Goal: Task Accomplishment & Management: Manage account settings

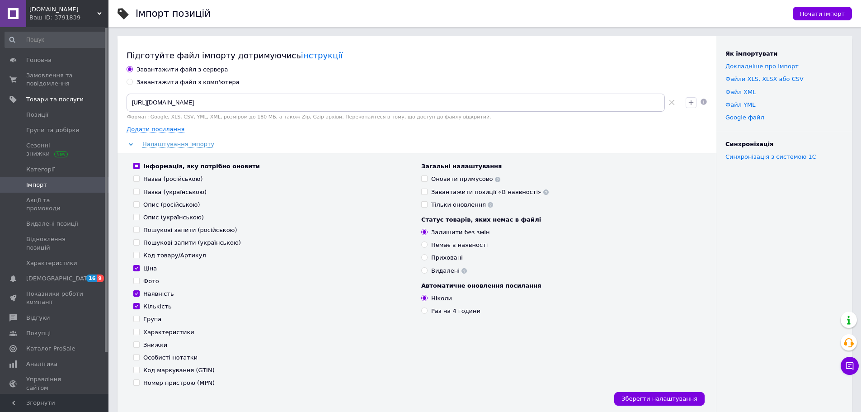
scroll to position [90, 0]
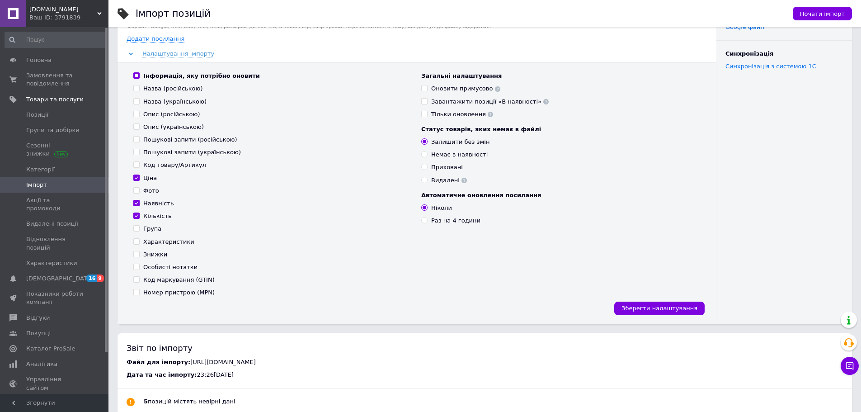
click at [161, 204] on div "Наявність" at bounding box center [158, 203] width 31 height 8
click at [139, 204] on input "Наявність" at bounding box center [136, 203] width 6 height 6
click at [161, 203] on div "Наявність" at bounding box center [158, 203] width 31 height 8
click at [139, 203] on input "Наявність" at bounding box center [136, 203] width 6 height 6
checkbox input "true"
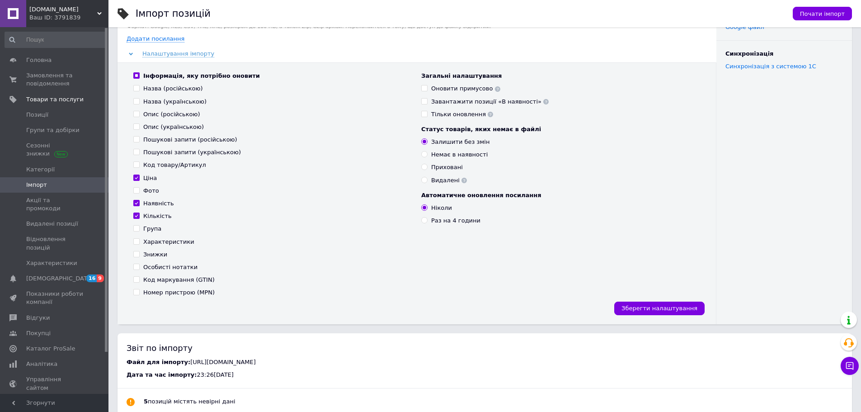
click at [156, 215] on div "Кількість" at bounding box center [157, 216] width 28 height 8
click at [139, 215] on input "Кількість" at bounding box center [136, 215] width 6 height 6
checkbox input "false"
click at [156, 202] on div "Наявність" at bounding box center [158, 203] width 31 height 8
click at [139, 202] on input "Наявність" at bounding box center [136, 203] width 6 height 6
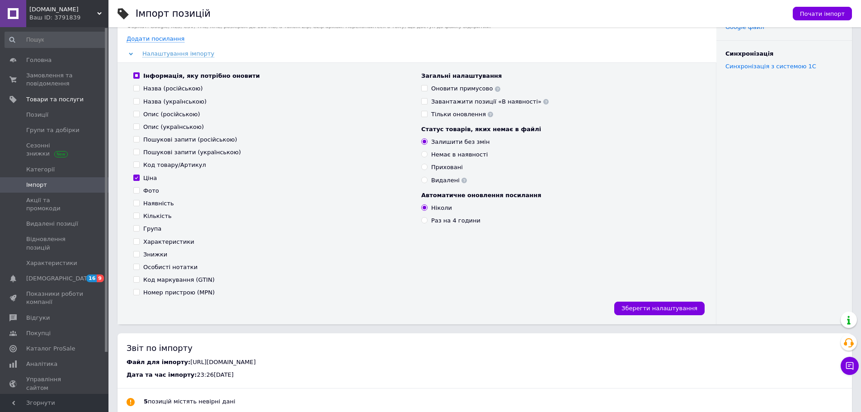
checkbox input "false"
click at [674, 301] on div "Інформація, яку потрібно оновити Назва (російською) Назва (українською) Опис (р…" at bounding box center [417, 192] width 599 height 261
click at [673, 306] on span "Зберегти налаштування" at bounding box center [660, 308] width 76 height 7
click at [819, 12] on span "Почати імпорт" at bounding box center [822, 13] width 45 height 7
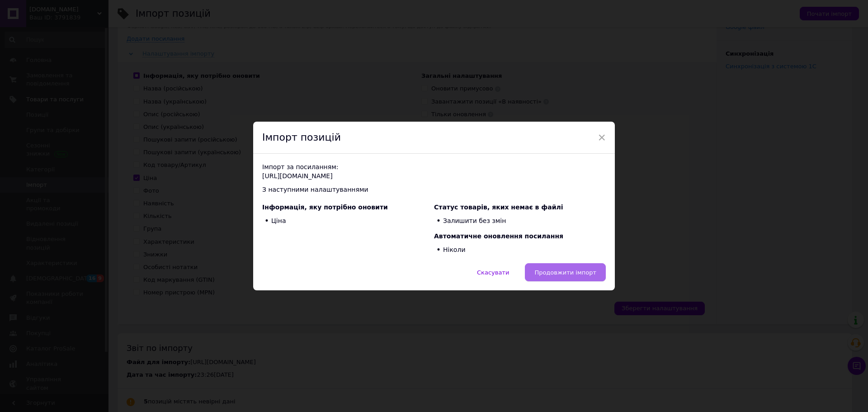
click at [574, 271] on span "Продовжити імпорт" at bounding box center [565, 272] width 62 height 7
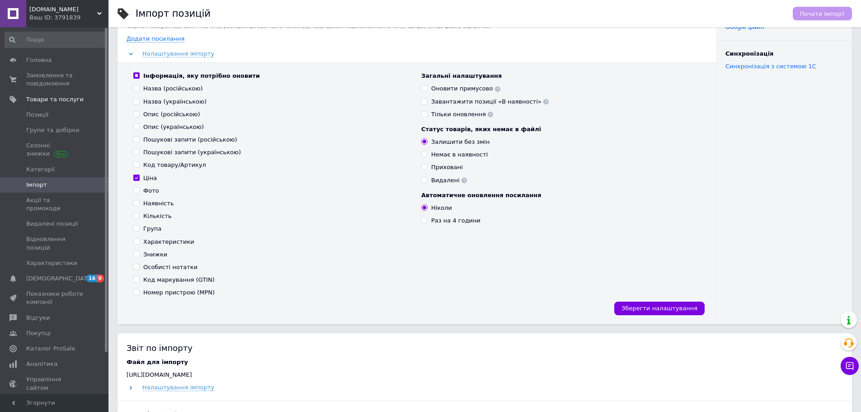
scroll to position [271, 0]
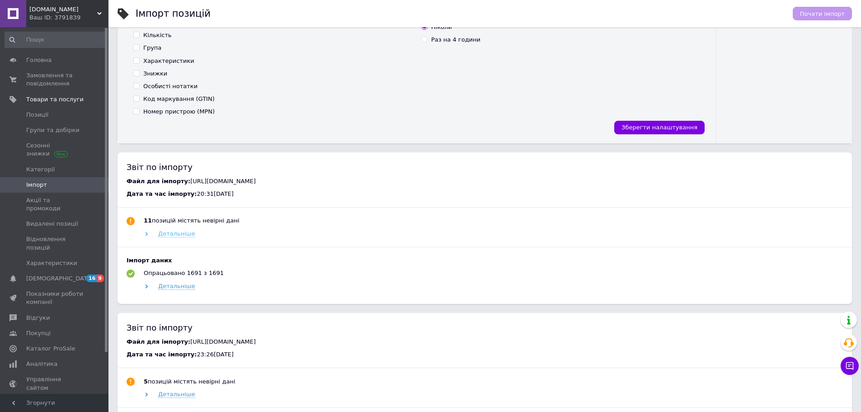
click at [174, 231] on span "Детальніше" at bounding box center [176, 233] width 37 height 7
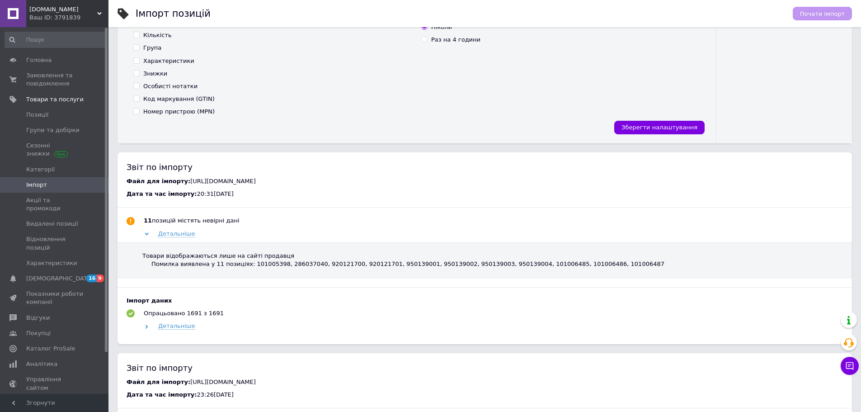
click at [241, 265] on div "Помилка виявлена у 11 позиціях: 101005398, 286037040, 920121700, 920121701, 950…" at bounding box center [407, 264] width 513 height 8
click at [259, 266] on div "Помилка виявлена у 11 позиціях: 101005398, 286037040, 920121700, 920121701, 950…" at bounding box center [407, 264] width 513 height 8
copy div "101005398"
click at [43, 114] on span "Позиції" at bounding box center [37, 115] width 22 height 8
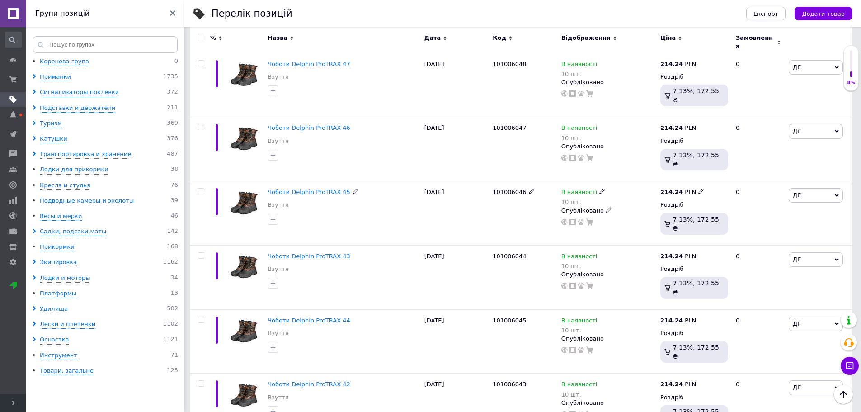
scroll to position [1176, 0]
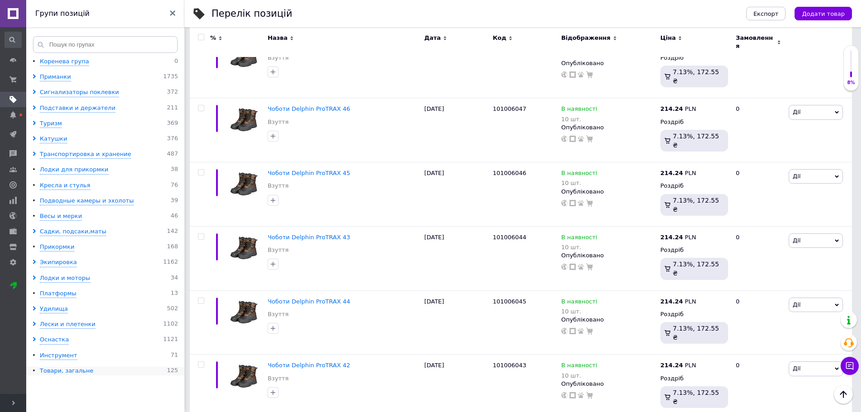
click at [64, 373] on div "Товари, загальне" at bounding box center [67, 371] width 54 height 9
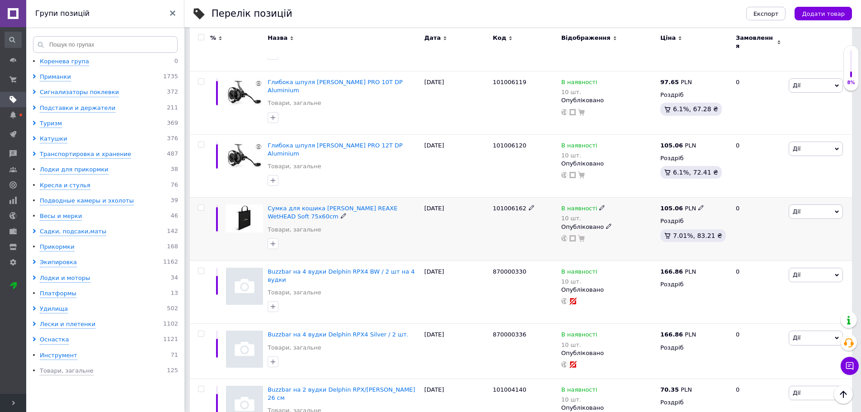
scroll to position [588, 0]
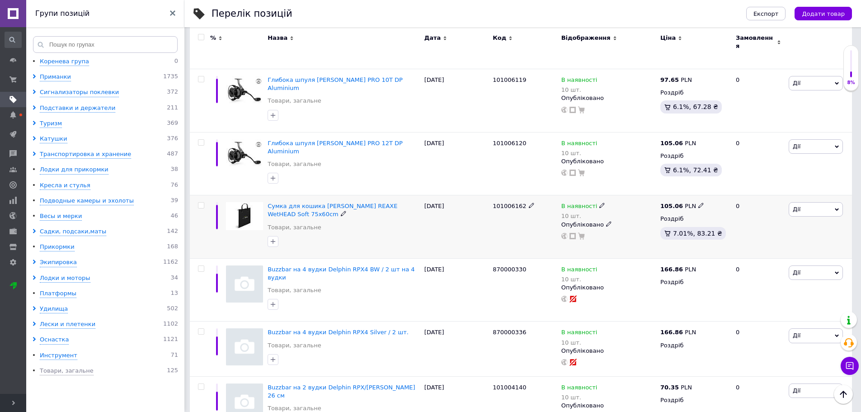
click at [201, 203] on input "checkbox" at bounding box center [201, 206] width 6 height 6
checkbox input "true"
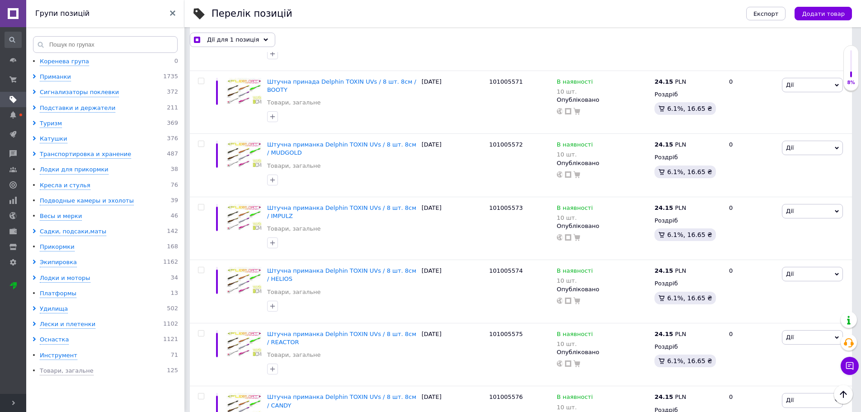
scroll to position [5497, 0]
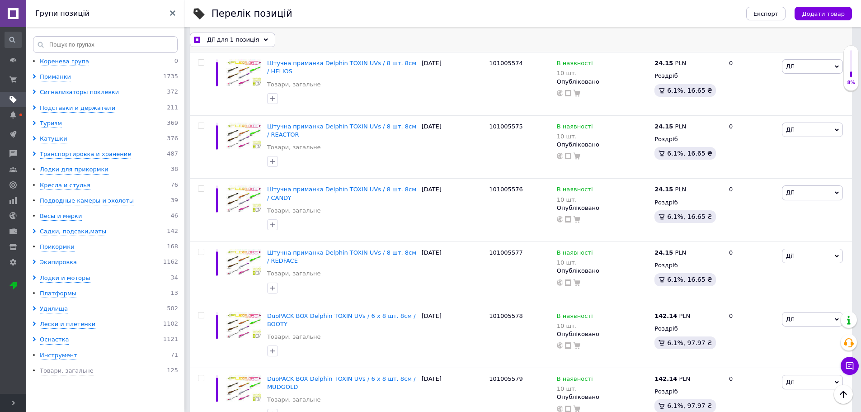
click at [269, 38] on div "Дії для 1 позиція Вибрати усі 125 позицій Вибрані всі 125 позицій Скасувати обр…" at bounding box center [521, 39] width 662 height 14
click at [264, 41] on icon at bounding box center [266, 40] width 5 height 5
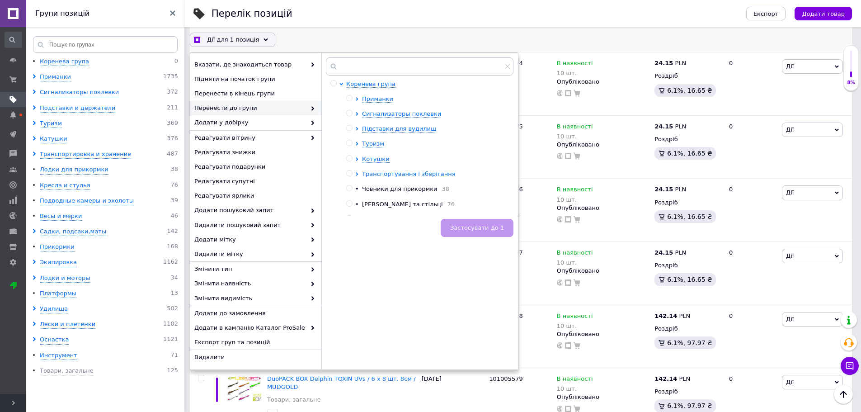
click at [356, 174] on icon at bounding box center [357, 174] width 4 height 4
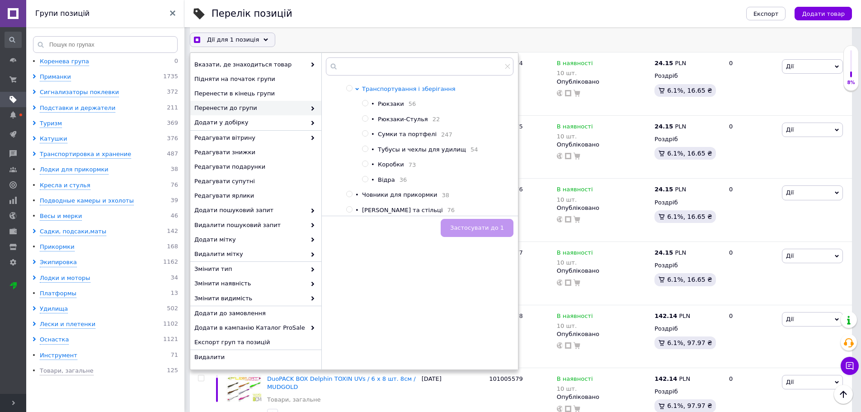
scroll to position [90, 0]
checkbox input "true"
click at [368, 130] on input "radio" at bounding box center [365, 128] width 6 height 6
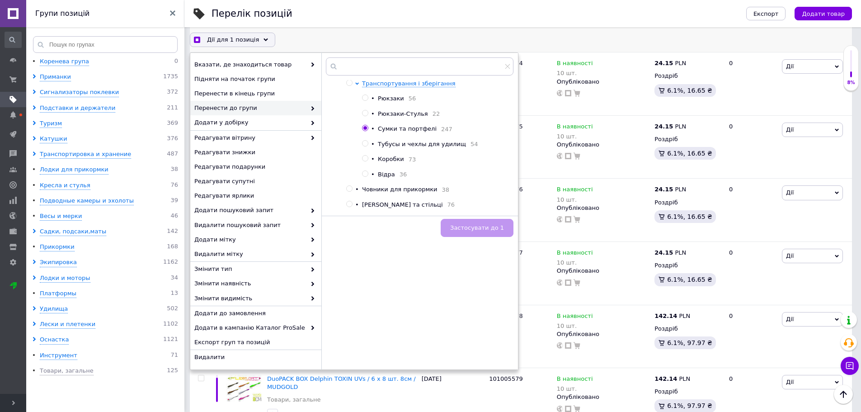
radio input "true"
click at [493, 229] on span "Застосувати до 1" at bounding box center [477, 227] width 54 height 7
checkbox input "true"
checkbox input "false"
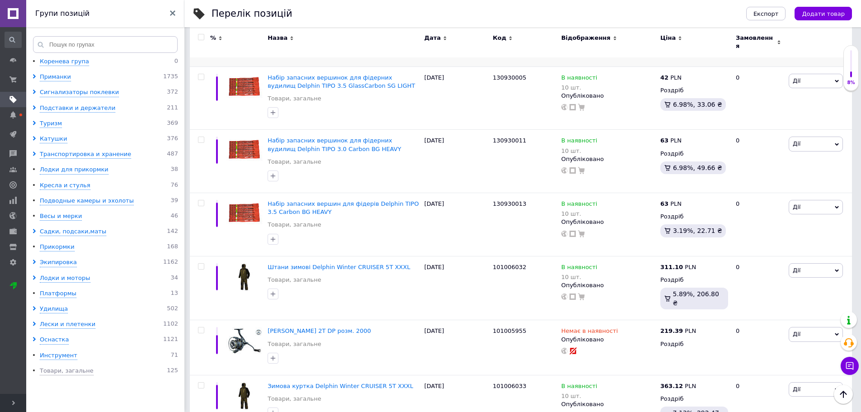
scroll to position [1311, 0]
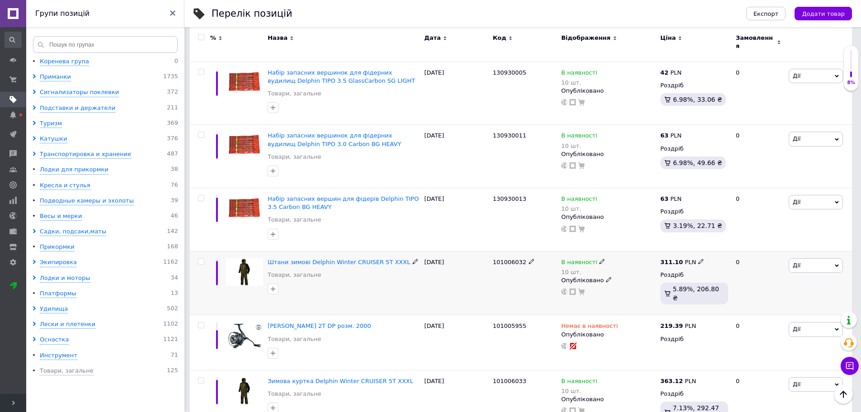
click at [199, 259] on input "checkbox" at bounding box center [201, 262] width 6 height 6
checkbox input "true"
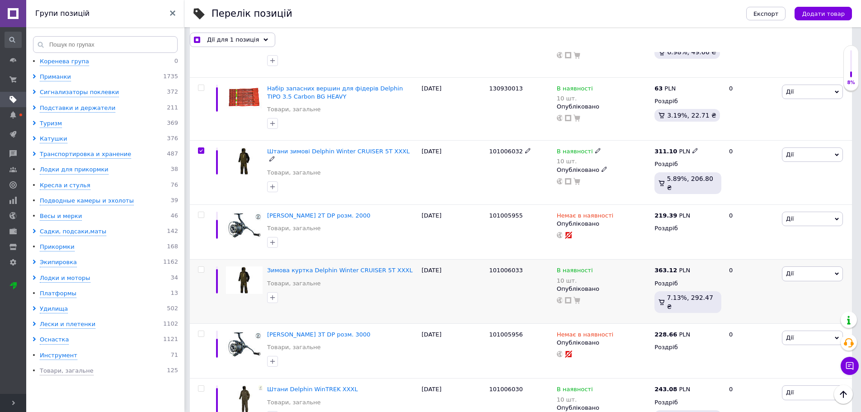
scroll to position [1447, 0]
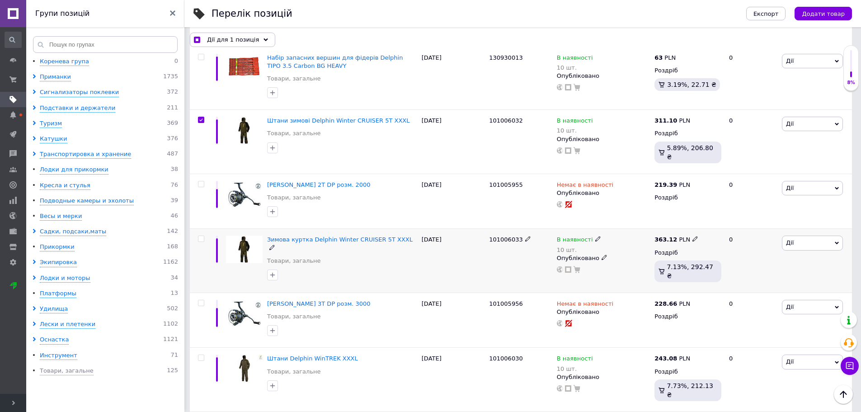
click at [199, 236] on input "checkbox" at bounding box center [201, 239] width 6 height 6
checkbox input "true"
click at [199, 355] on input "checkbox" at bounding box center [201, 358] width 6 height 6
checkbox input "true"
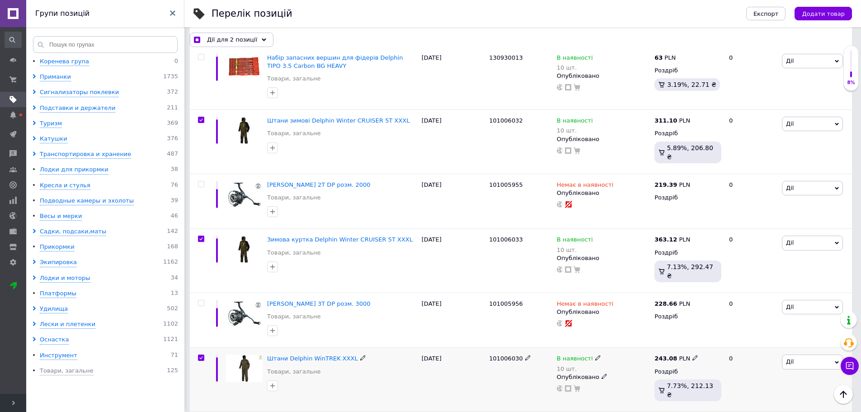
checkbox input "true"
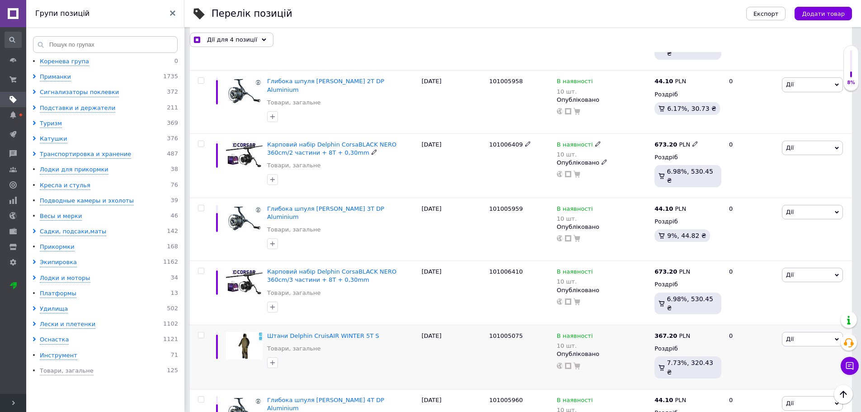
scroll to position [1944, 0]
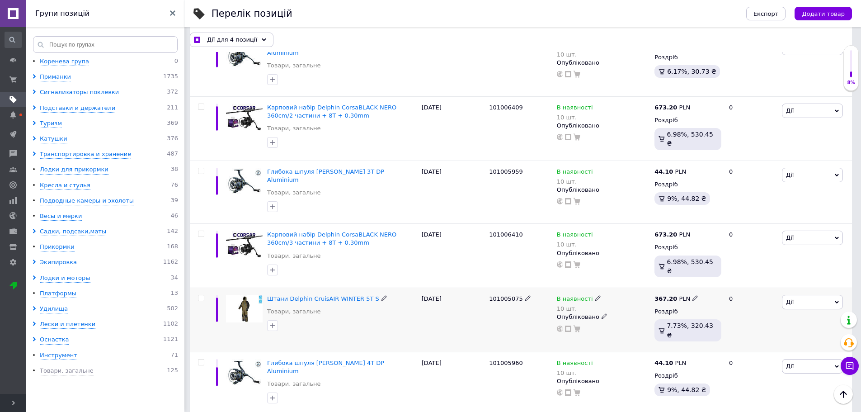
click at [200, 295] on input "checkbox" at bounding box center [201, 298] width 6 height 6
checkbox input "true"
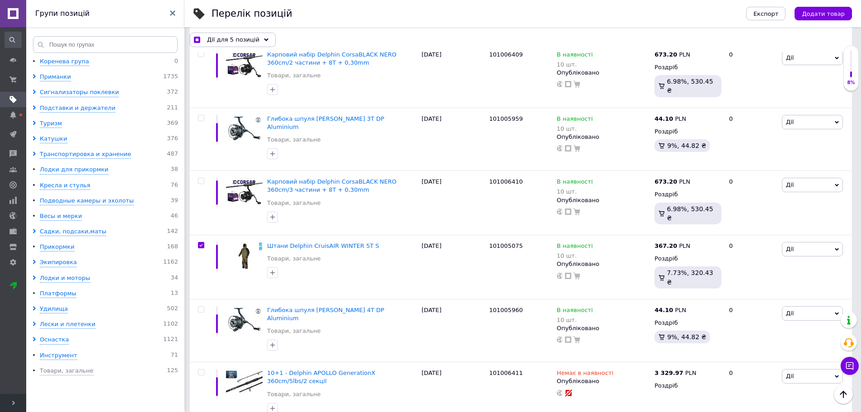
scroll to position [2125, 0]
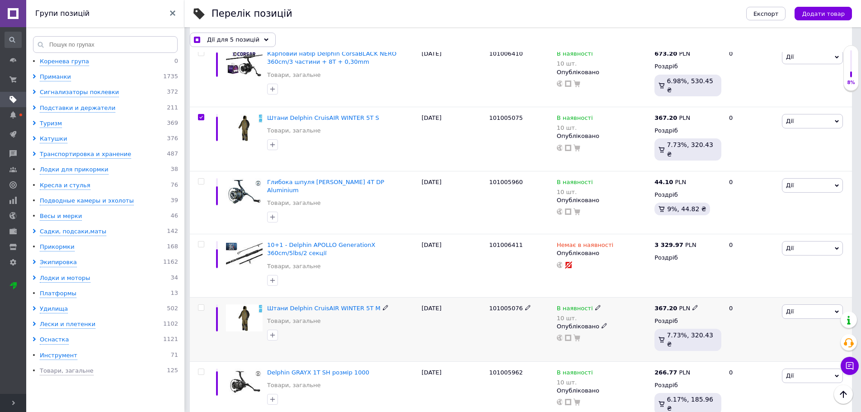
click at [201, 305] on input "checkbox" at bounding box center [201, 308] width 6 height 6
checkbox input "true"
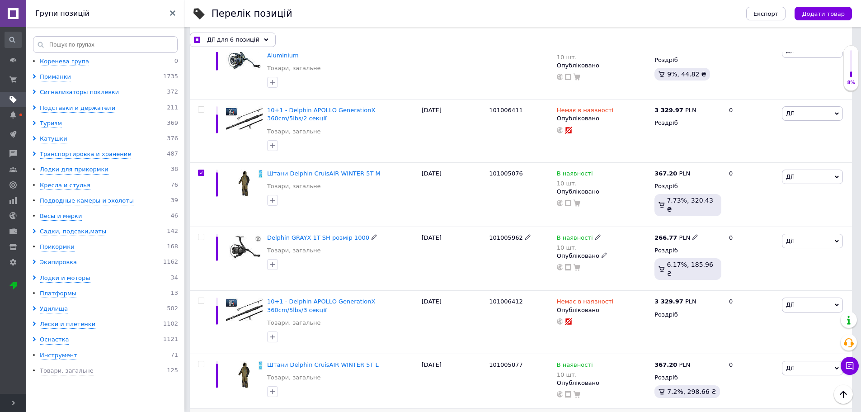
scroll to position [2261, 0]
click at [200, 360] on input "checkbox" at bounding box center [201, 363] width 6 height 6
checkbox input "true"
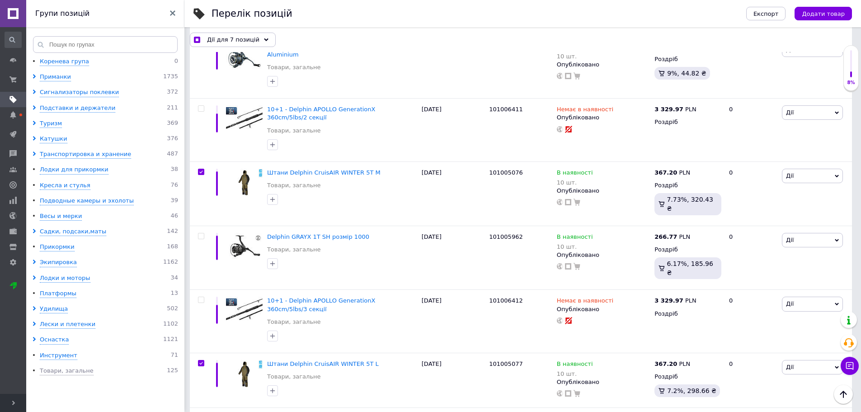
checkbox input "true"
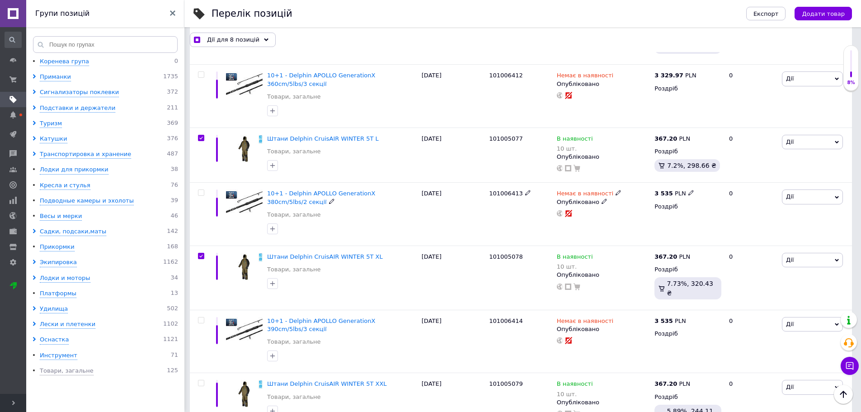
scroll to position [2487, 0]
click at [199, 379] on input "checkbox" at bounding box center [201, 382] width 6 height 6
checkbox input "true"
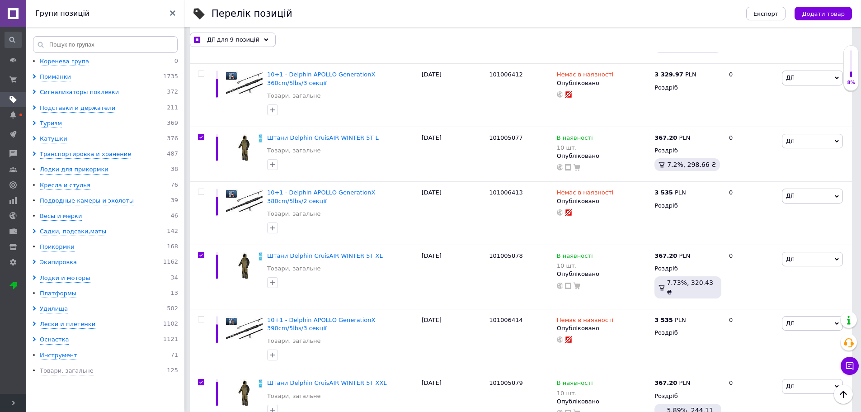
checkbox input "true"
drag, startPoint x: 201, startPoint y: 237, endPoint x: 209, endPoint y: 237, distance: 8.1
checkbox input "false"
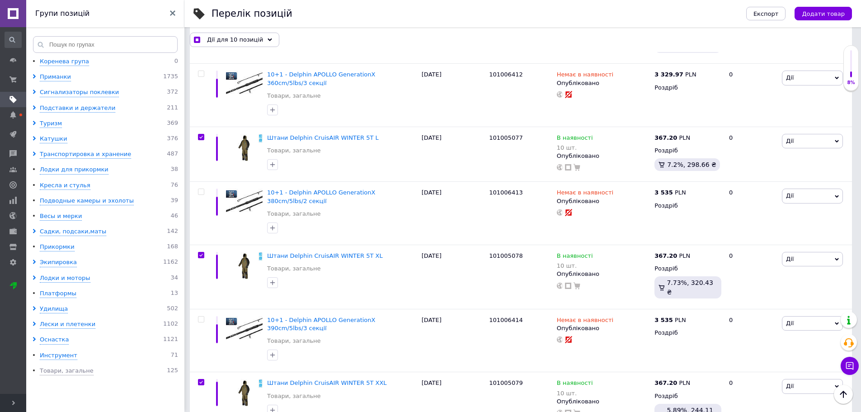
checkbox input "true"
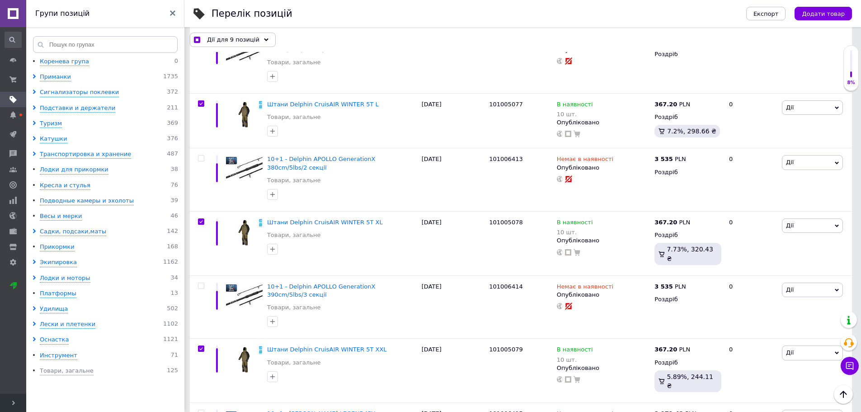
scroll to position [2667, 0]
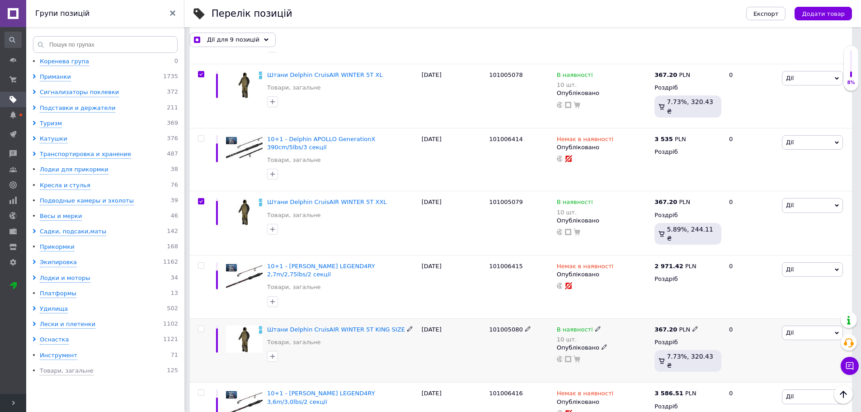
click at [199, 326] on input "checkbox" at bounding box center [201, 329] width 6 height 6
checkbox input "true"
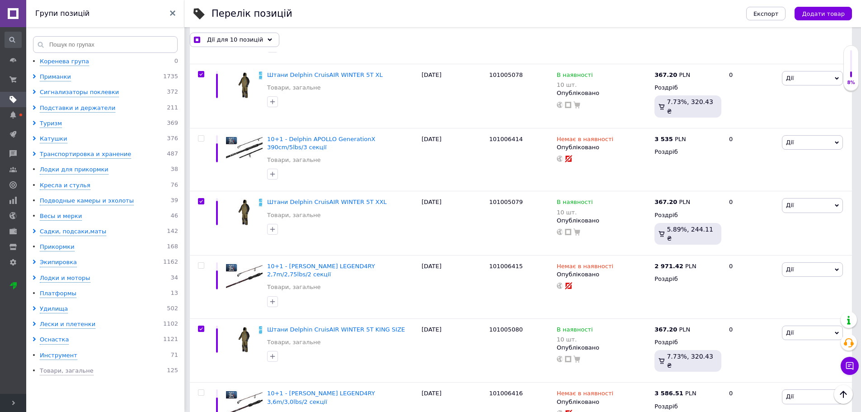
checkbox input "true"
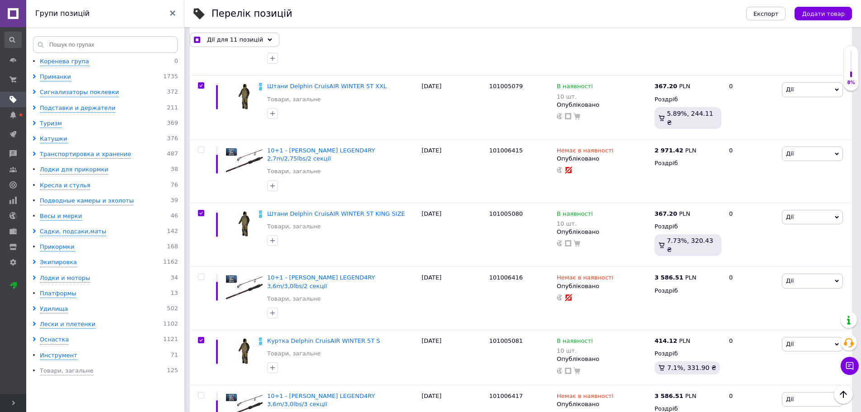
scroll to position [2803, 0]
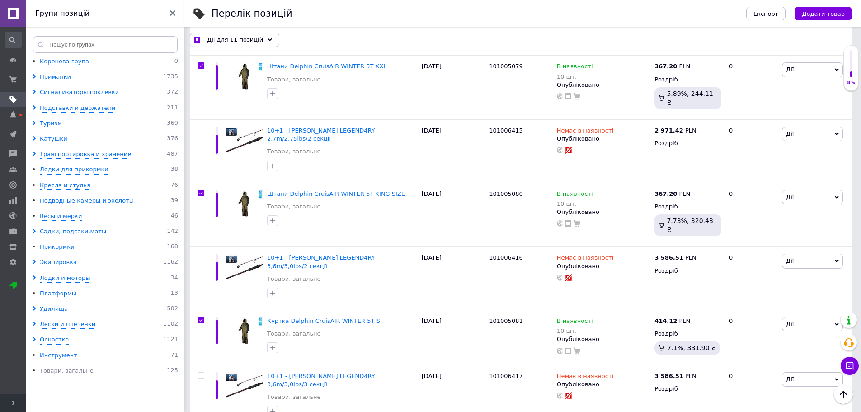
checkbox input "true"
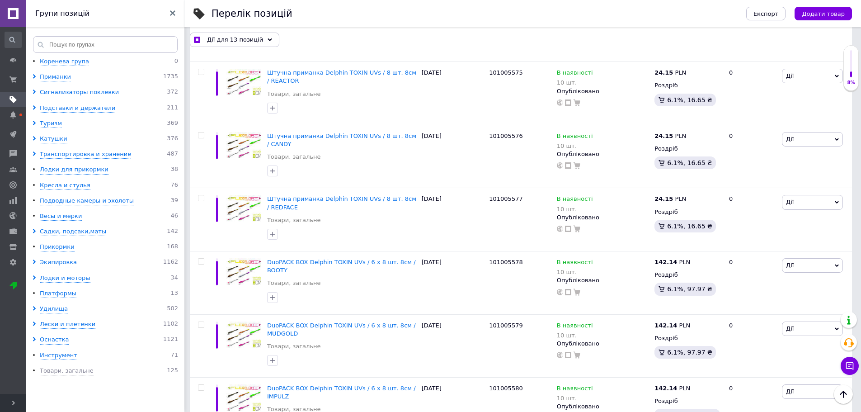
scroll to position [5497, 0]
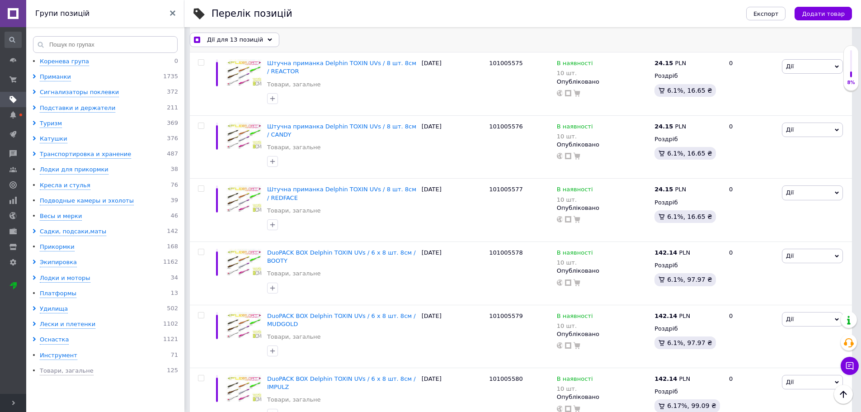
click at [268, 41] on icon at bounding box center [270, 40] width 5 height 5
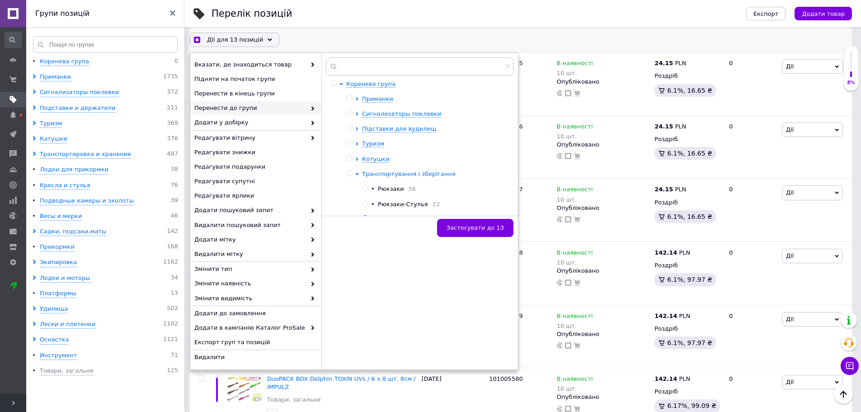
click at [359, 172] on icon at bounding box center [357, 174] width 4 height 4
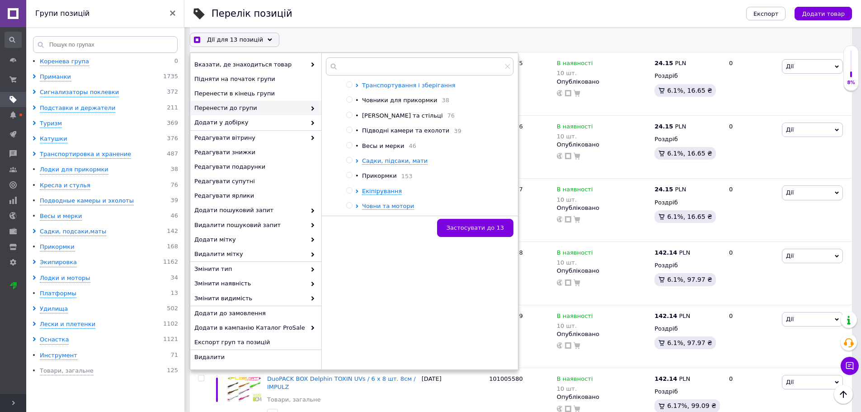
scroll to position [90, 0]
click at [357, 190] on icon at bounding box center [357, 190] width 2 height 4
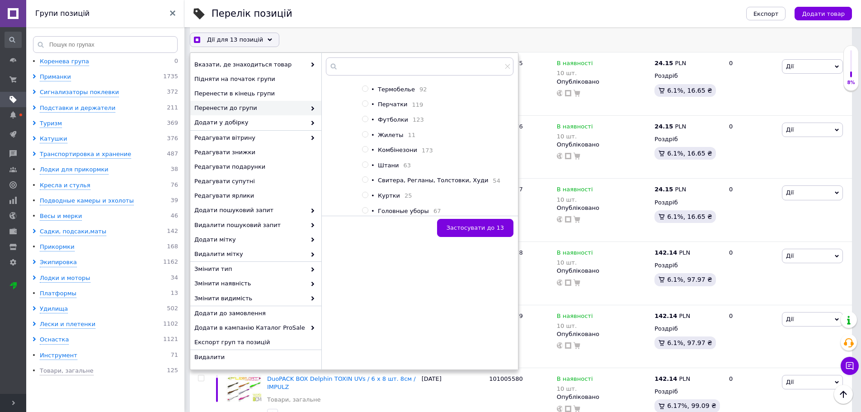
scroll to position [226, 0]
checkbox input "true"
click at [366, 147] on input "radio" at bounding box center [365, 144] width 6 height 6
radio input "true"
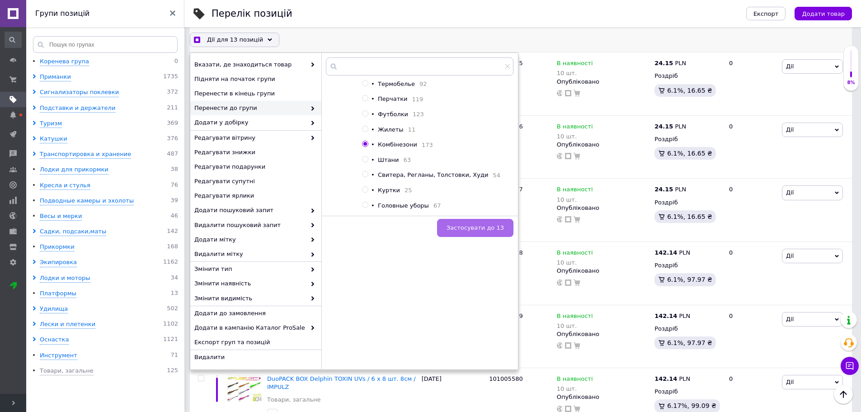
click at [479, 230] on span "Застосувати до 13" at bounding box center [475, 227] width 57 height 7
checkbox input "true"
checkbox input "false"
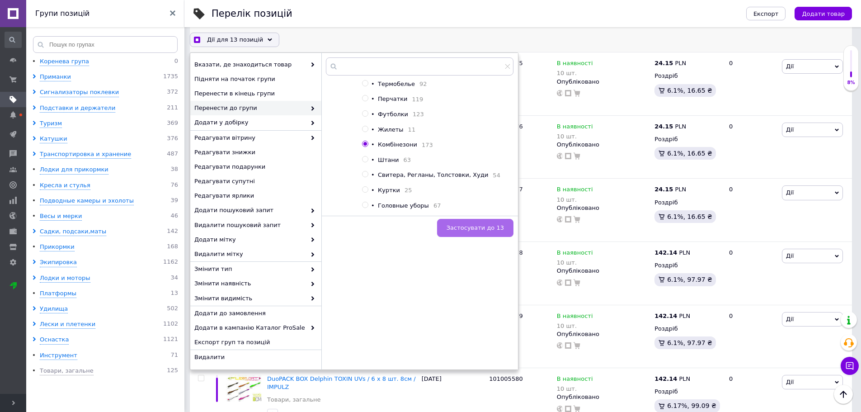
checkbox input "false"
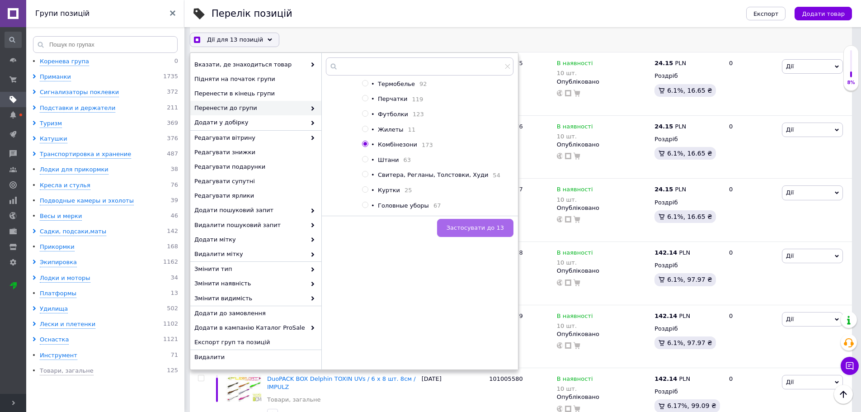
checkbox input "false"
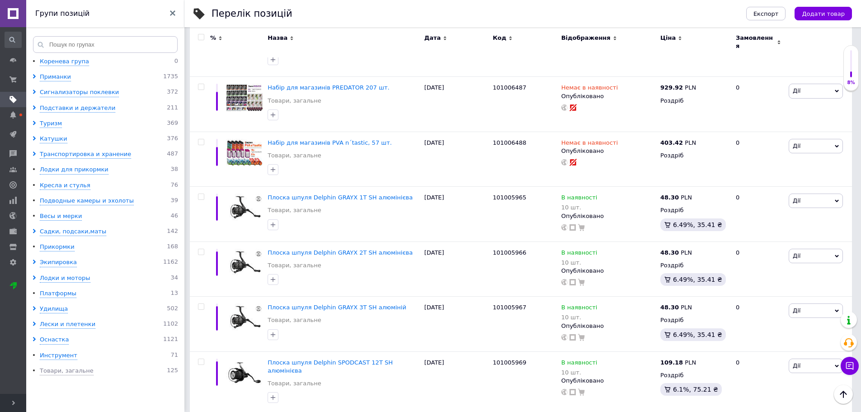
scroll to position [5481, 0]
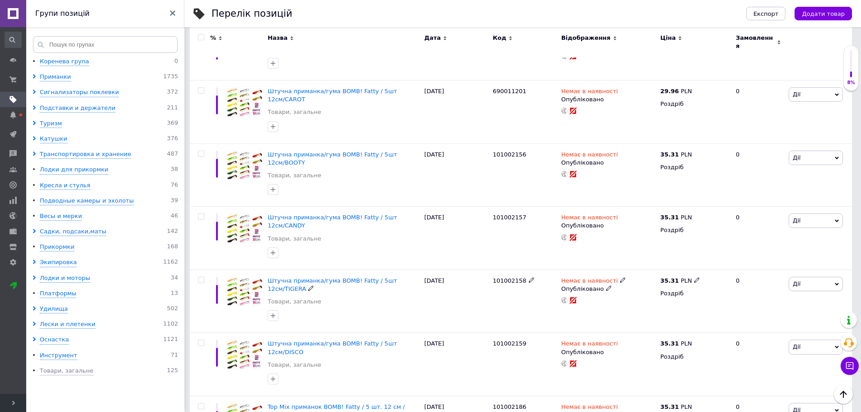
scroll to position [449, 0]
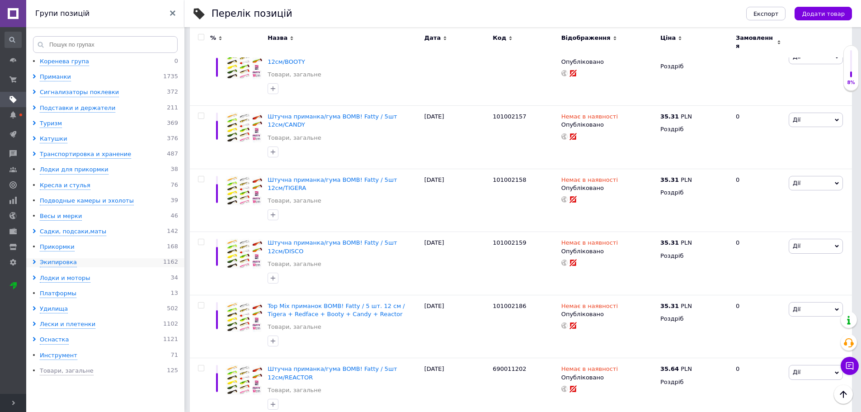
click at [32, 262] on li "Экипировка 1162" at bounding box center [106, 262] width 161 height 9
click at [33, 262] on icon at bounding box center [34, 262] width 5 height 5
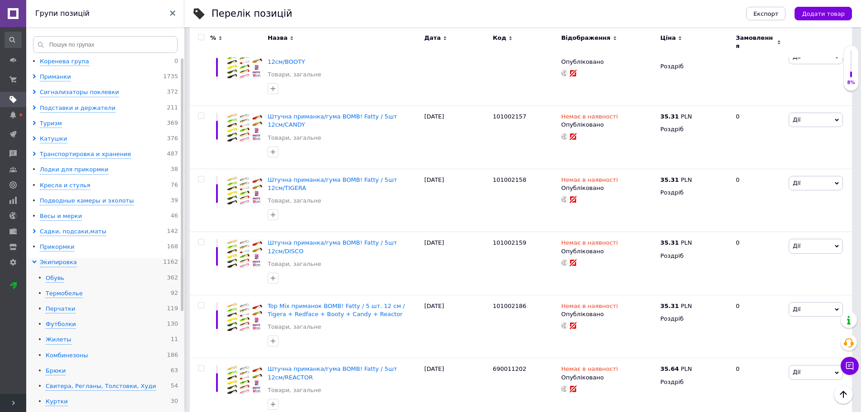
click at [66, 354] on div "Комбинезоны" at bounding box center [67, 355] width 42 height 9
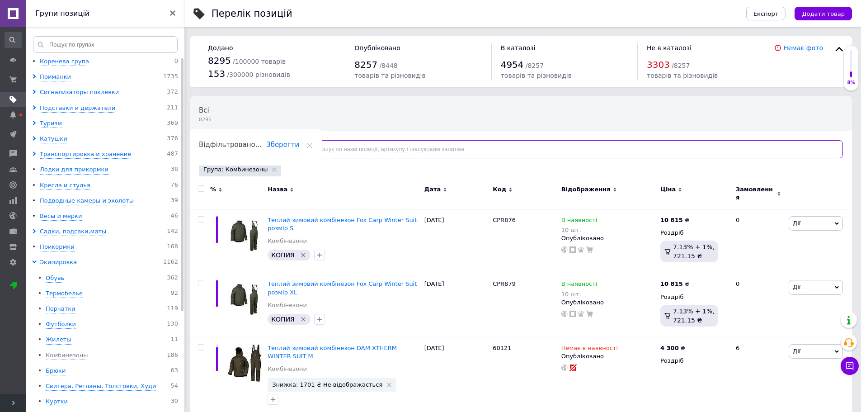
click at [345, 151] on input "text" at bounding box center [571, 149] width 543 height 18
paste input "101005075"
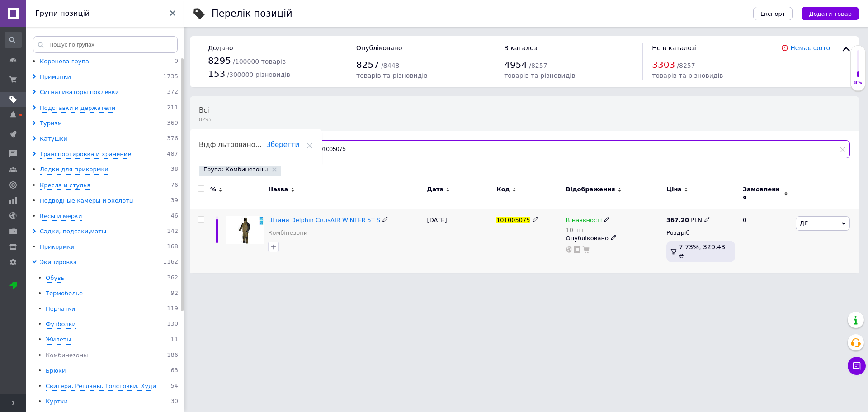
type input "101005075"
click at [316, 217] on span "Штани Delphin CruisAIR WINTER 5T S" at bounding box center [324, 220] width 112 height 7
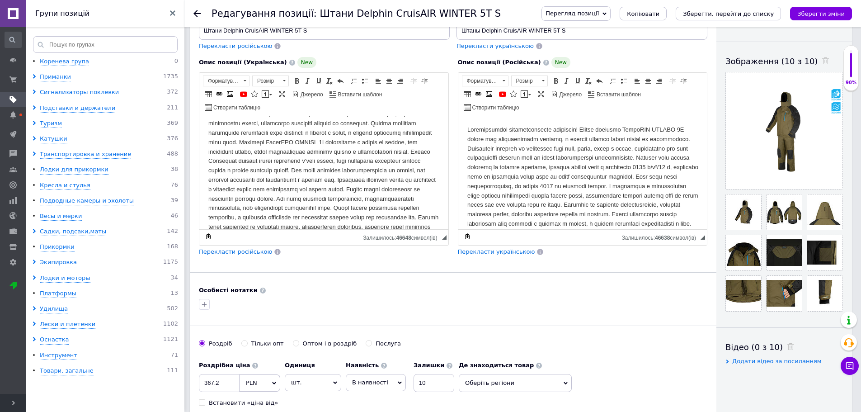
scroll to position [90, 0]
click at [382, 170] on body "Редактор, 27C7F9AB-C28E-43B2-96B2-780470F19263" at bounding box center [323, 223] width 231 height 376
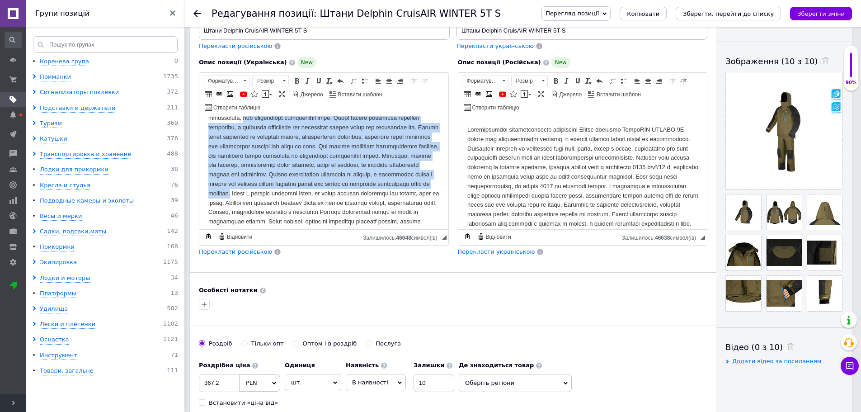
drag, startPoint x: 325, startPoint y: 219, endPoint x: 343, endPoint y: 139, distance: 82.6
click at [343, 139] on body "Редактор, 27C7F9AB-C28E-43B2-96B2-780470F19263" at bounding box center [323, 132] width 231 height 376
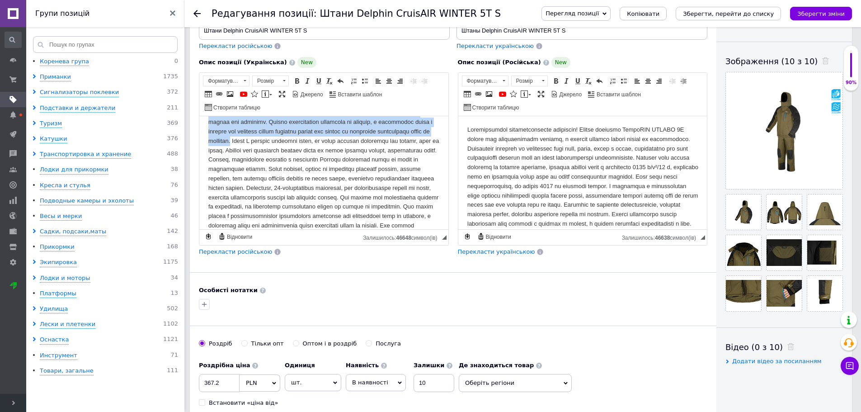
scroll to position [271, 0]
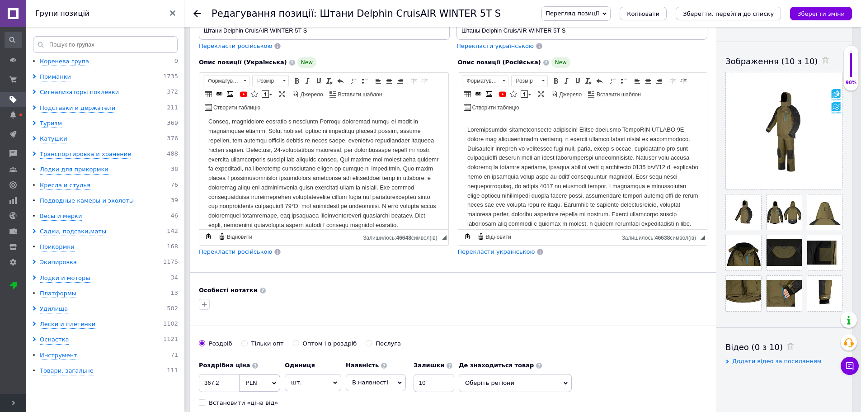
click at [355, 169] on body "Редактор, 27C7F9AB-C28E-43B2-96B2-780470F19263" at bounding box center [323, 42] width 231 height 376
click at [325, 130] on body "Редактор, 27C7F9AB-C28E-43B2-96B2-780470F19263" at bounding box center [323, 42] width 231 height 376
click at [382, 170] on p "Редактор, 27C7F9AB-C28E-43B2-96B2-780470F19263" at bounding box center [323, 162] width 231 height 254
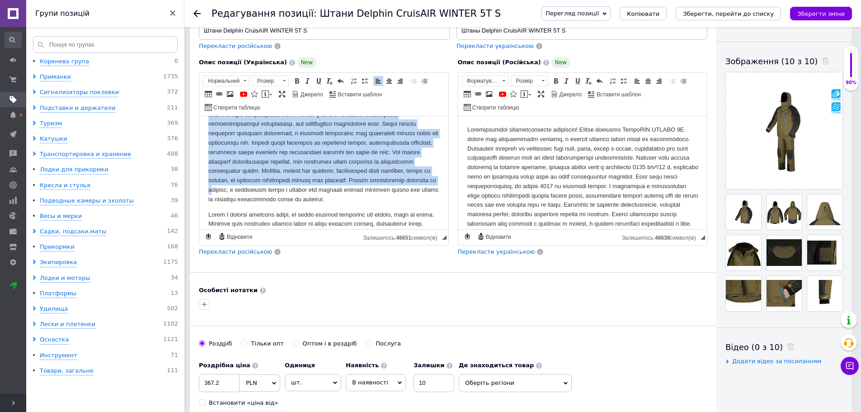
scroll to position [196, 0]
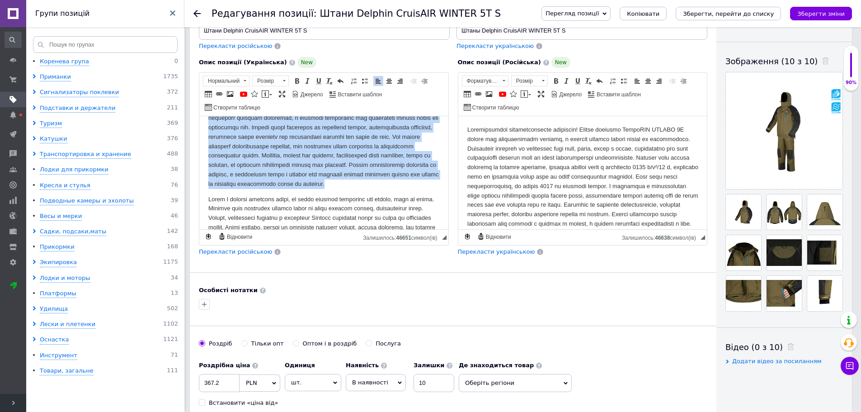
drag, startPoint x: 221, startPoint y: 144, endPoint x: 306, endPoint y: 220, distance: 114.0
click at [306, 220] on html at bounding box center [323, 132] width 249 height 425
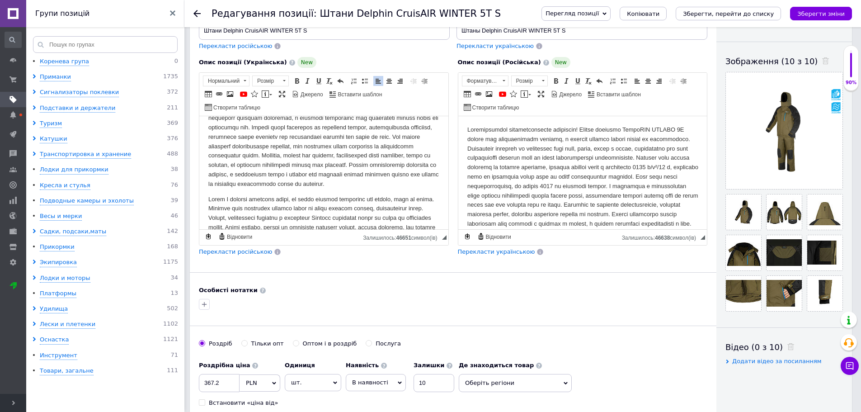
scroll to position [156, 0]
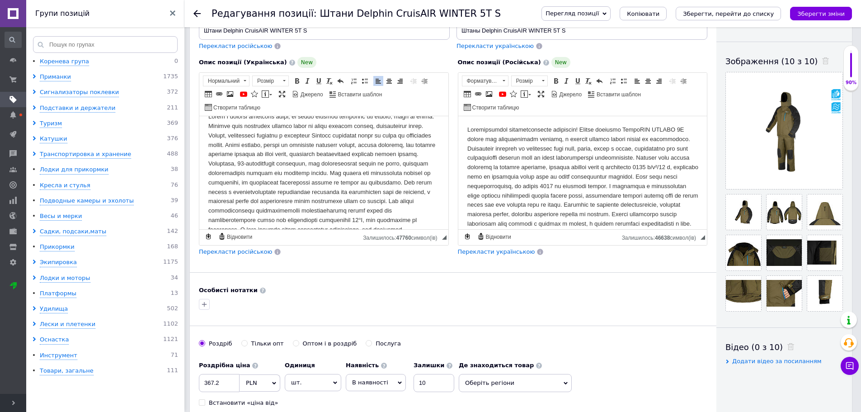
click at [234, 248] on span "Перекласти російською" at bounding box center [235, 251] width 73 height 7
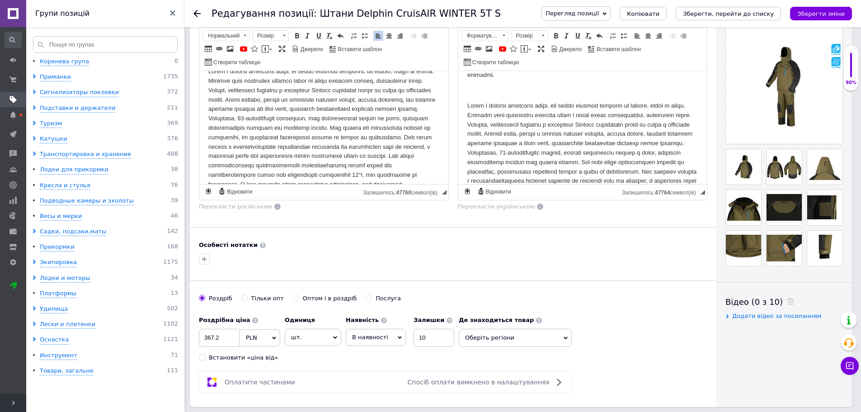
scroll to position [146, 0]
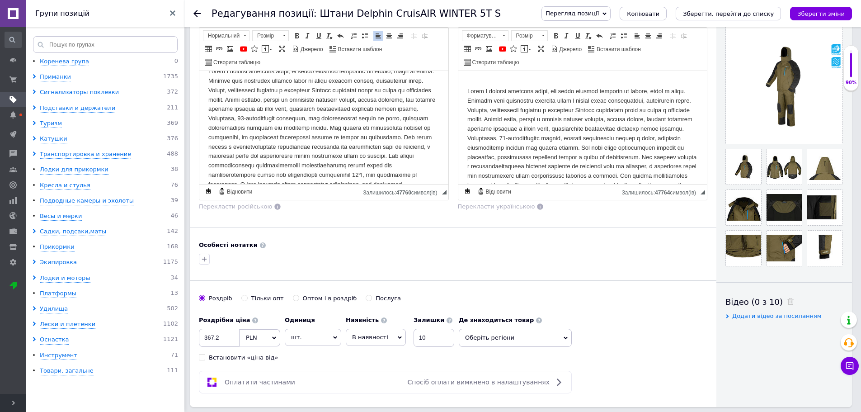
click at [227, 88] on p "Редактор, 27C7F9AB-C28E-43B2-96B2-780470F19263" at bounding box center [323, 137] width 231 height 141
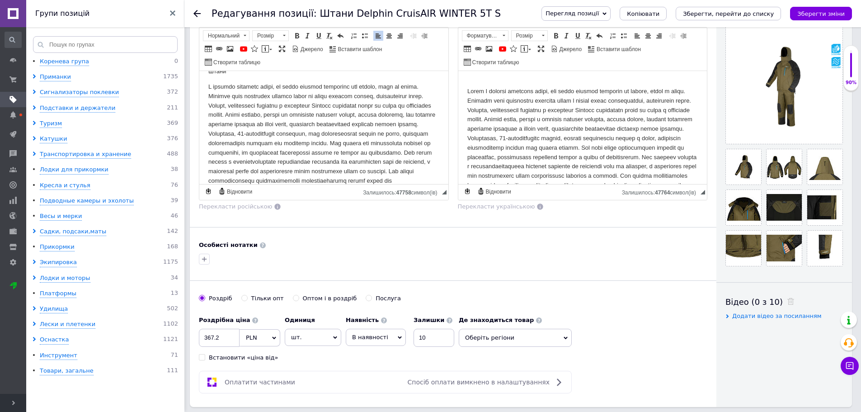
click at [486, 109] on p "Редактор, F59E66A1-D3ED-471B-8306-3A92509B0F9E" at bounding box center [582, 153] width 231 height 132
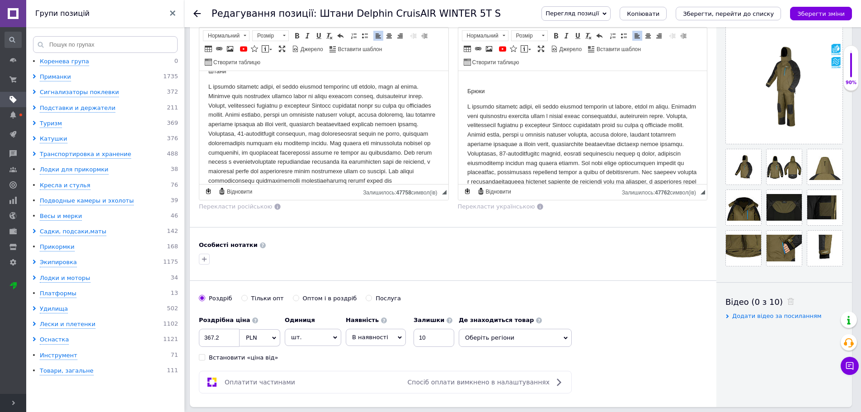
click at [499, 96] on p "Брюки" at bounding box center [582, 91] width 231 height 9
click at [837, 255] on use at bounding box center [837, 258] width 7 height 7
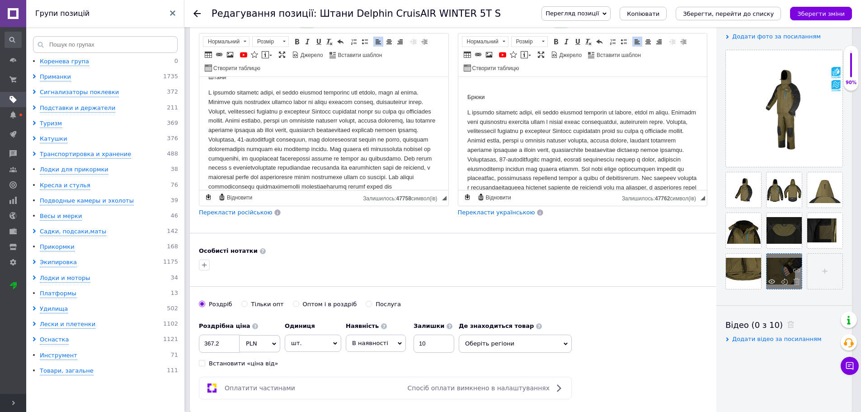
scroll to position [136, 0]
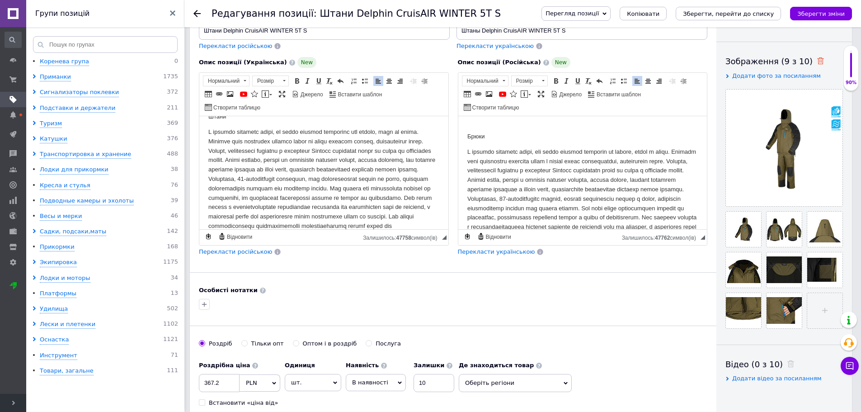
click at [817, 60] on use at bounding box center [820, 60] width 7 height 7
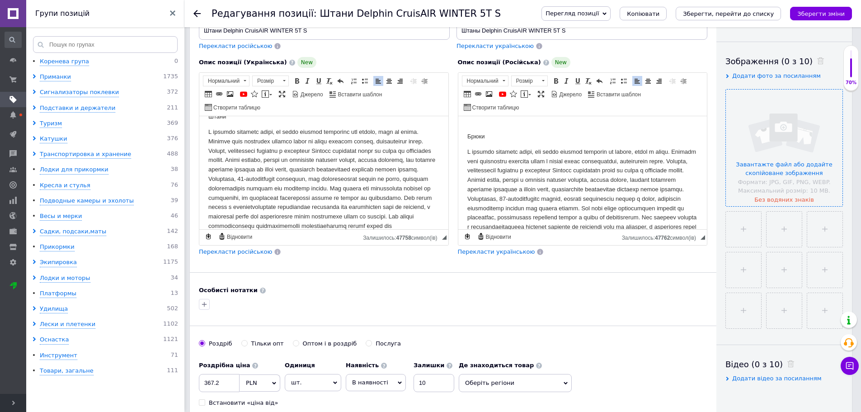
click at [790, 130] on input "file" at bounding box center [784, 148] width 117 height 117
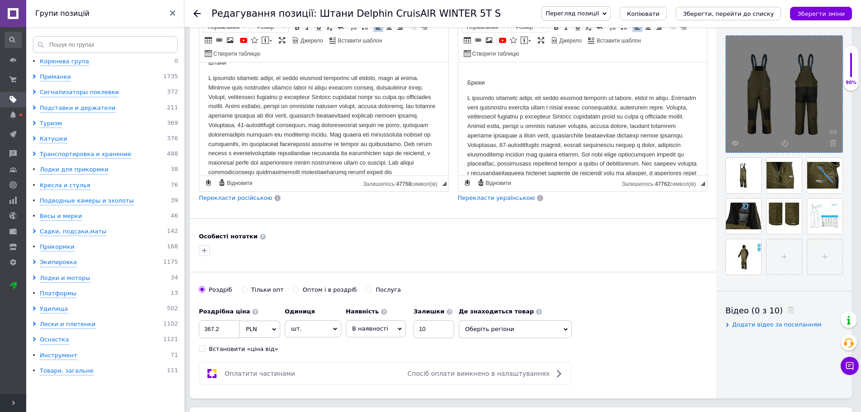
scroll to position [90, 0]
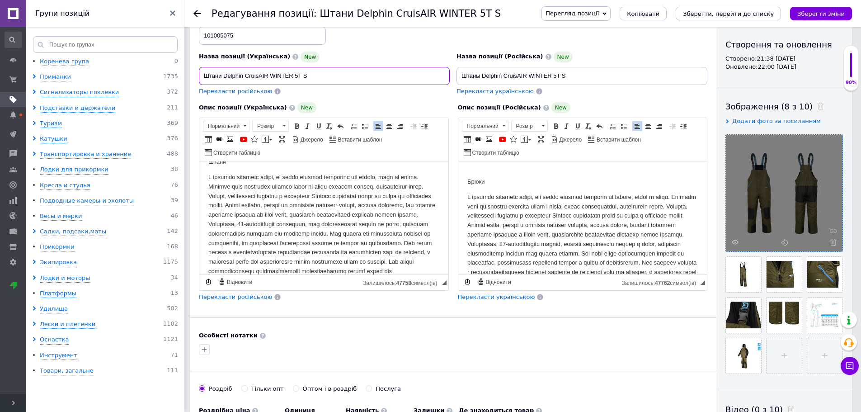
drag, startPoint x: 301, startPoint y: 68, endPoint x: 194, endPoint y: 68, distance: 106.7
click at [194, 68] on div "Основна інформація При збереженні товару порожні поля перекладуться автоматично…" at bounding box center [453, 222] width 527 height 552
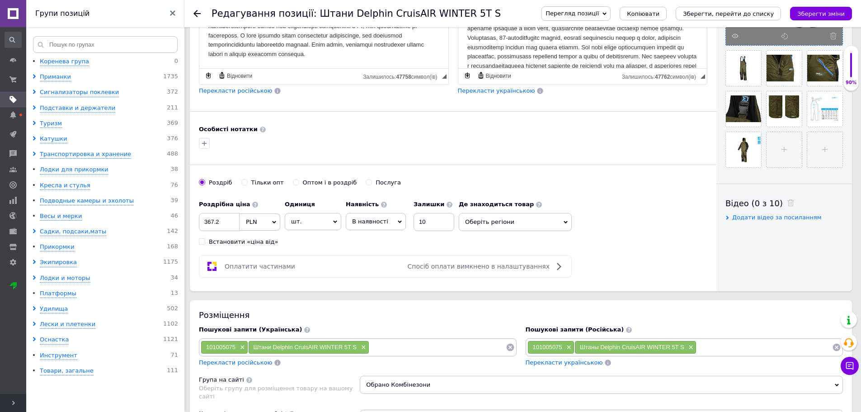
scroll to position [362, 0]
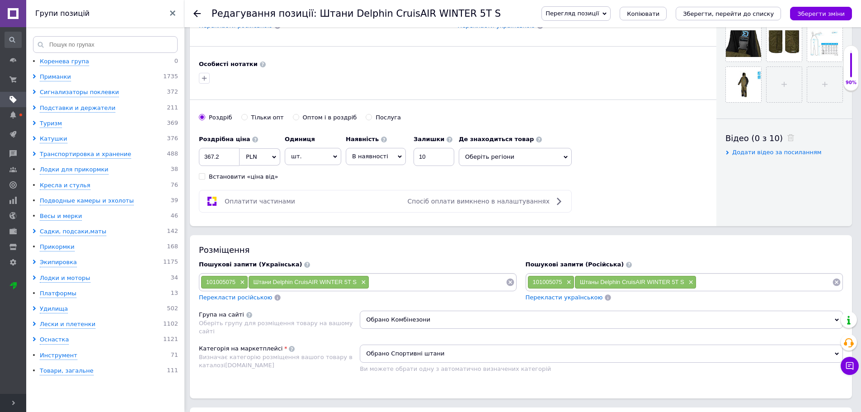
click at [399, 278] on input at bounding box center [437, 282] width 137 height 14
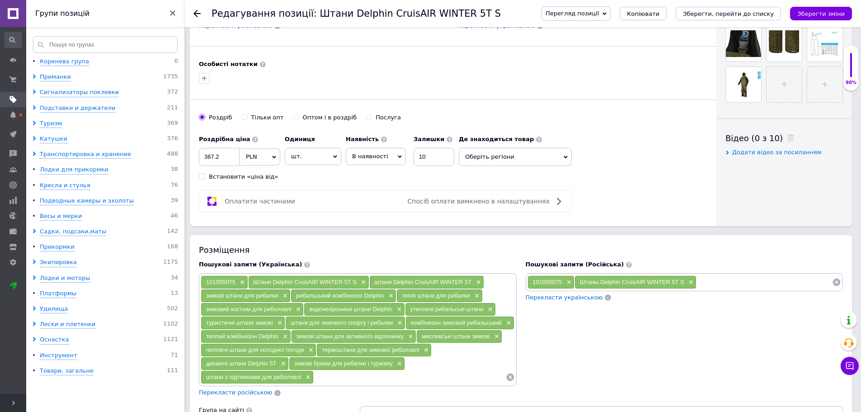
click at [731, 282] on input at bounding box center [765, 282] width 136 height 14
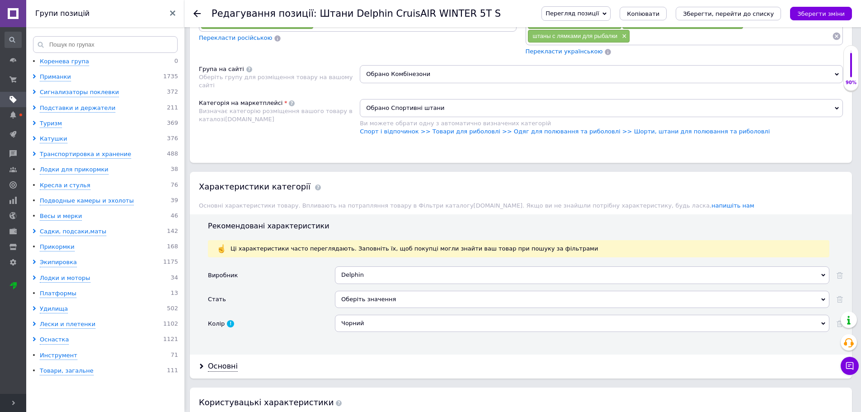
scroll to position [769, 0]
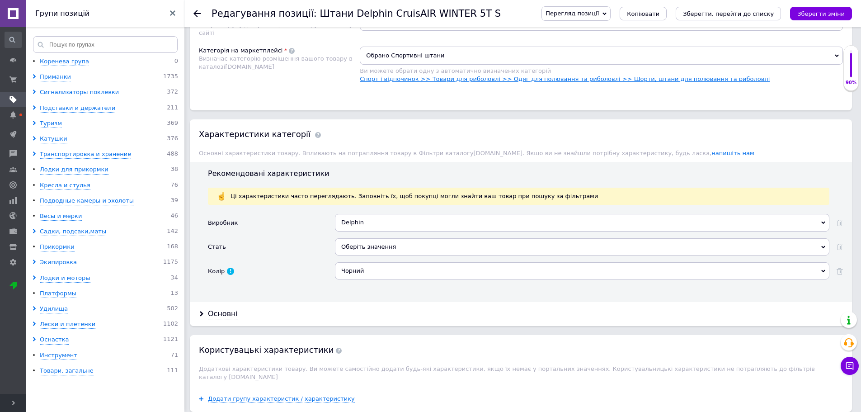
click at [566, 76] on link "Спорт і відпочинок >> Товари для риболовлі >> Одяг для полювання та риболовлі >…" at bounding box center [565, 79] width 410 height 7
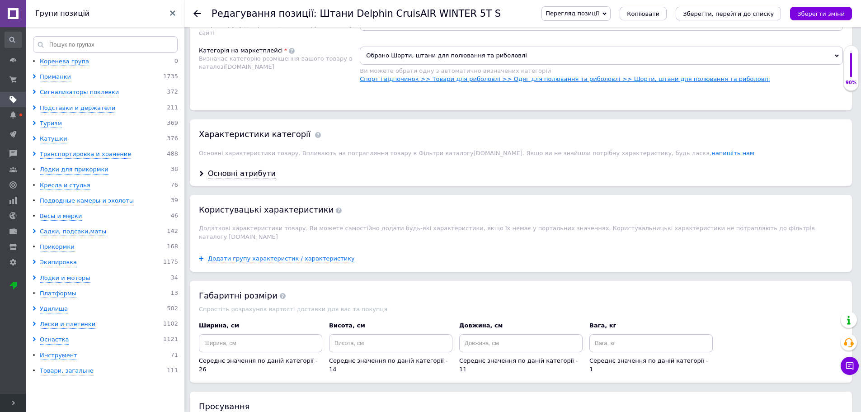
click at [528, 76] on link "Спорт і відпочинок >> Товари для риболовлі >> Одяг для полювання та риболовлі >…" at bounding box center [565, 79] width 410 height 7
click at [517, 77] on link "Спорт і відпочинок >> Товари для риболовлі >> Одяг для полювання та риболовлі >…" at bounding box center [565, 79] width 410 height 7
drag, startPoint x: 527, startPoint y: 51, endPoint x: 344, endPoint y: 49, distance: 183.1
click at [344, 49] on div "Категорія на маркетплейсі Визначає категорію розміщення вашого товару в каталоз…" at bounding box center [521, 70] width 644 height 46
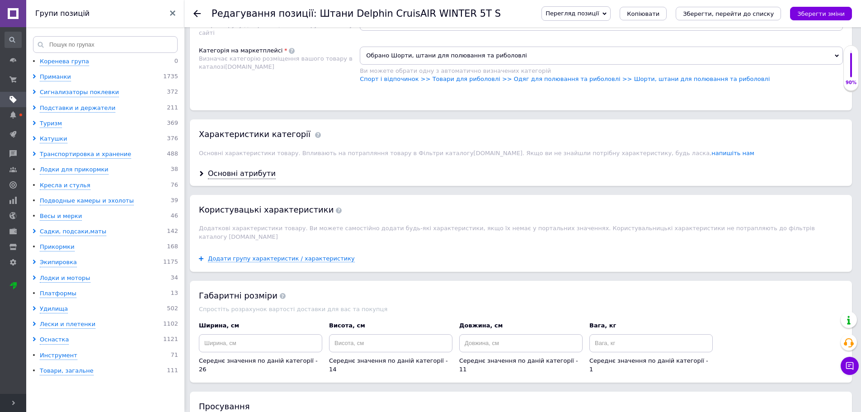
click at [554, 49] on span "Обрано Шорти, штани для полювання та риболовлі" at bounding box center [601, 56] width 483 height 18
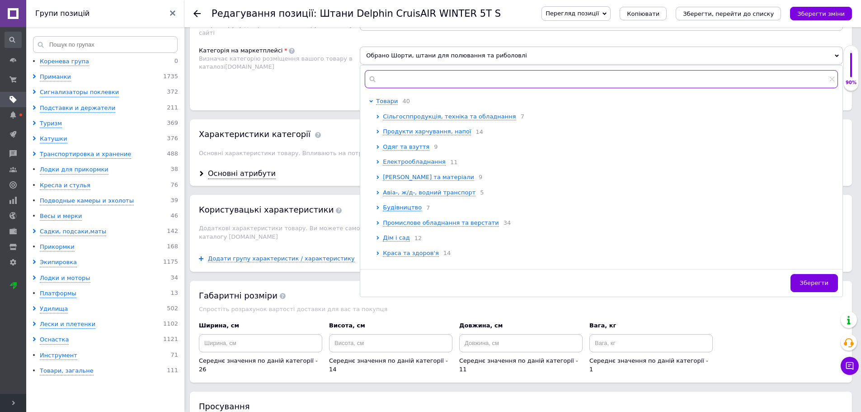
click at [439, 70] on input "text" at bounding box center [601, 79] width 473 height 18
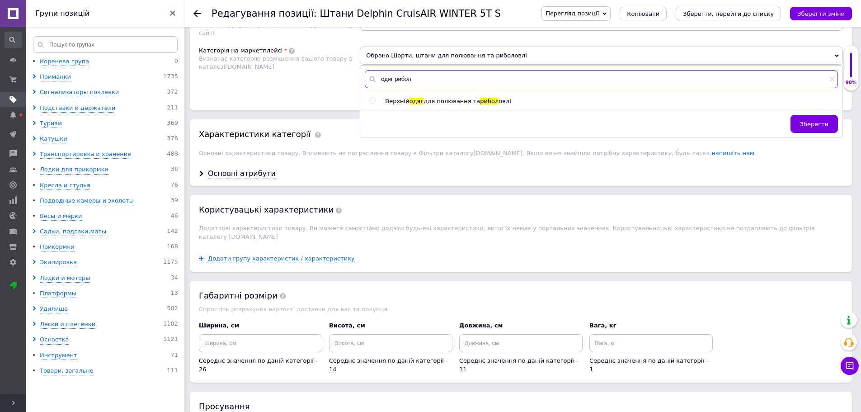
type input "одяг рибол"
click at [433, 99] on span "для полювання та" at bounding box center [452, 101] width 57 height 7
radio input "true"
click at [832, 76] on icon at bounding box center [832, 78] width 5 height 5
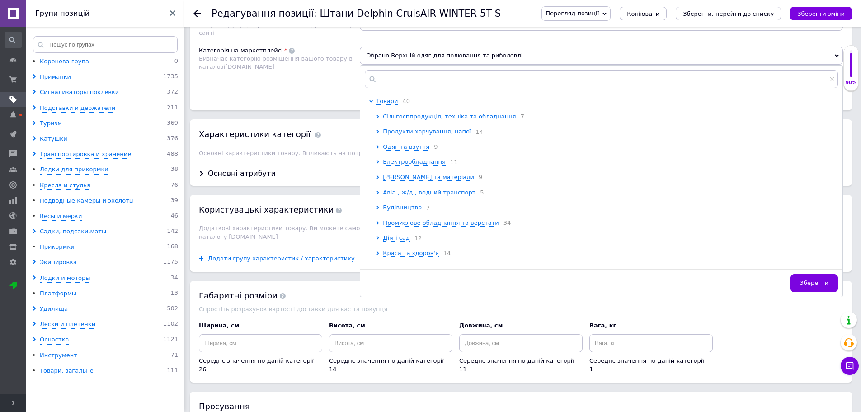
click at [288, 87] on div "Категорія на маркетплейсі Визначає категорію розміщення вашого товару в каталоз…" at bounding box center [279, 70] width 161 height 46
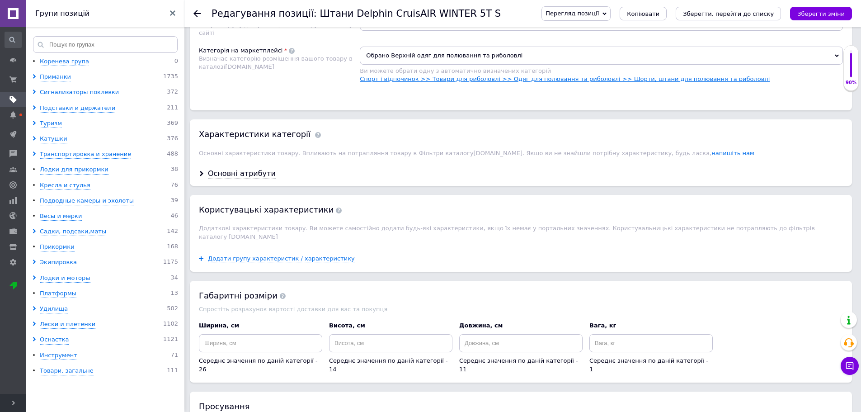
click at [642, 76] on link "Спорт і відпочинок >> Товари для риболовлі >> Одяг для полювання та риболовлі >…" at bounding box center [565, 79] width 410 height 7
click at [241, 169] on div "Основні атрибути" at bounding box center [242, 174] width 68 height 10
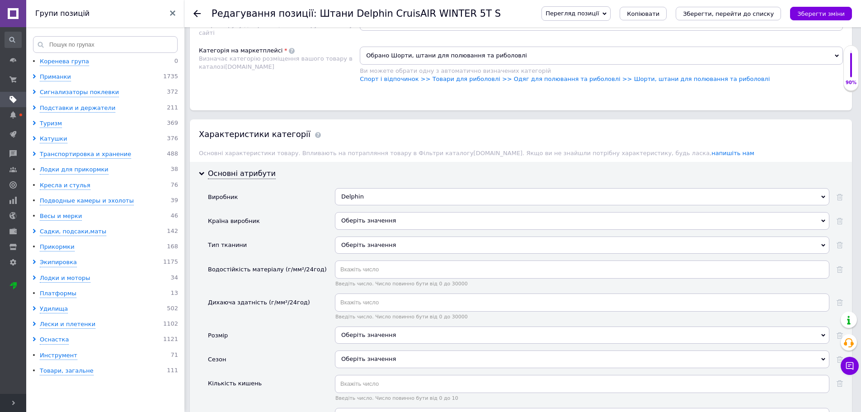
click at [387, 217] on div "Оберіть значення" at bounding box center [582, 220] width 495 height 17
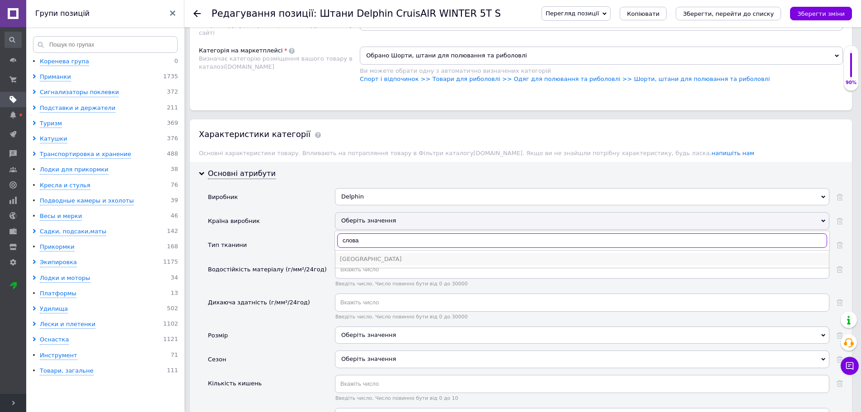
type input "слова"
click at [371, 255] on div "Словаччина" at bounding box center [582, 259] width 485 height 8
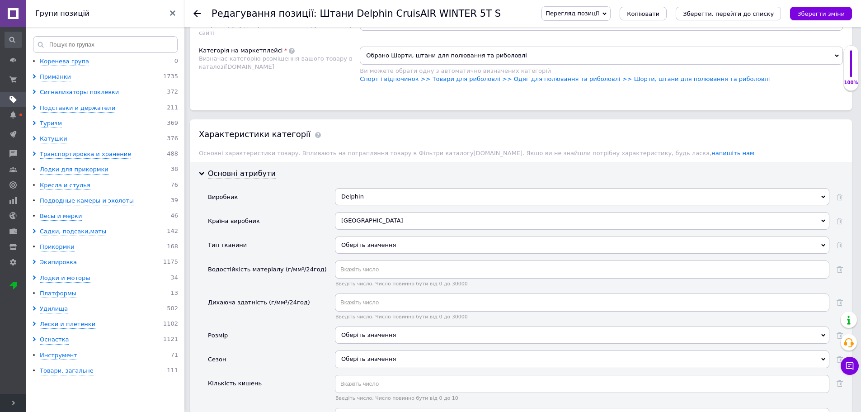
click at [396, 244] on div "Оберіть значення" at bounding box center [582, 244] width 495 height 17
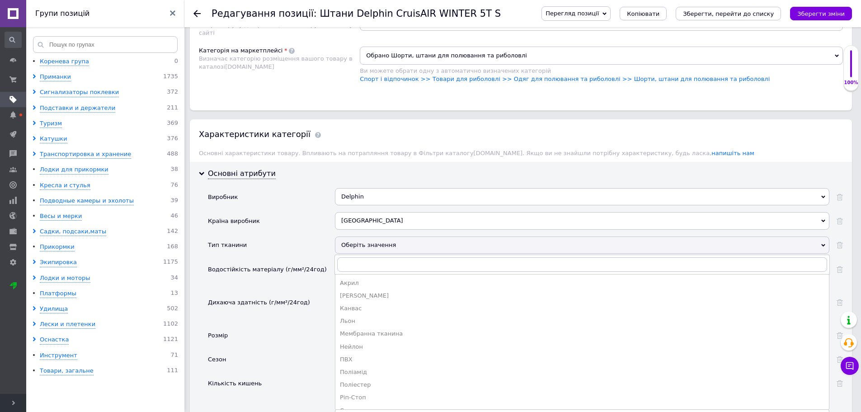
click at [397, 244] on div "Оберіть значення" at bounding box center [582, 244] width 495 height 17
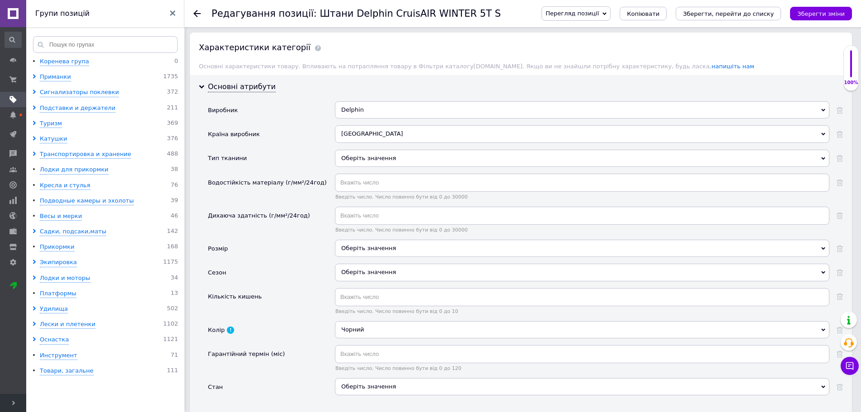
scroll to position [859, 0]
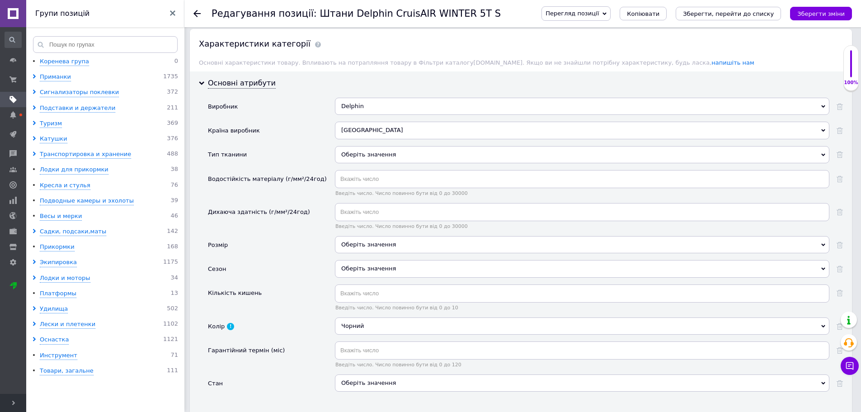
click at [395, 241] on div "Оберіть значення" at bounding box center [582, 244] width 495 height 17
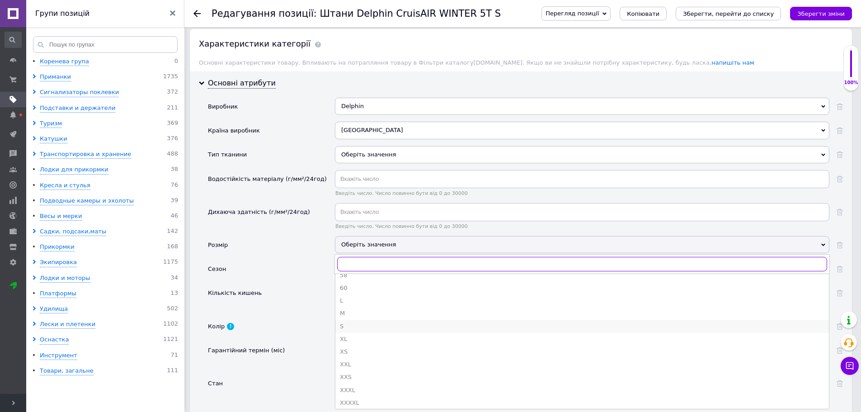
scroll to position [112, 0]
click at [375, 320] on div "S" at bounding box center [582, 324] width 485 height 8
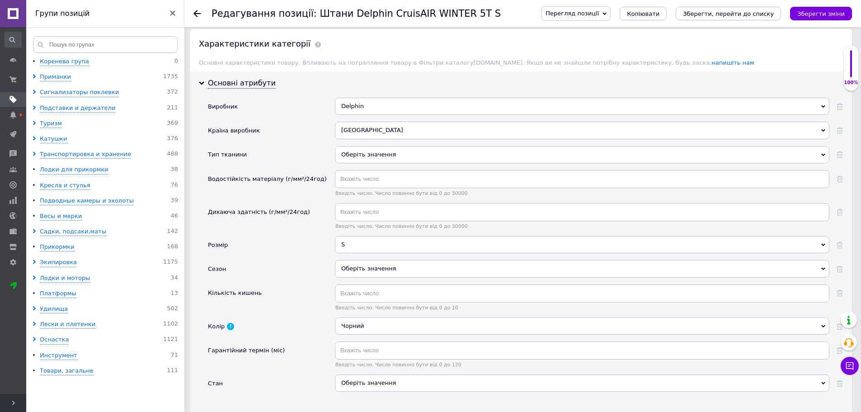
click at [386, 269] on div "Оберіть значення" at bounding box center [582, 268] width 495 height 17
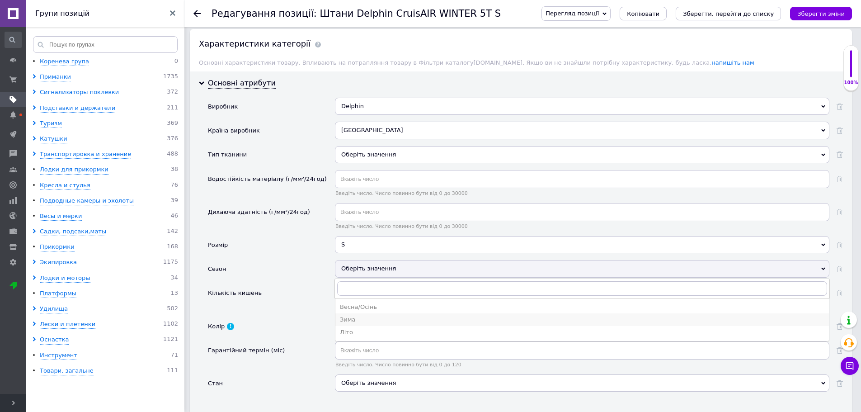
click at [351, 316] on div "Зима" at bounding box center [582, 320] width 485 height 8
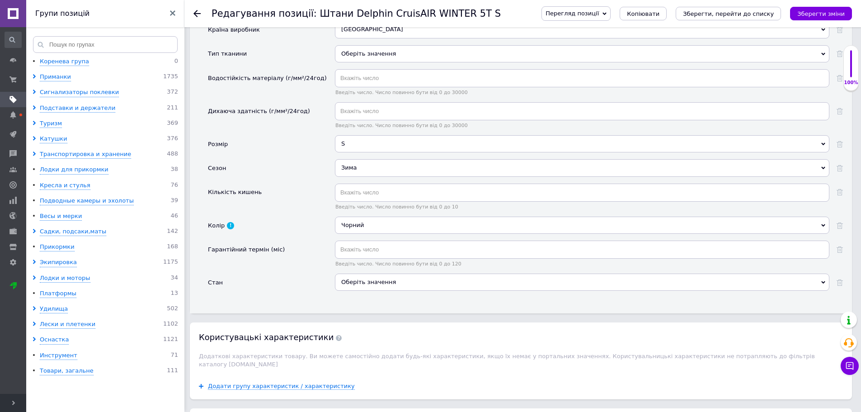
scroll to position [949, 0]
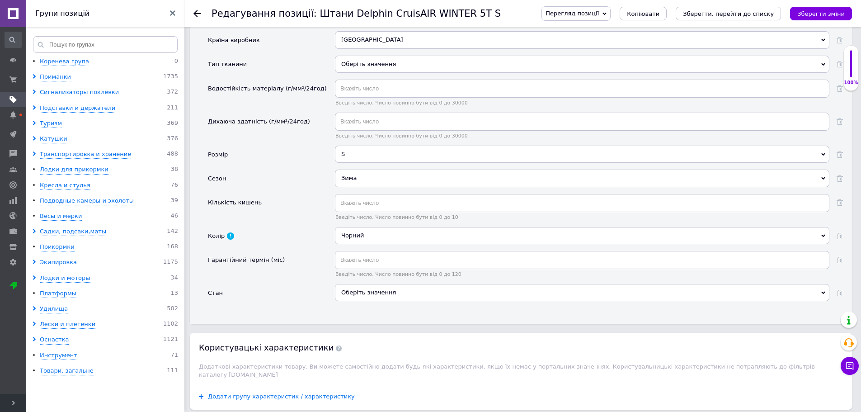
click at [380, 227] on div "Чорний" at bounding box center [582, 235] width 495 height 17
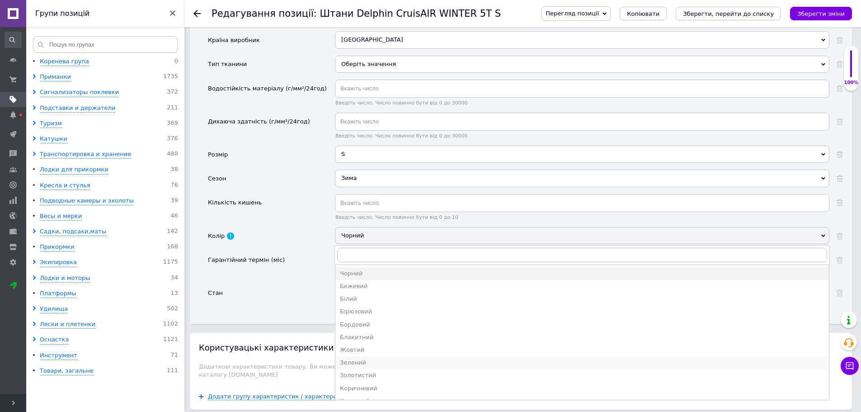
click at [365, 359] on div "Зелений" at bounding box center [582, 363] width 485 height 8
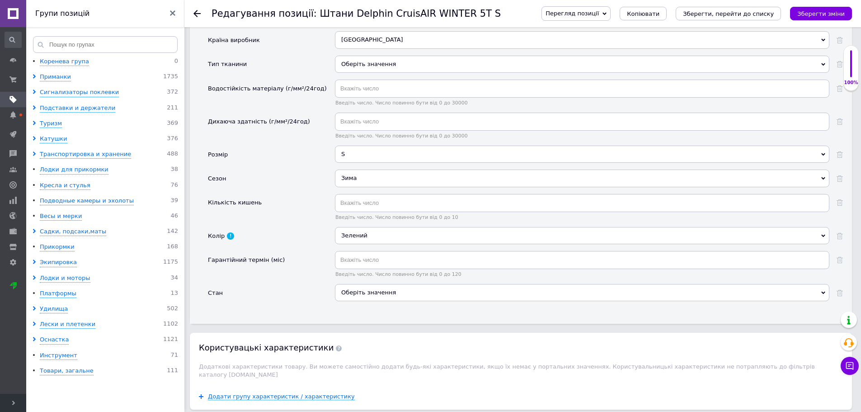
click at [390, 286] on div "Оберіть значення" at bounding box center [582, 292] width 495 height 17
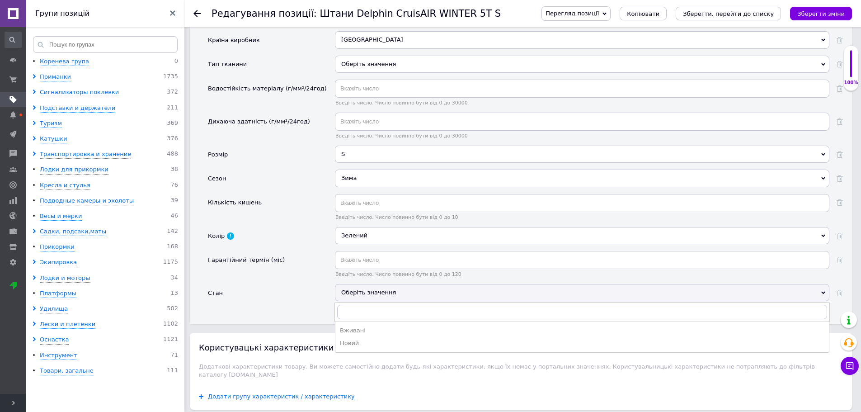
click at [358, 340] on div "Новий" at bounding box center [582, 343] width 485 height 8
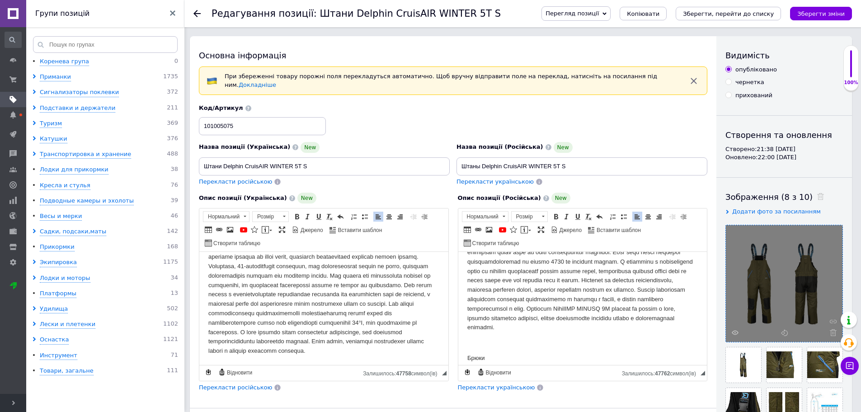
scroll to position [0, 0]
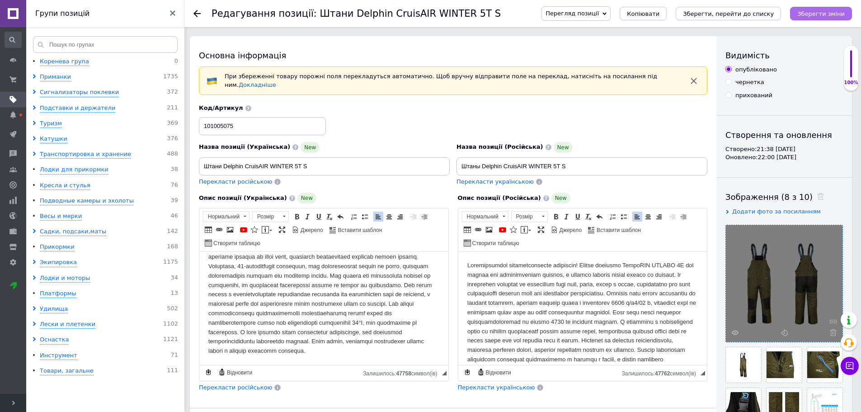
click at [828, 14] on icon "Зберегти зміни" at bounding box center [821, 13] width 47 height 7
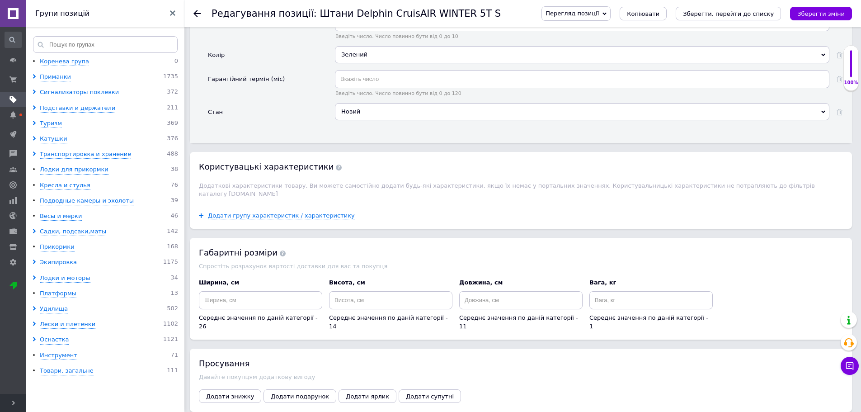
scroll to position [1176, 0]
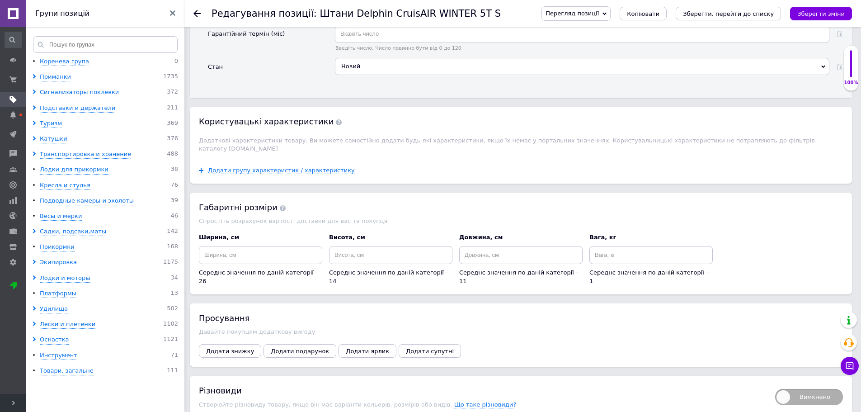
click at [408, 348] on span "Додати супутні" at bounding box center [430, 351] width 48 height 7
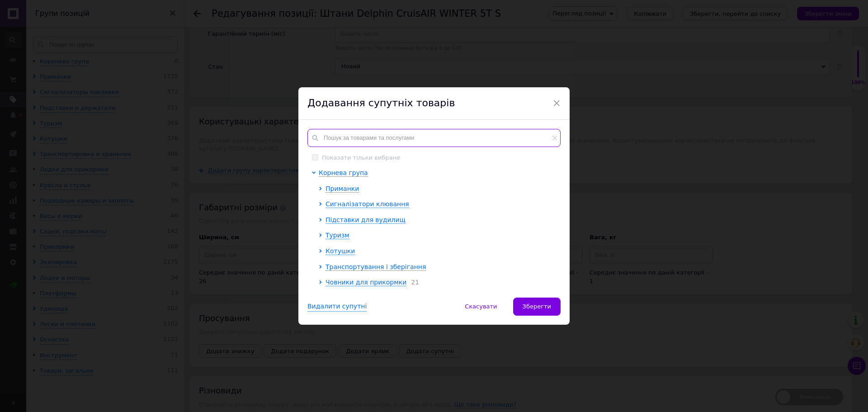
click at [378, 135] on input "text" at bounding box center [433, 138] width 253 height 18
paste input "101005081"
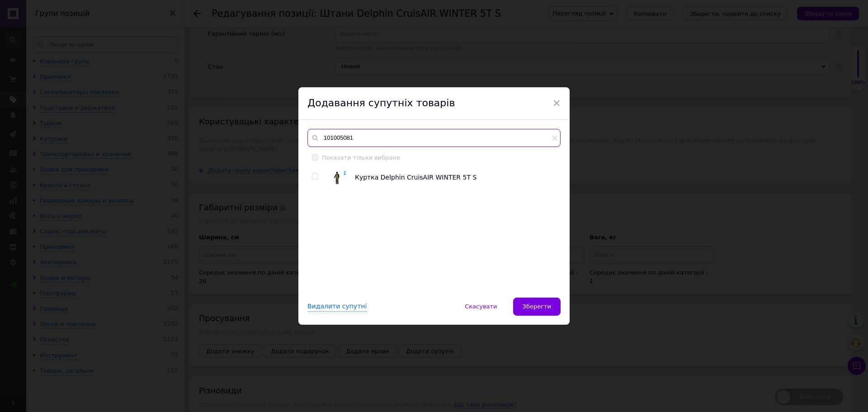
type input "101005081"
click at [313, 177] on input "checkbox" at bounding box center [315, 177] width 6 height 6
checkbox input "true"
click at [545, 308] on span "Зберегти" at bounding box center [537, 306] width 28 height 7
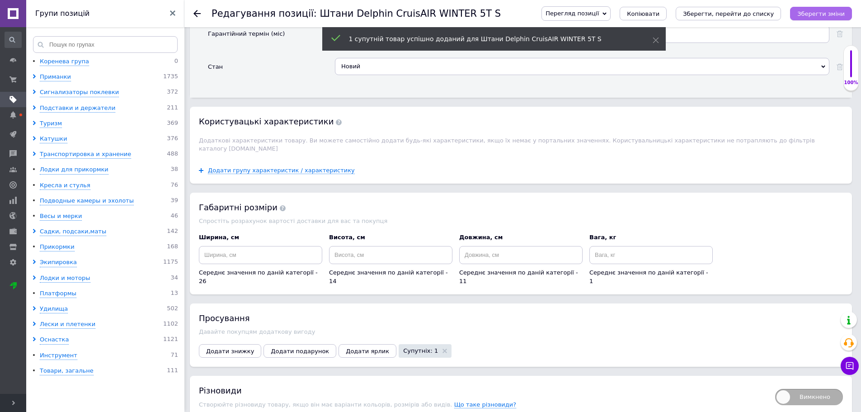
click at [837, 14] on icon "Зберегти зміни" at bounding box center [821, 13] width 47 height 7
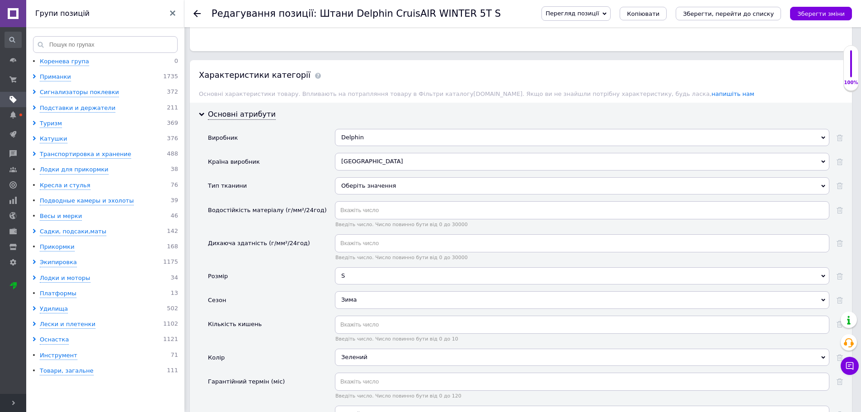
scroll to position [752, 0]
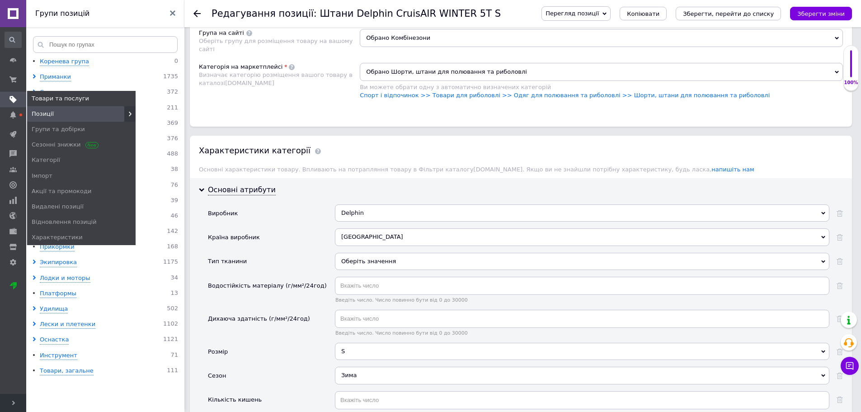
click at [13, 99] on use at bounding box center [12, 99] width 7 height 7
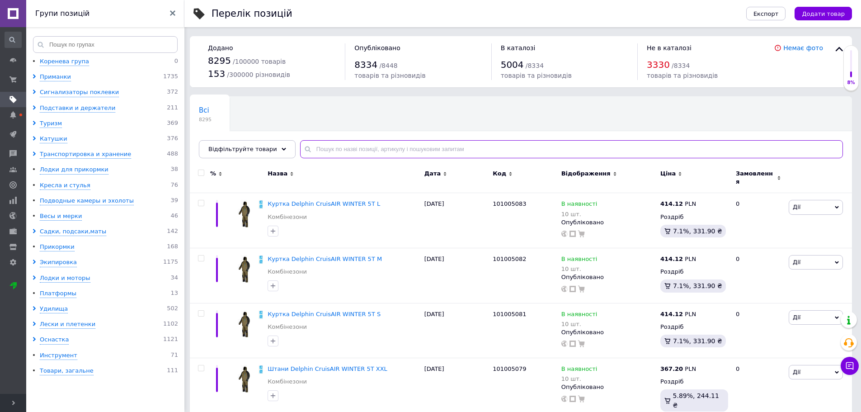
click at [324, 147] on input "text" at bounding box center [571, 149] width 543 height 18
paste input "Delphin CruisAIR WINTER 5T"
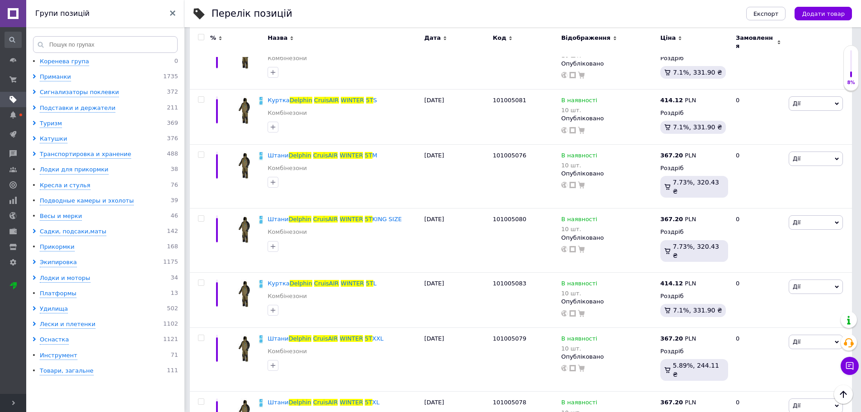
scroll to position [113, 0]
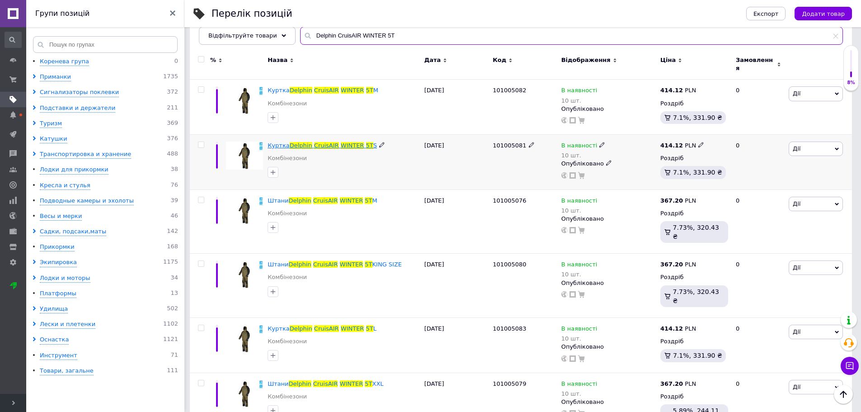
type input "Delphin CruisAIR WINTER 5T"
click at [317, 142] on span "CruisAIR" at bounding box center [326, 145] width 25 height 7
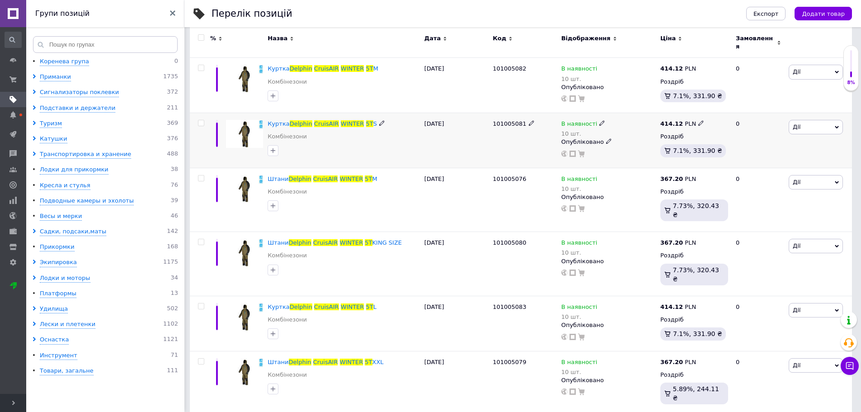
scroll to position [136, 0]
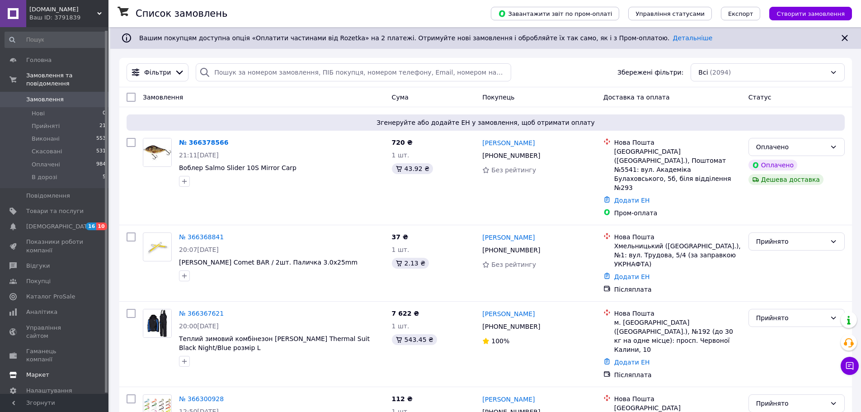
scroll to position [4, 0]
click at [38, 383] on span "Налаштування" at bounding box center [49, 387] width 46 height 8
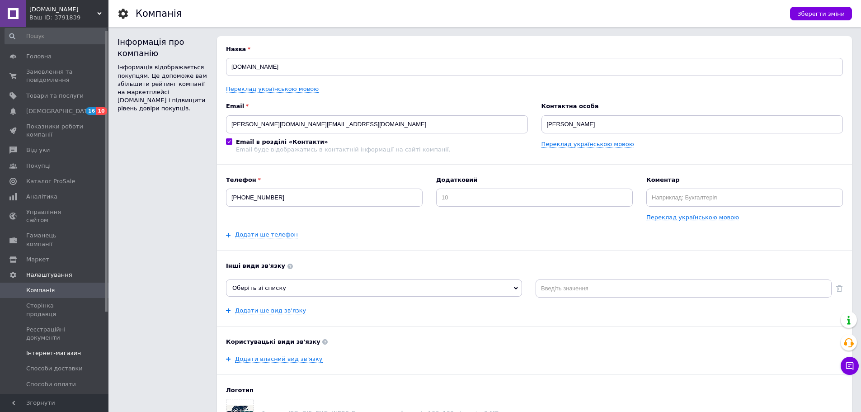
click at [54, 349] on span "Інтернет-магазин" at bounding box center [53, 353] width 55 height 8
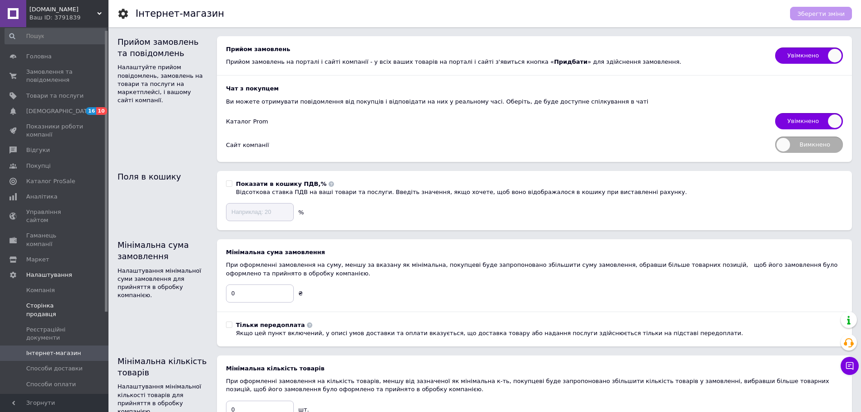
click at [41, 302] on span "Сторінка продавця" at bounding box center [54, 310] width 57 height 16
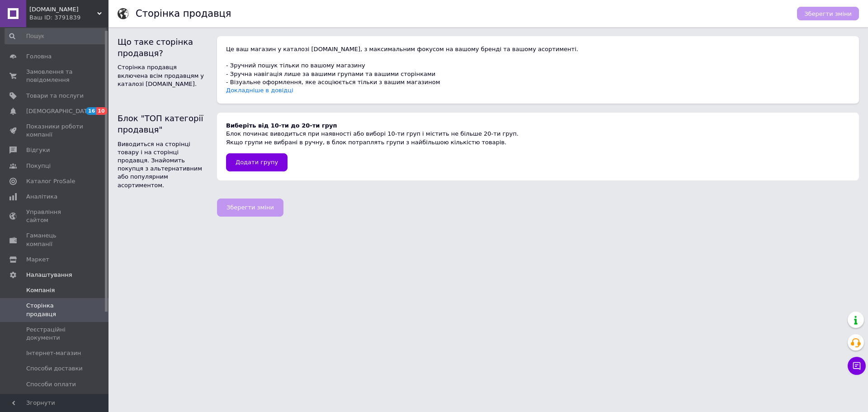
click at [42, 286] on span "Компанія" at bounding box center [40, 290] width 28 height 8
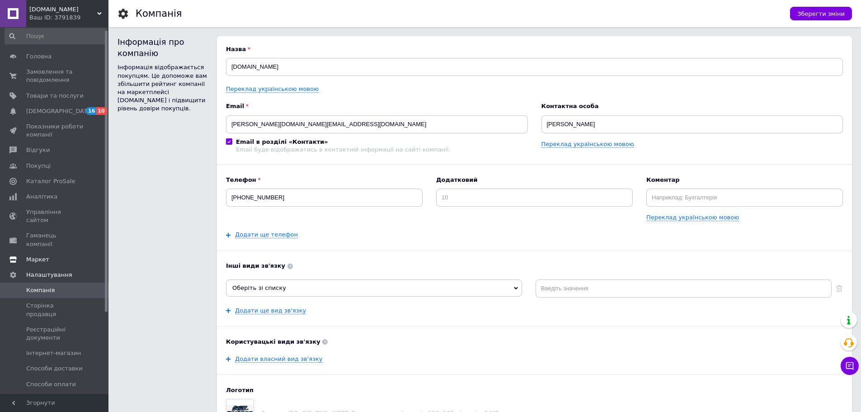
click at [37, 255] on span "Маркет" at bounding box center [37, 259] width 23 height 8
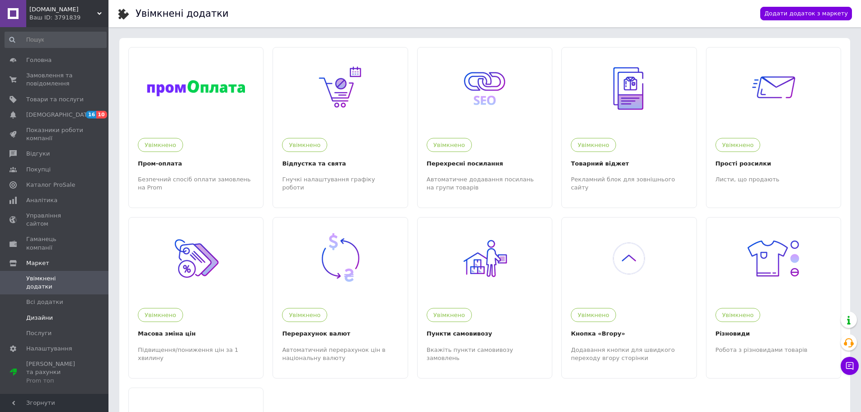
click at [41, 314] on span "Дизайни" at bounding box center [39, 318] width 27 height 8
click at [49, 235] on span "Гаманець компанії" at bounding box center [54, 243] width 57 height 16
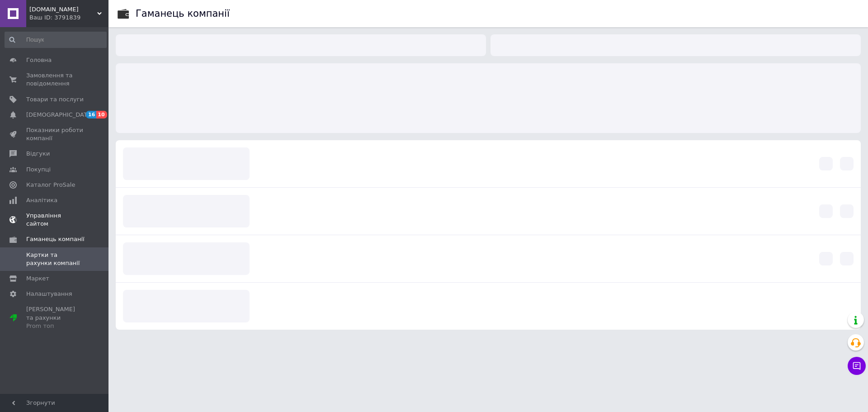
click at [52, 216] on span "Управління сайтом" at bounding box center [54, 220] width 57 height 16
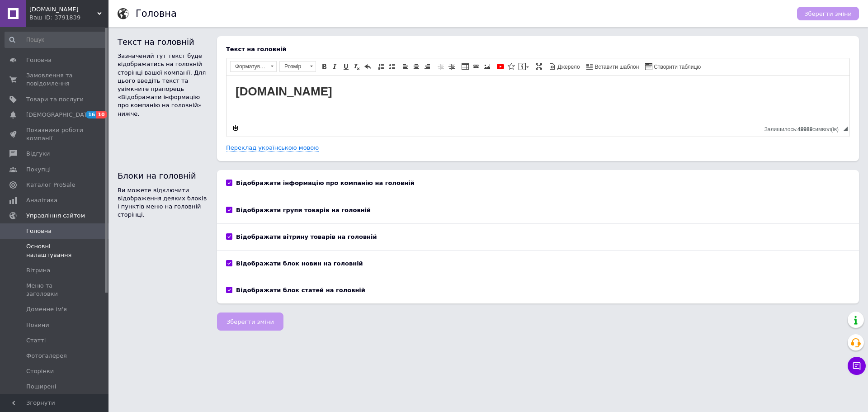
click at [44, 251] on span "Основні налаштування" at bounding box center [54, 250] width 57 height 16
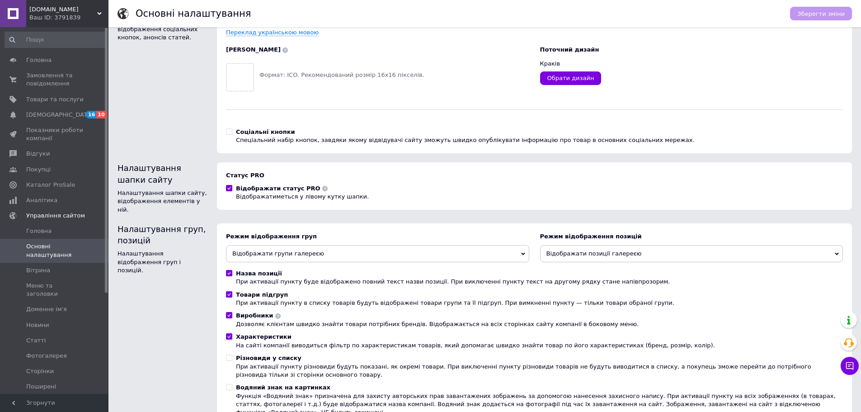
scroll to position [113, 0]
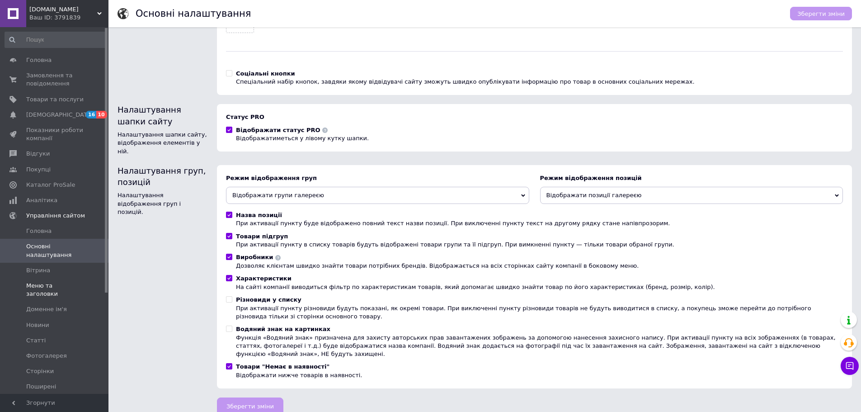
click at [46, 283] on span "Меню та заголовки" at bounding box center [54, 290] width 57 height 16
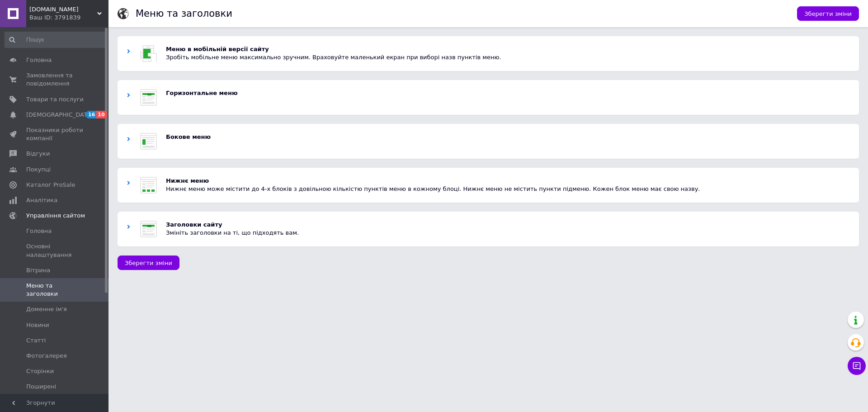
click at [129, 96] on use at bounding box center [128, 95] width 3 height 4
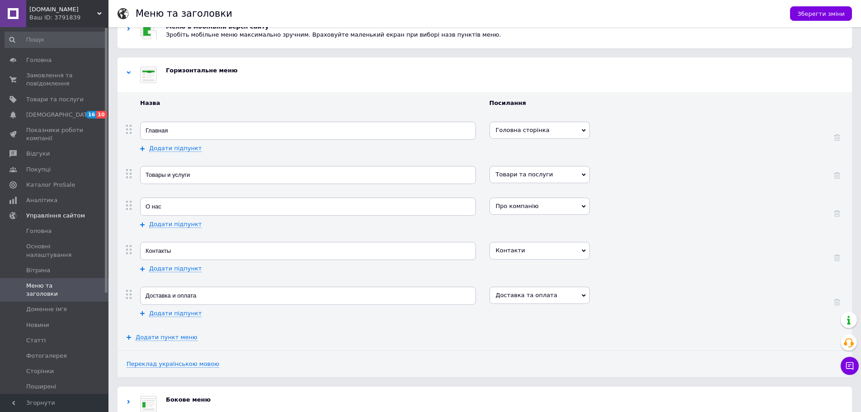
scroll to position [45, 0]
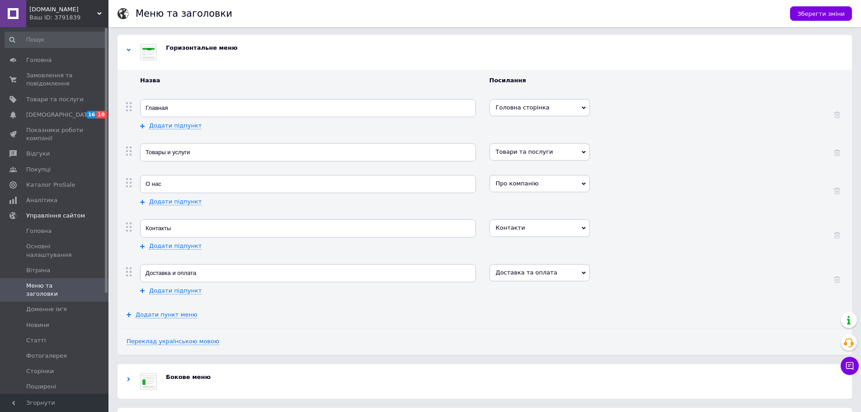
click at [131, 52] on div at bounding box center [129, 52] width 5 height 17
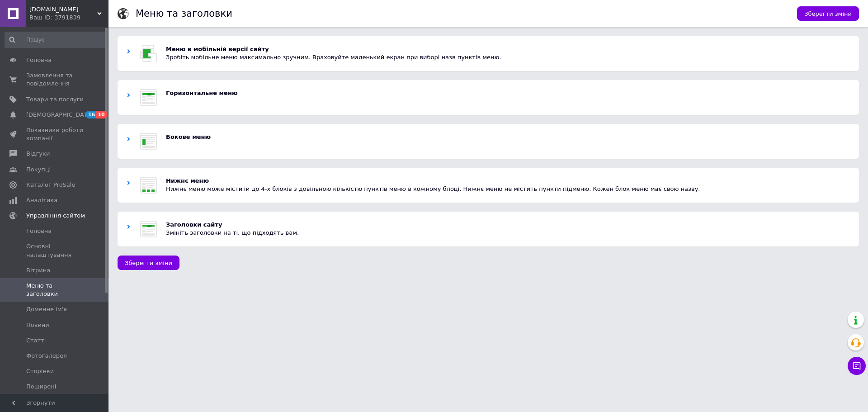
click at [129, 139] on use at bounding box center [128, 139] width 3 height 4
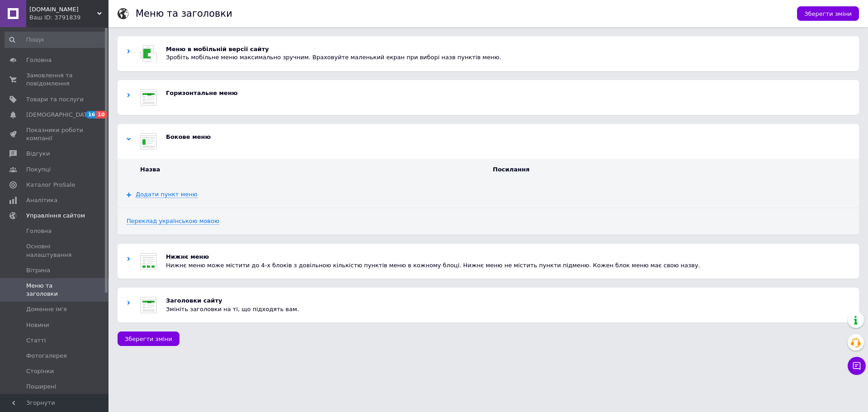
click at [129, 139] on icon at bounding box center [129, 139] width 4 height 4
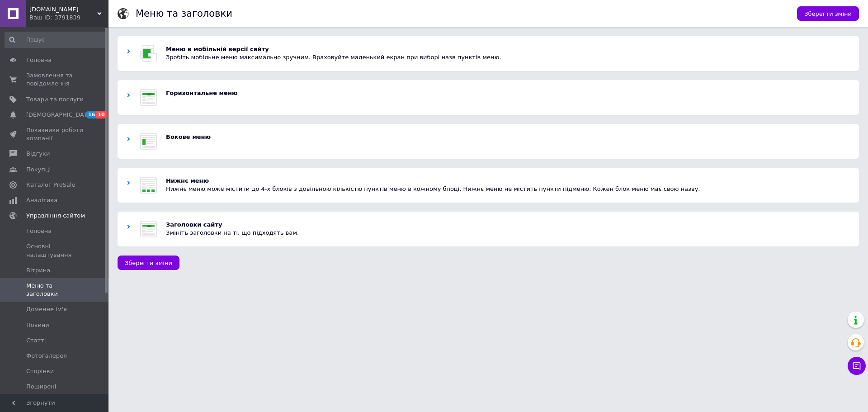
click at [127, 180] on div at bounding box center [129, 185] width 5 height 17
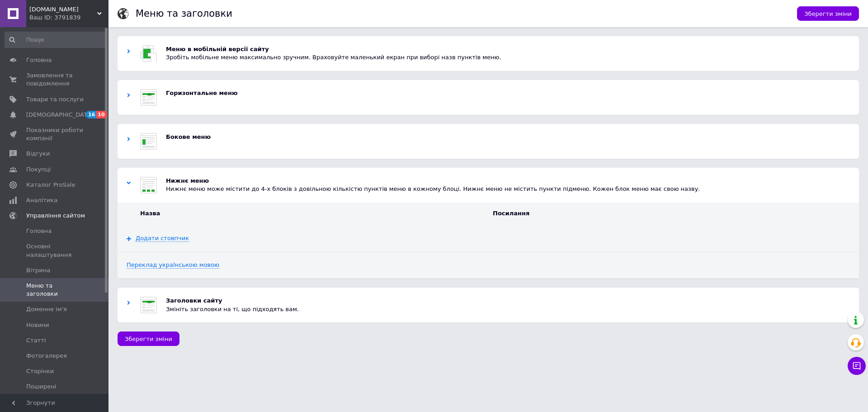
click at [127, 180] on div at bounding box center [129, 185] width 5 height 17
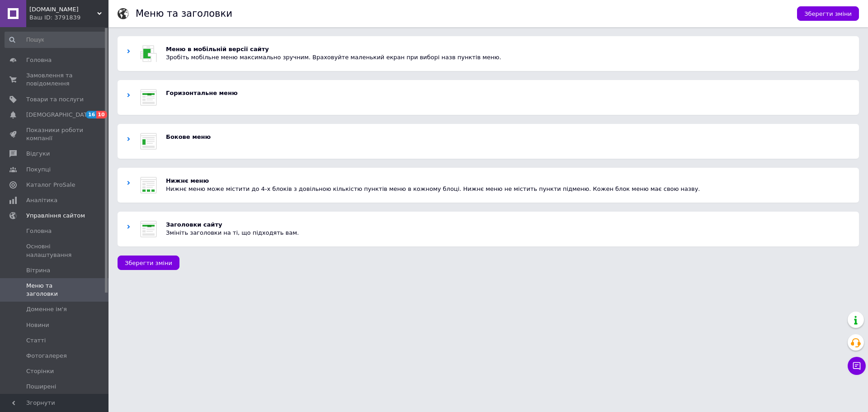
click at [130, 228] on icon at bounding box center [129, 227] width 4 height 4
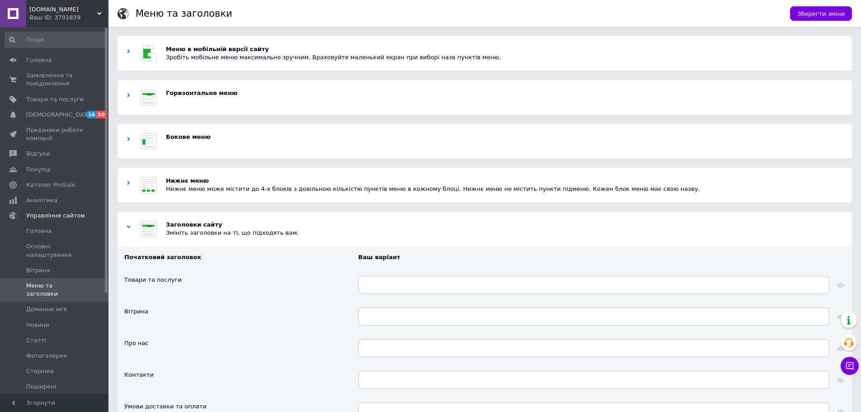
click at [130, 227] on icon at bounding box center [129, 227] width 4 height 4
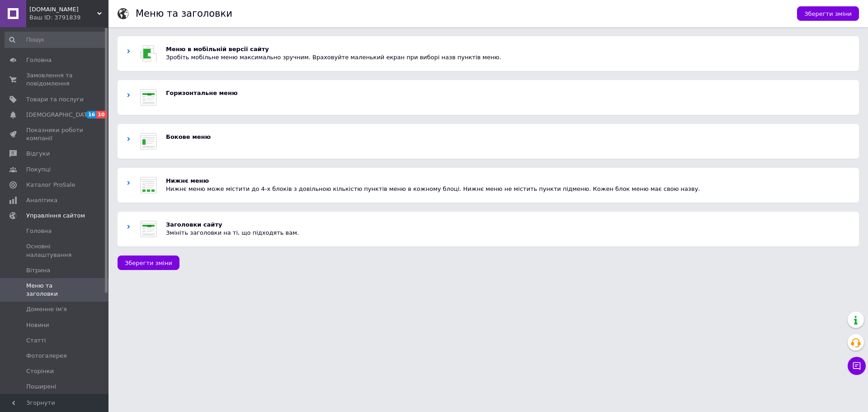
click at [128, 51] on use at bounding box center [128, 51] width 3 height 4
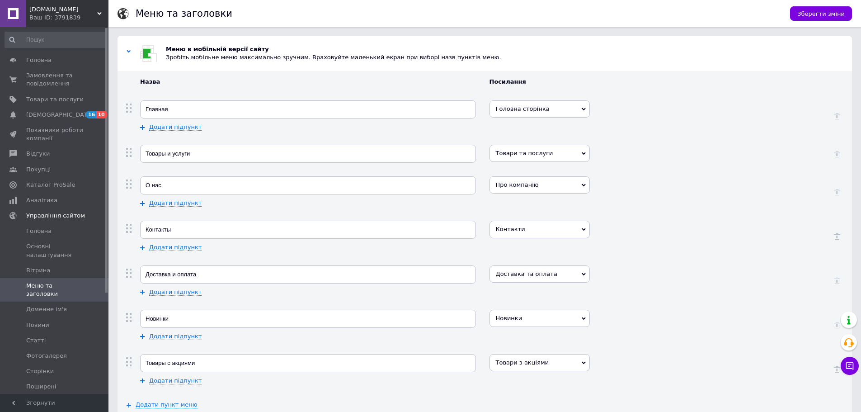
click at [130, 47] on div at bounding box center [129, 53] width 5 height 17
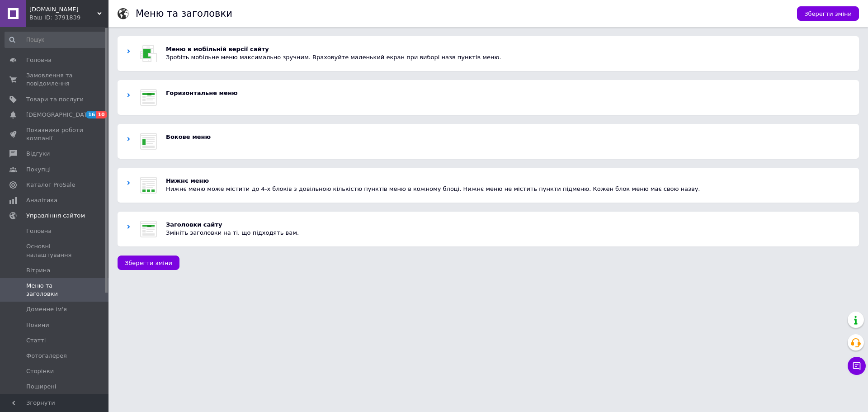
click at [128, 97] on use at bounding box center [128, 95] width 3 height 4
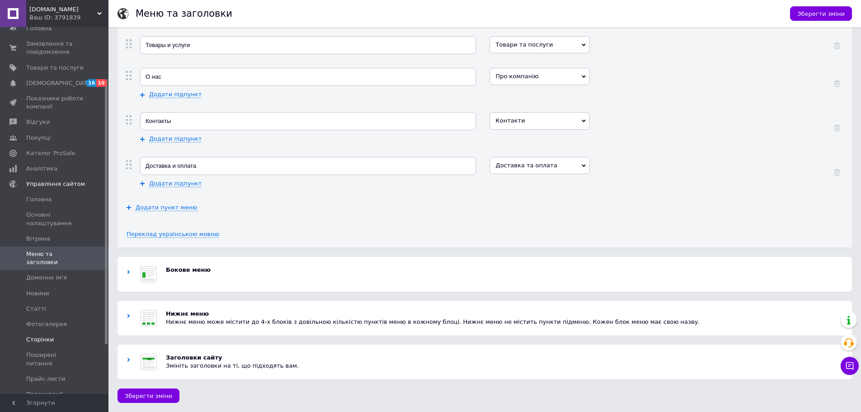
scroll to position [136, 0]
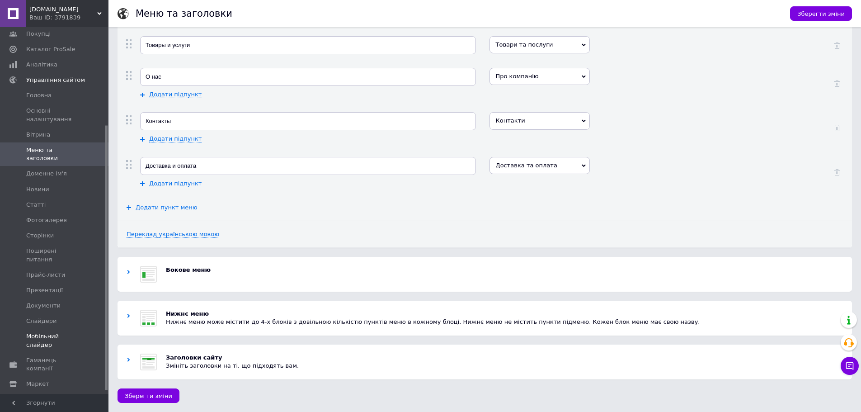
click at [47, 332] on span "Мобільний слайдер" at bounding box center [54, 340] width 57 height 16
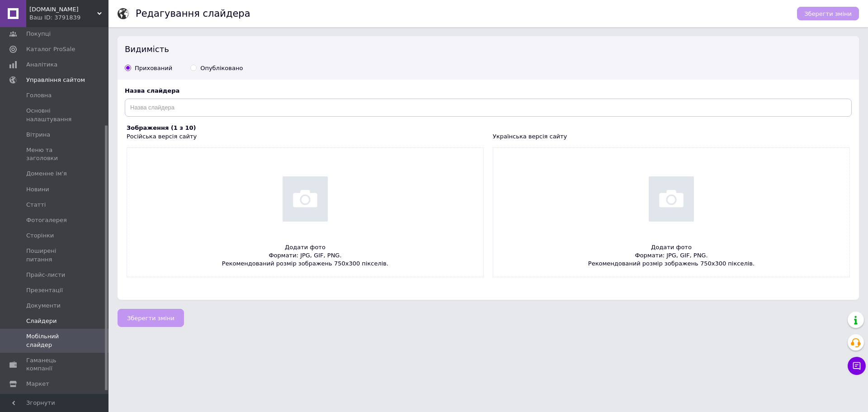
click at [42, 317] on span "Слайдери" at bounding box center [41, 321] width 31 height 8
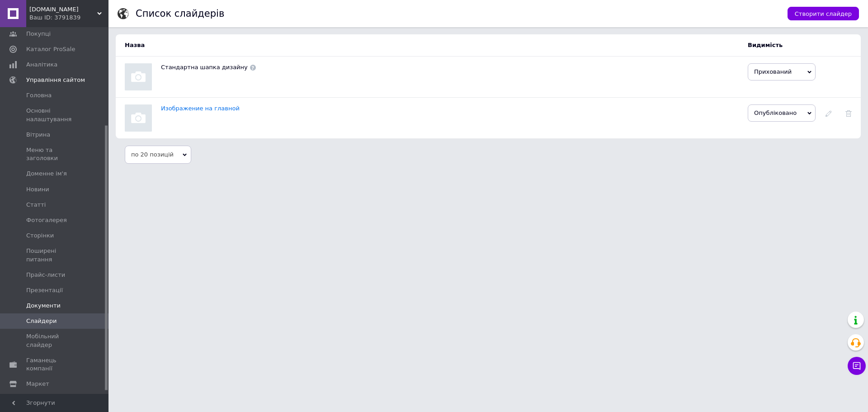
click at [41, 302] on span "Документи" at bounding box center [43, 306] width 34 height 8
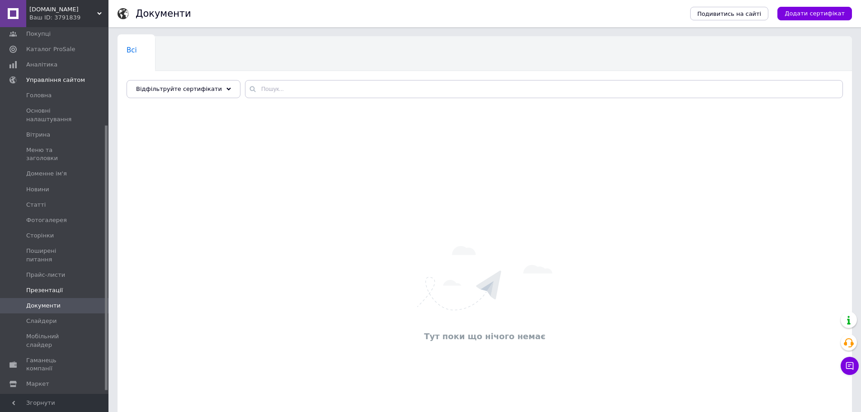
click at [42, 286] on span "Презентації" at bounding box center [44, 290] width 37 height 8
click at [46, 271] on span "Прайс-листи" at bounding box center [45, 275] width 39 height 8
click at [48, 247] on span "Поширені питання" at bounding box center [54, 255] width 57 height 16
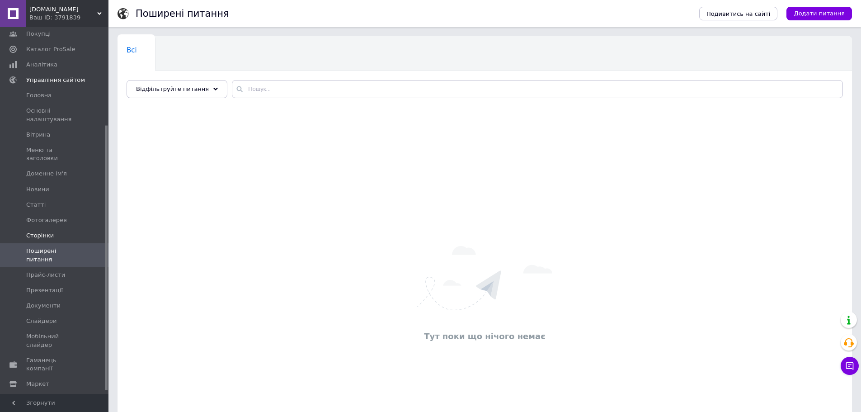
click at [37, 231] on span "Сторінки" at bounding box center [40, 235] width 28 height 8
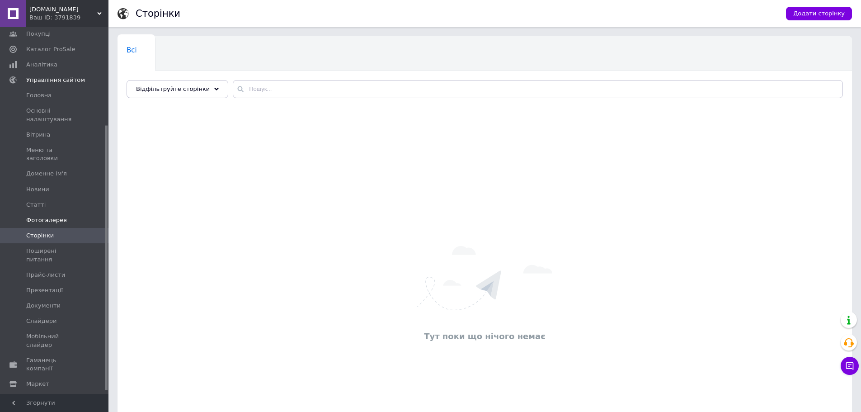
click at [38, 216] on span "Фотогалерея" at bounding box center [46, 220] width 41 height 8
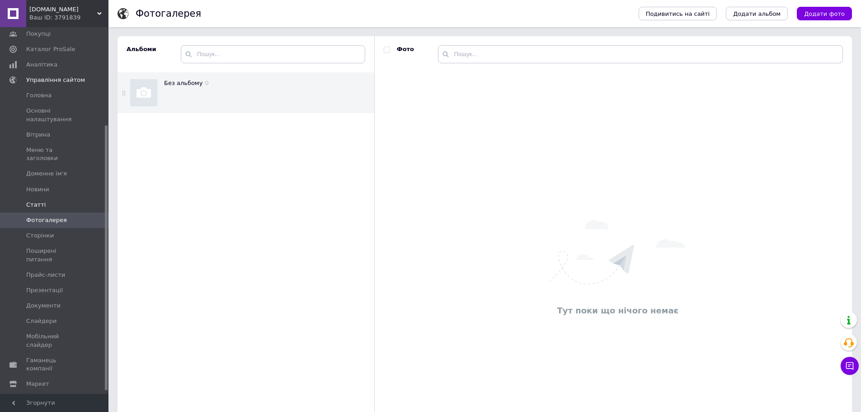
click at [36, 201] on span "Статті" at bounding box center [35, 205] width 19 height 8
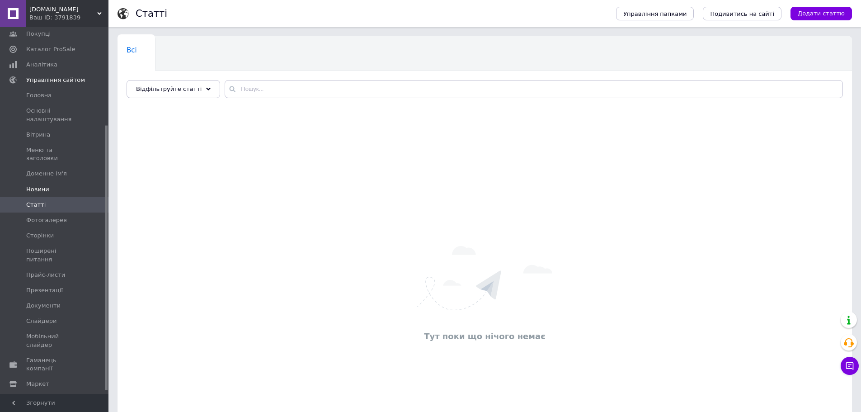
click at [32, 185] on span "Новини" at bounding box center [37, 189] width 23 height 8
click at [39, 170] on span "Доменне ім'я" at bounding box center [46, 174] width 41 height 8
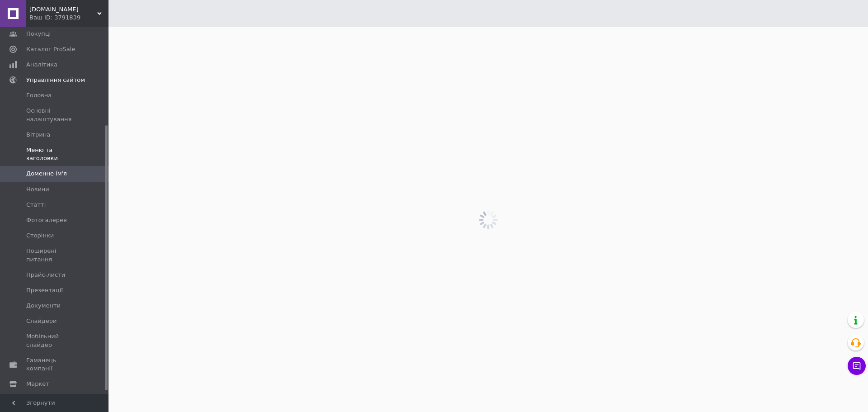
click at [43, 149] on span "Меню та заголовки" at bounding box center [54, 154] width 57 height 16
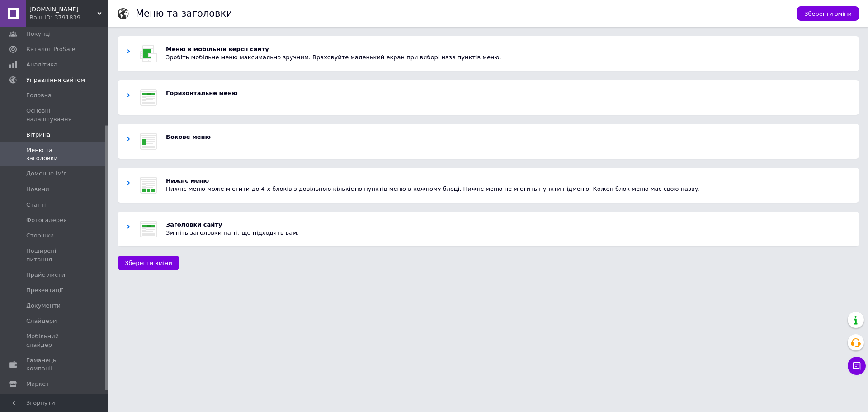
click at [38, 135] on span "Вітрина" at bounding box center [38, 135] width 24 height 8
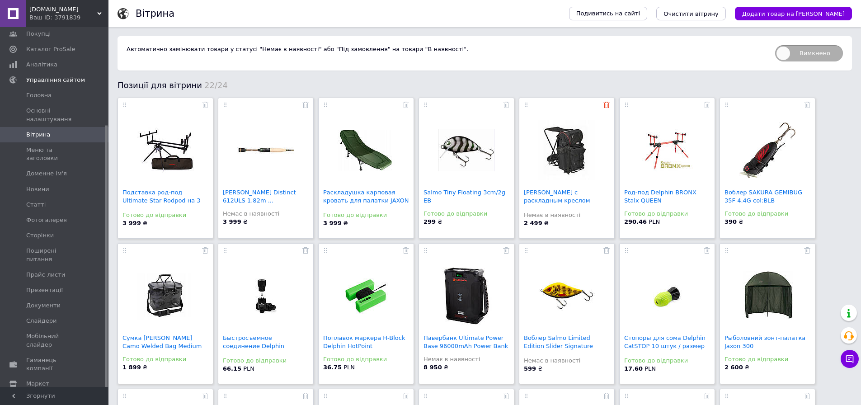
click at [607, 106] on icon at bounding box center [607, 105] width 6 height 6
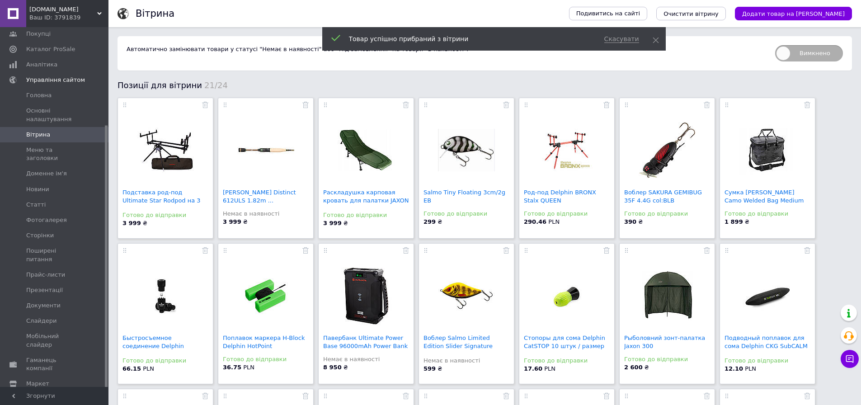
scroll to position [45, 0]
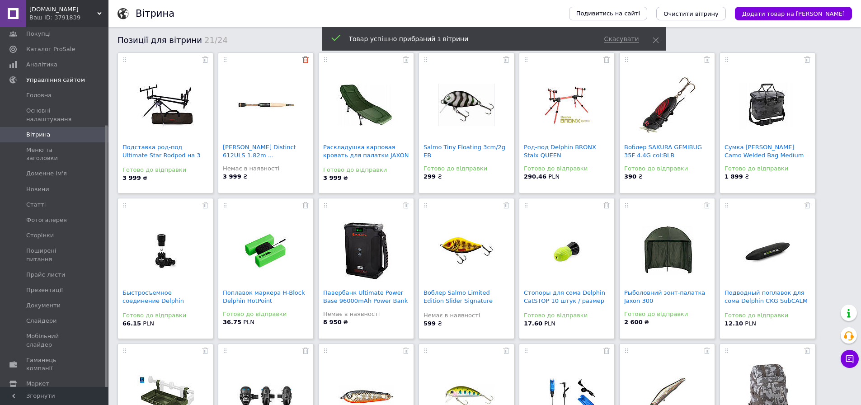
click at [305, 61] on use at bounding box center [305, 60] width 6 height 6
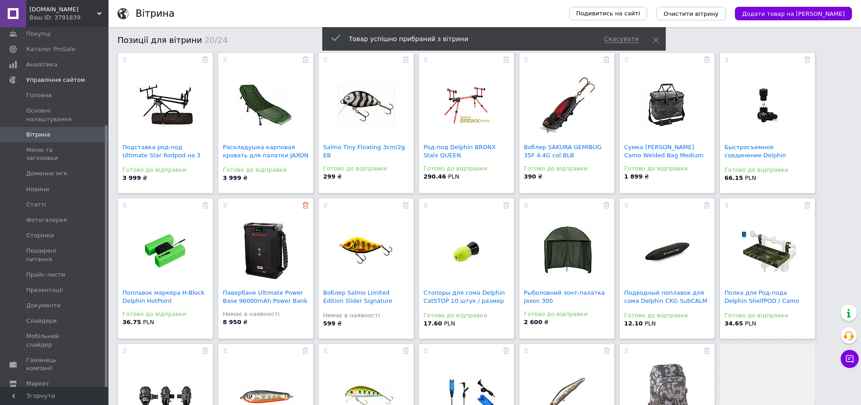
click at [307, 205] on icon at bounding box center [305, 205] width 6 height 6
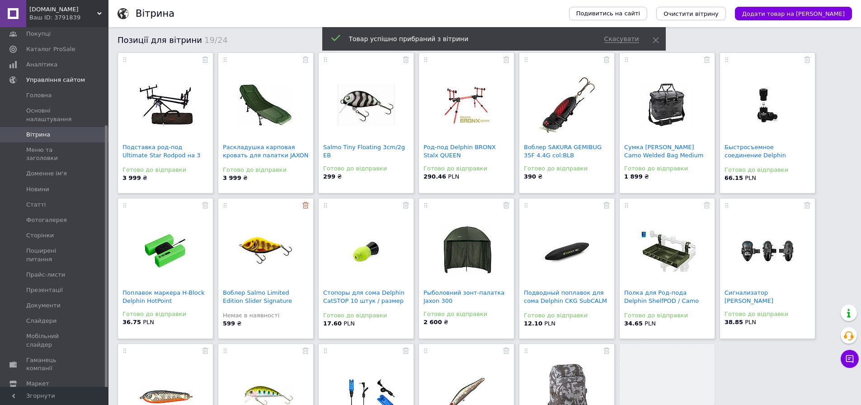
click at [307, 205] on use at bounding box center [305, 205] width 6 height 6
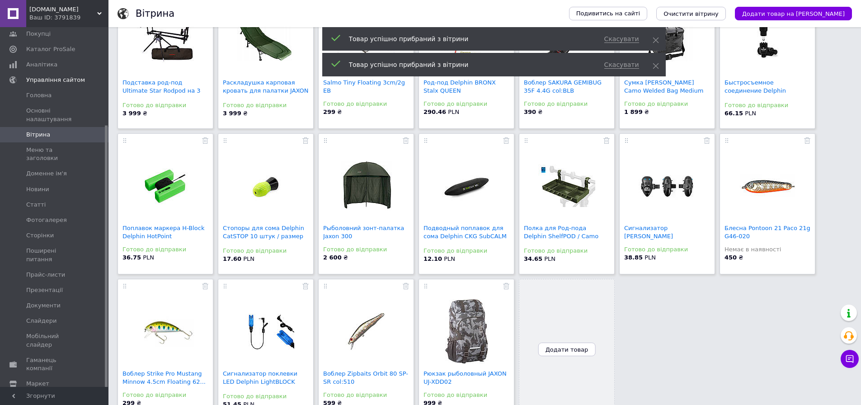
scroll to position [132, 0]
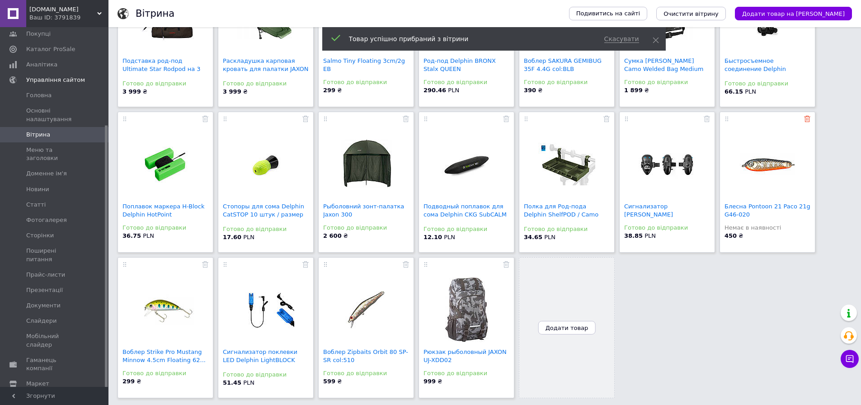
click at [804, 118] on icon at bounding box center [807, 119] width 6 height 6
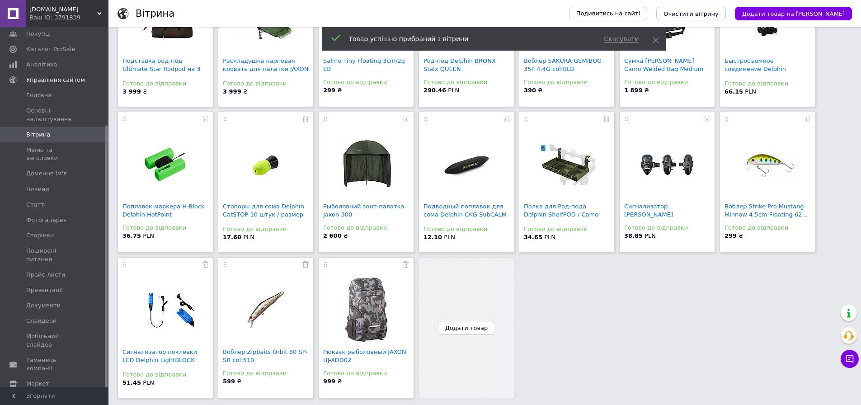
click at [470, 326] on span "Додати товар" at bounding box center [466, 328] width 43 height 7
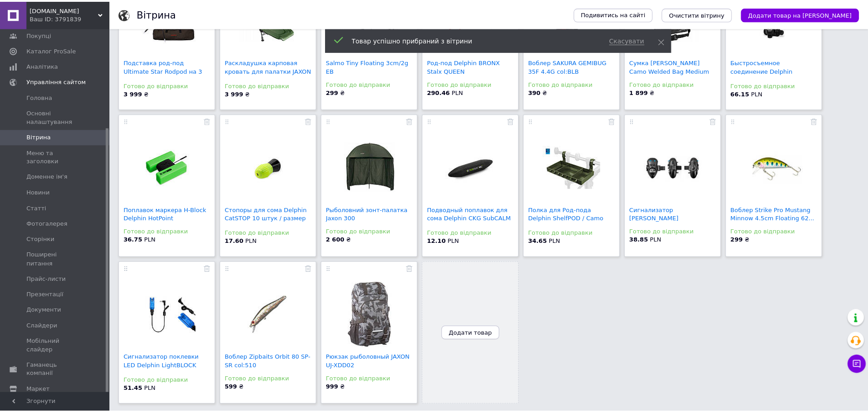
scroll to position [125, 0]
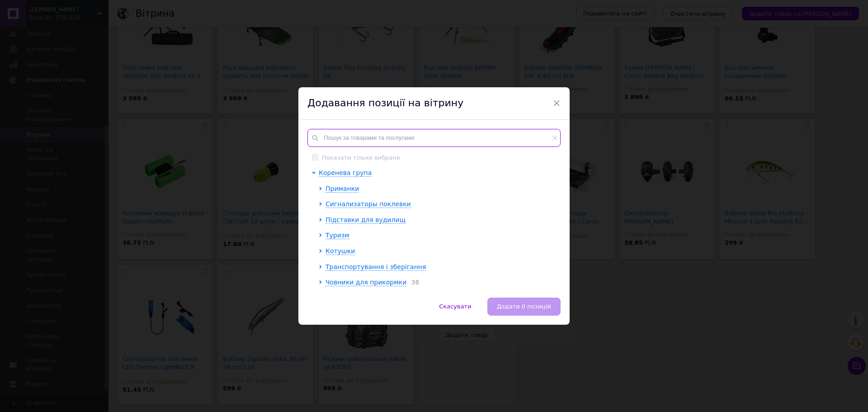
click at [394, 132] on input "text" at bounding box center [433, 138] width 253 height 18
paste input "101005077"
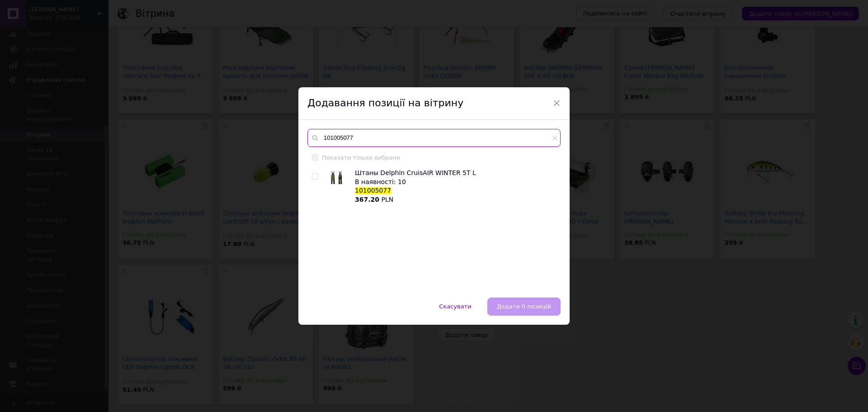
type input "101005077"
click at [312, 176] on input "checkbox" at bounding box center [315, 177] width 6 height 6
checkbox input "true"
click at [534, 306] on span "Додати 1 позицію" at bounding box center [524, 306] width 56 height 7
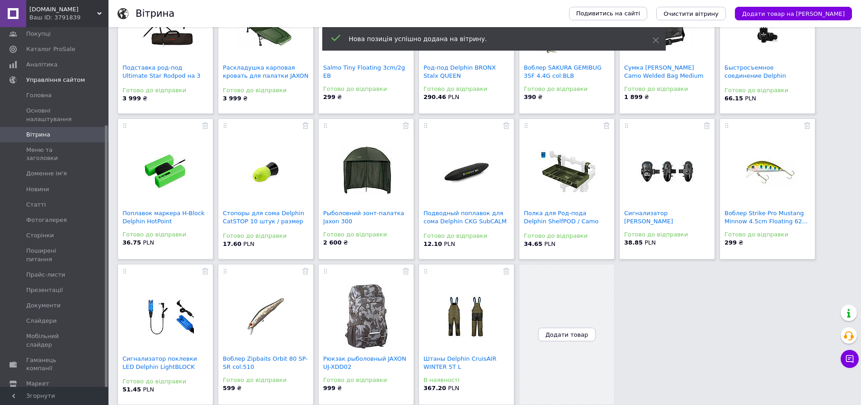
click at [566, 333] on span "Додати товар" at bounding box center [567, 334] width 43 height 7
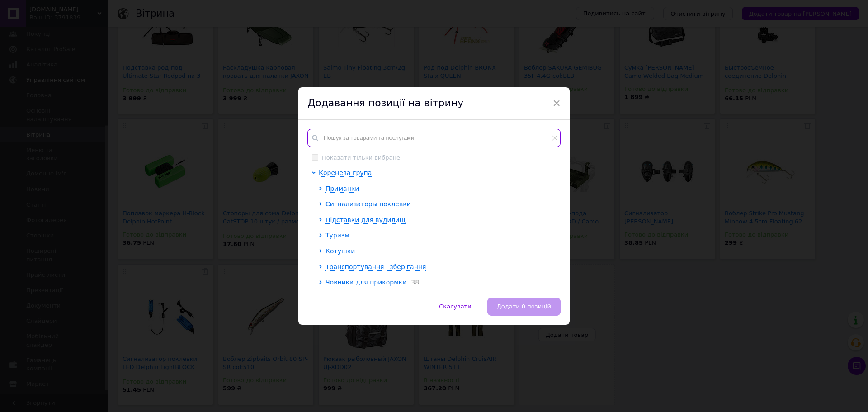
click at [387, 136] on input "text" at bounding box center [433, 138] width 253 height 18
paste input "101006044"
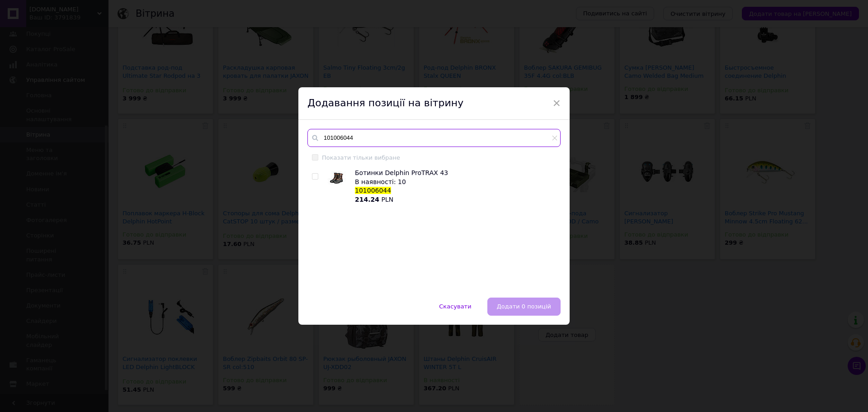
type input "101006044"
click at [312, 175] on input "checkbox" at bounding box center [315, 177] width 6 height 6
checkbox input "true"
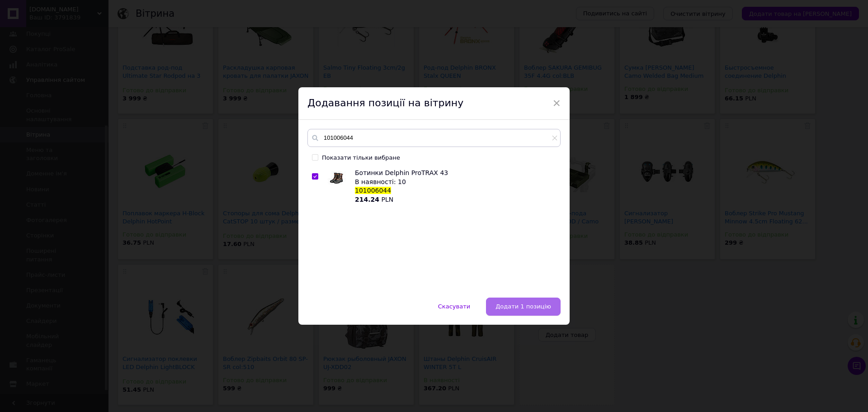
click at [512, 303] on span "Додати 1 позицію" at bounding box center [524, 306] width 56 height 7
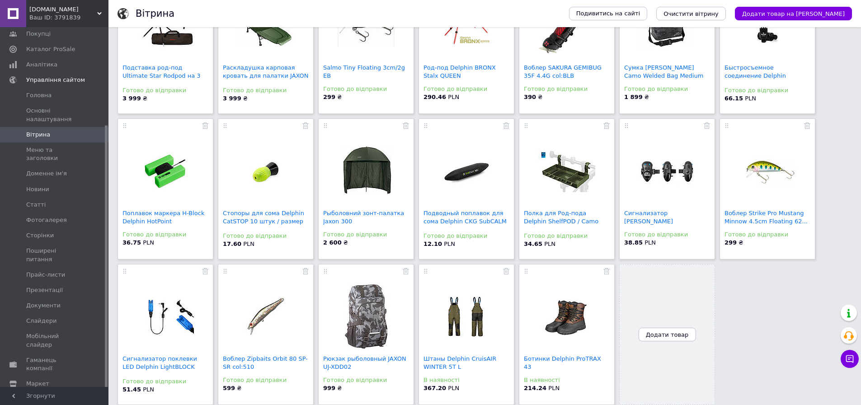
click at [675, 332] on span "Додати товар" at bounding box center [667, 334] width 43 height 7
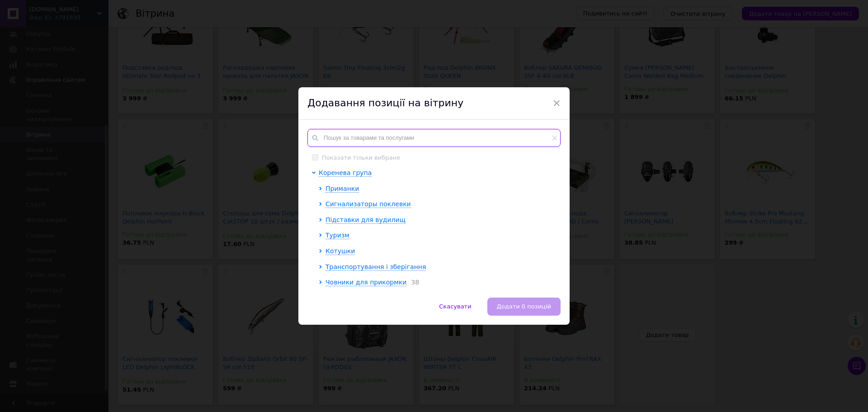
click at [422, 142] on input "text" at bounding box center [433, 138] width 253 height 18
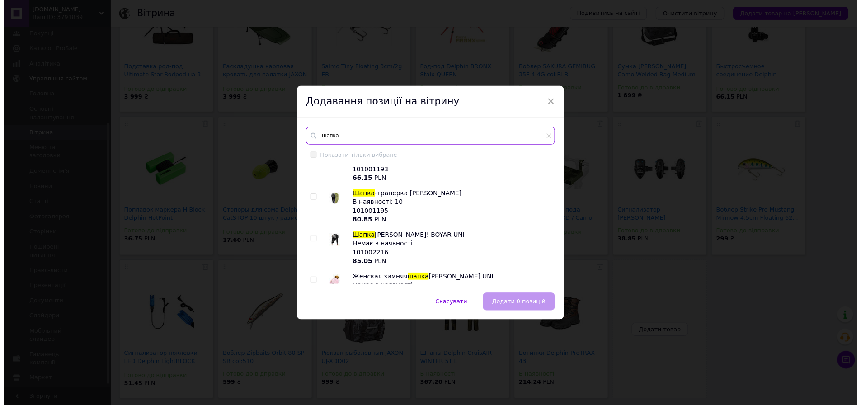
scroll to position [0, 0]
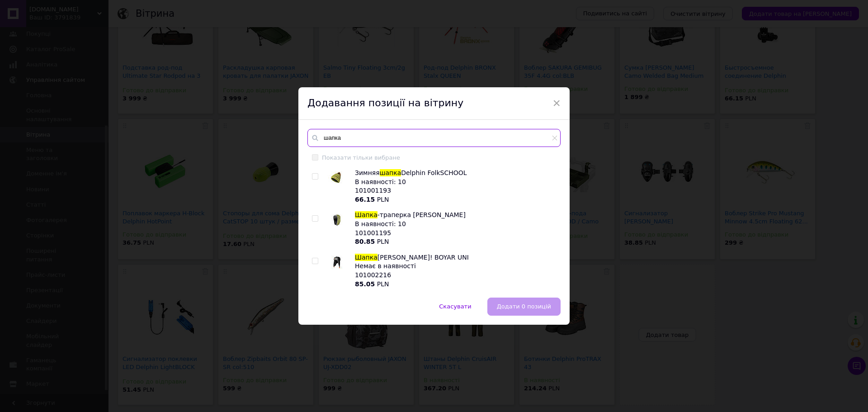
type input "шапка"
click at [315, 178] on input "checkbox" at bounding box center [315, 177] width 6 height 6
checkbox input "true"
click at [525, 307] on span "Додати 1 позицію" at bounding box center [524, 306] width 56 height 7
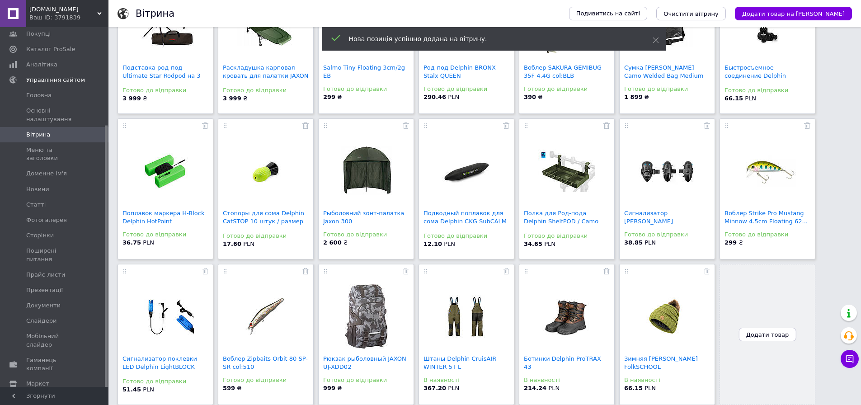
scroll to position [80, 0]
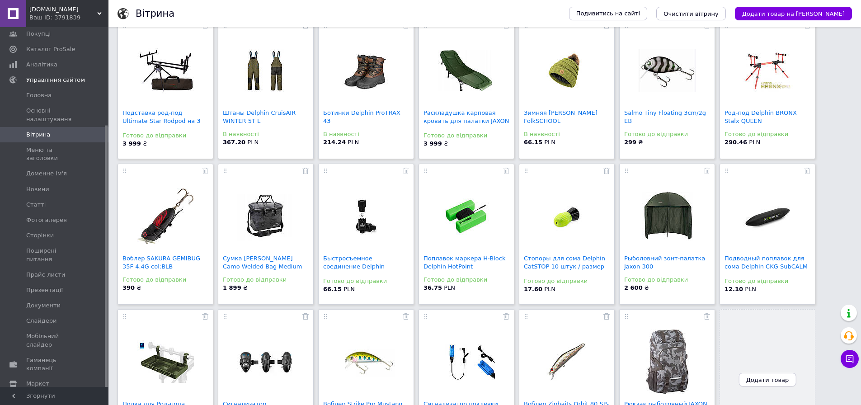
click at [772, 377] on span "Додати товар" at bounding box center [767, 380] width 43 height 7
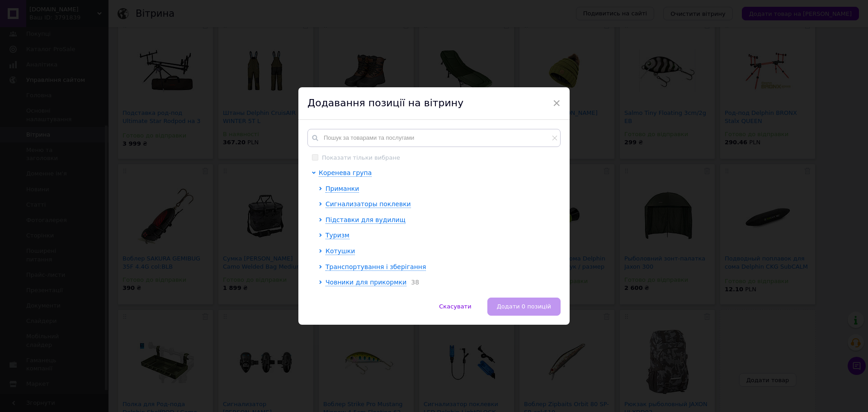
click at [401, 126] on div "Показати тільки вибране Коренева група Приманки Сигнализаторы поклевки Підставк…" at bounding box center [433, 209] width 271 height 178
click at [345, 141] on input "text" at bounding box center [433, 138] width 253 height 18
paste input "101005294"
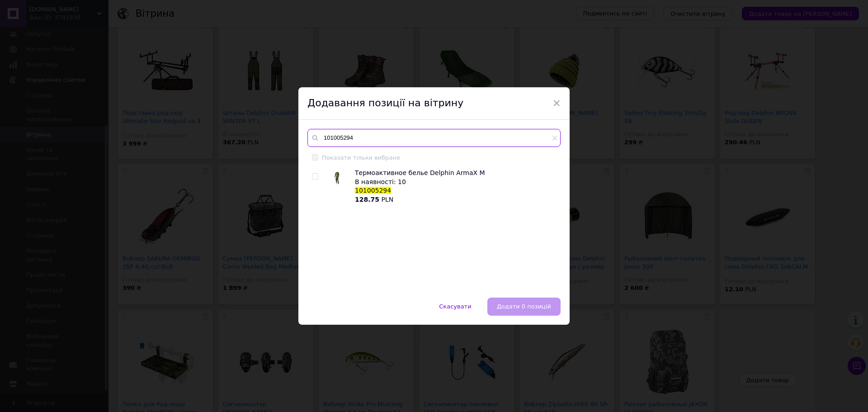
type input "101005294"
click at [314, 176] on input "checkbox" at bounding box center [315, 177] width 6 height 6
checkbox input "true"
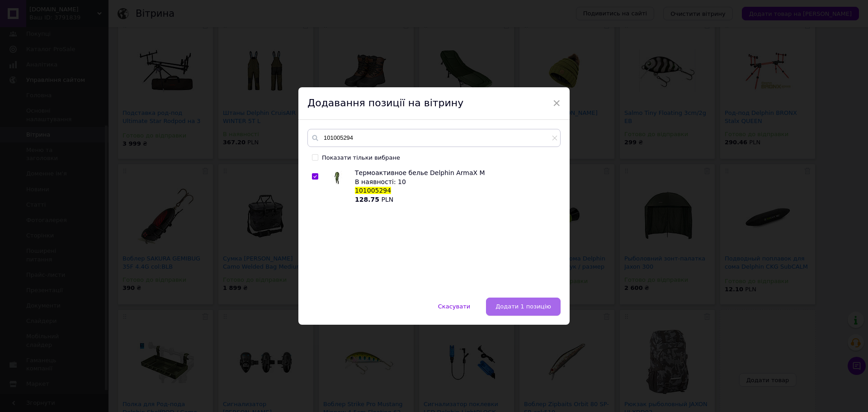
click at [543, 307] on span "Додати 1 позицію" at bounding box center [524, 306] width 56 height 7
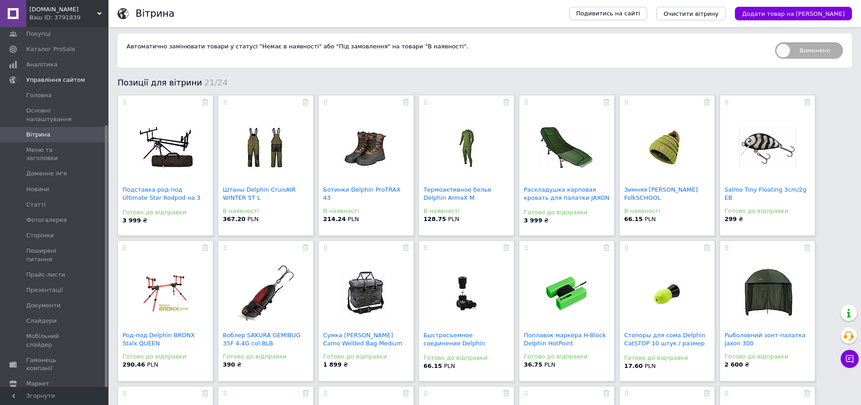
scroll to position [0, 0]
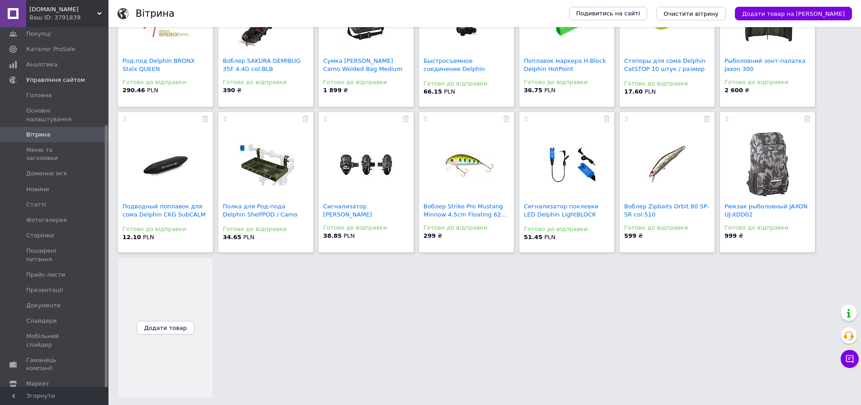
click at [165, 329] on span "Додати товар" at bounding box center [165, 328] width 43 height 7
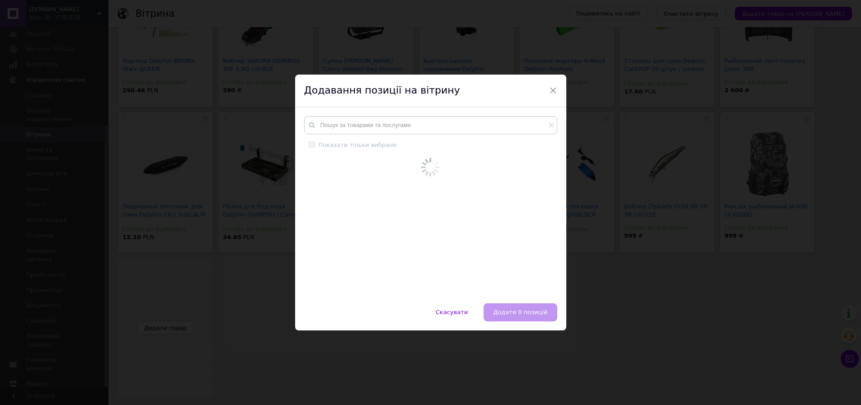
scroll to position [270, 0]
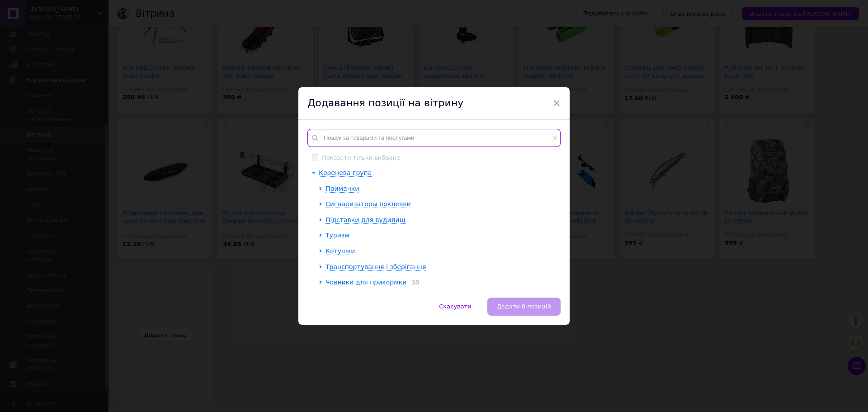
click at [357, 139] on input "text" at bounding box center [433, 138] width 253 height 18
paste input "101005082"
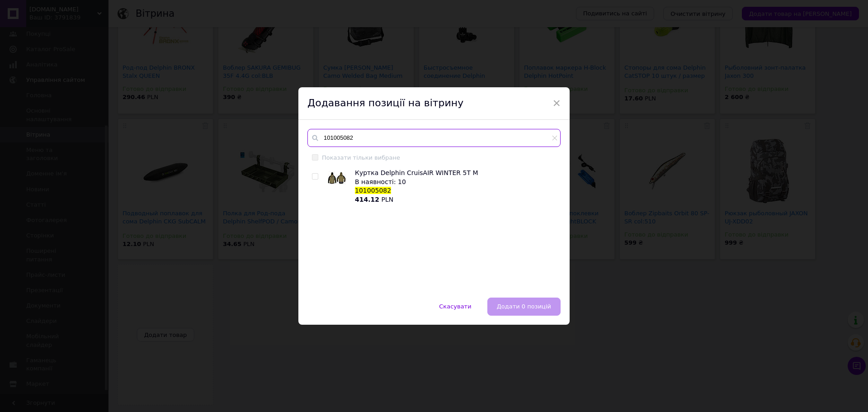
type input "101005082"
click at [312, 180] on div at bounding box center [316, 186] width 9 height 35
click at [313, 176] on input "checkbox" at bounding box center [315, 177] width 6 height 6
checkbox input "true"
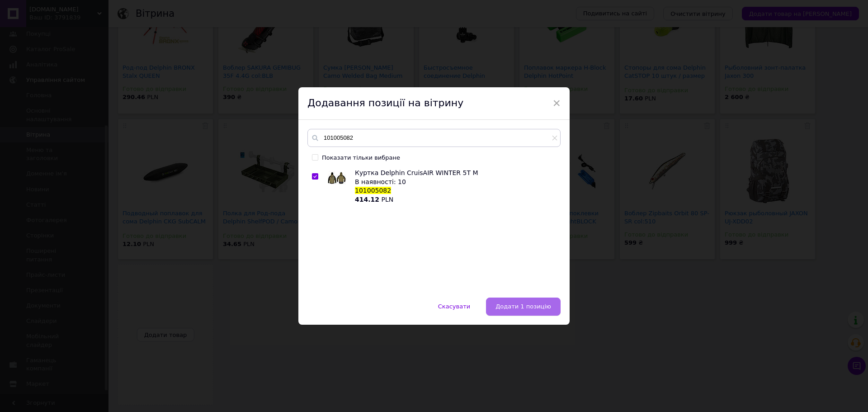
click at [533, 309] on span "Додати 1 позицію" at bounding box center [524, 306] width 56 height 7
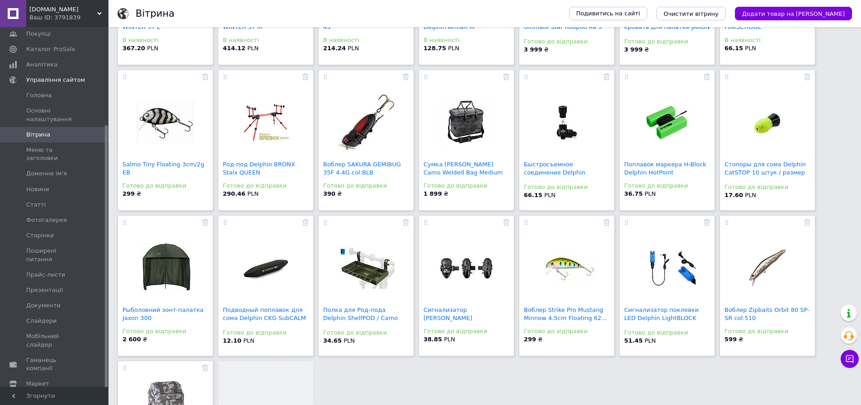
scroll to position [277, 0]
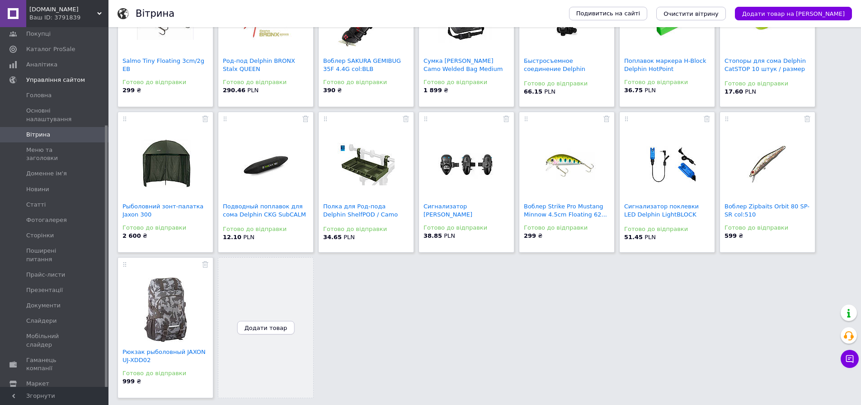
click at [268, 330] on span "Додати товар" at bounding box center [266, 328] width 43 height 7
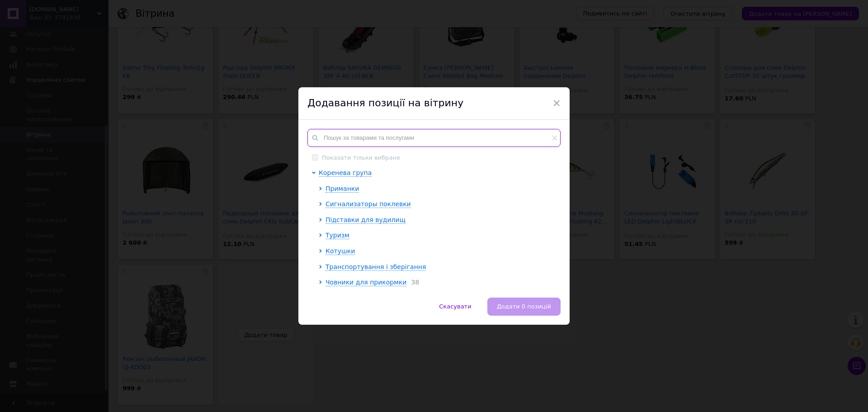
click at [412, 134] on input "text" at bounding box center [433, 138] width 253 height 18
paste input "EG050-CWC008"
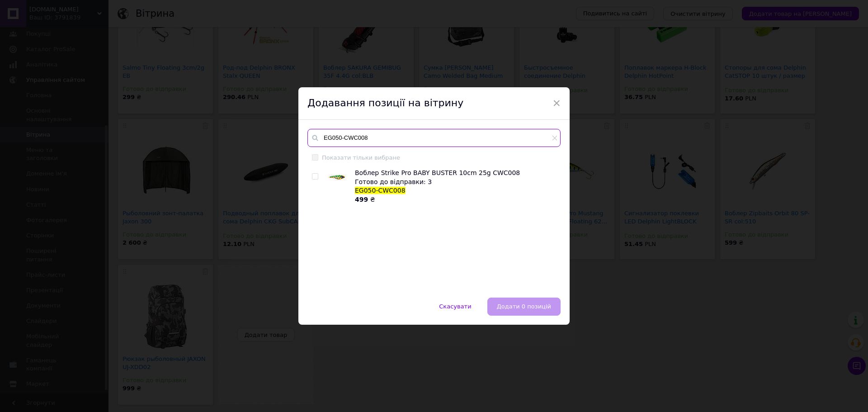
type input "EG050-CWC008"
drag, startPoint x: 312, startPoint y: 177, endPoint x: 345, endPoint y: 208, distance: 45.1
click at [312, 177] on input "checkbox" at bounding box center [315, 177] width 6 height 6
checkbox input "true"
click at [516, 308] on span "Додати 1 позицію" at bounding box center [524, 306] width 56 height 7
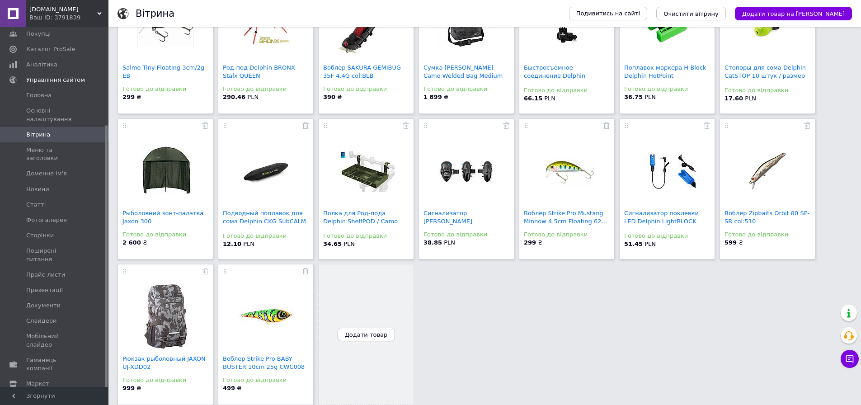
click at [360, 331] on span "Додати товар" at bounding box center [366, 334] width 43 height 7
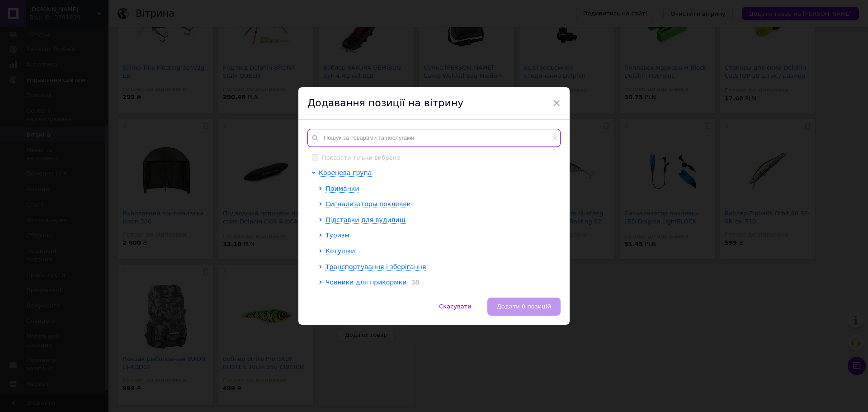
click at [402, 134] on input "text" at bounding box center [433, 138] width 253 height 18
paste input "101002113"
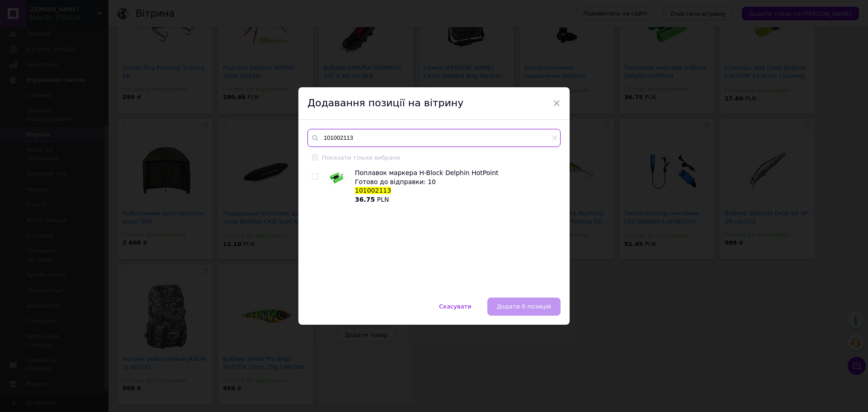
type input "101002113"
click at [314, 179] on input "checkbox" at bounding box center [315, 177] width 6 height 6
checkbox input "true"
click at [530, 314] on button "Додати 1 позицію" at bounding box center [523, 306] width 75 height 18
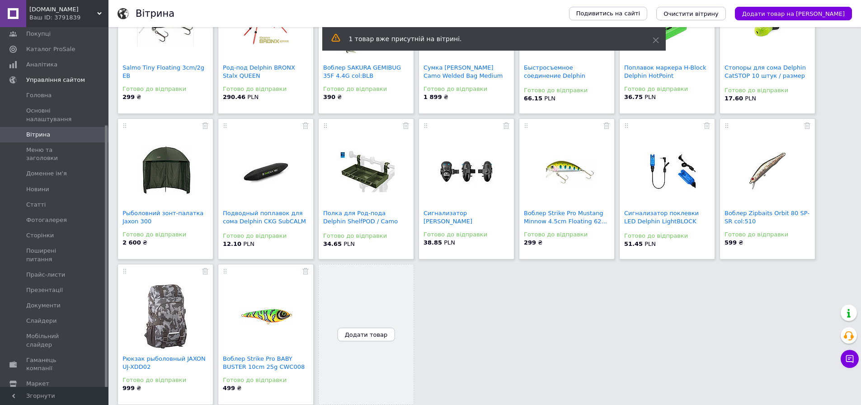
click at [377, 331] on span "Додати товар" at bounding box center [366, 334] width 43 height 7
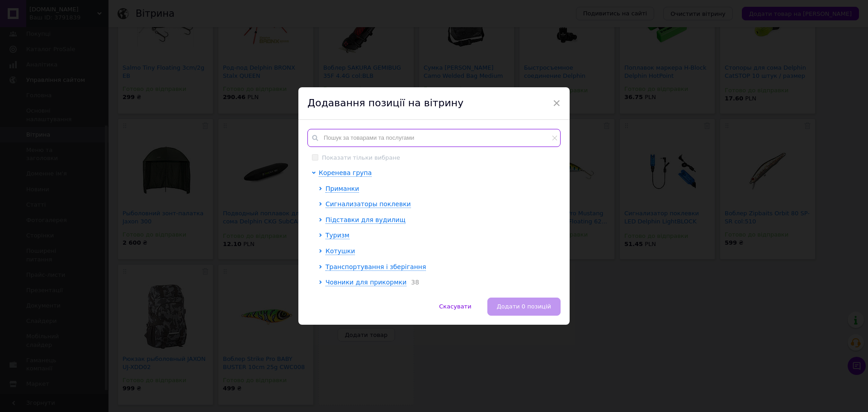
click at [412, 137] on input "text" at bounding box center [433, 138] width 253 height 18
paste input "101004169"
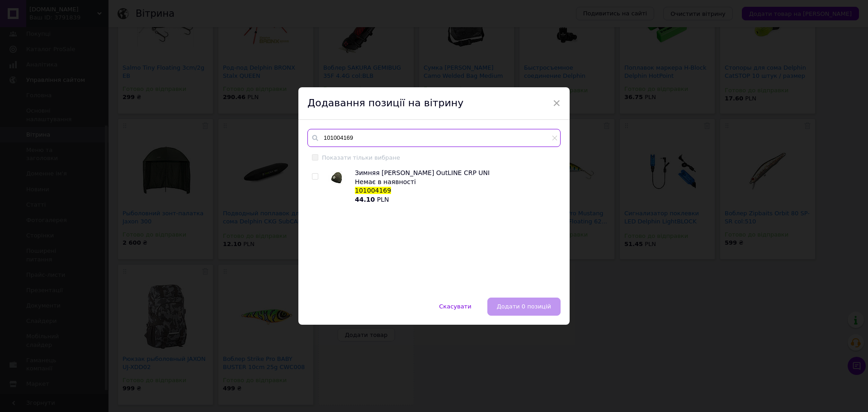
type input "101004169"
click at [315, 175] on input "checkbox" at bounding box center [315, 177] width 6 height 6
checkbox input "true"
click at [520, 307] on span "Додати 1 позицію" at bounding box center [524, 306] width 56 height 7
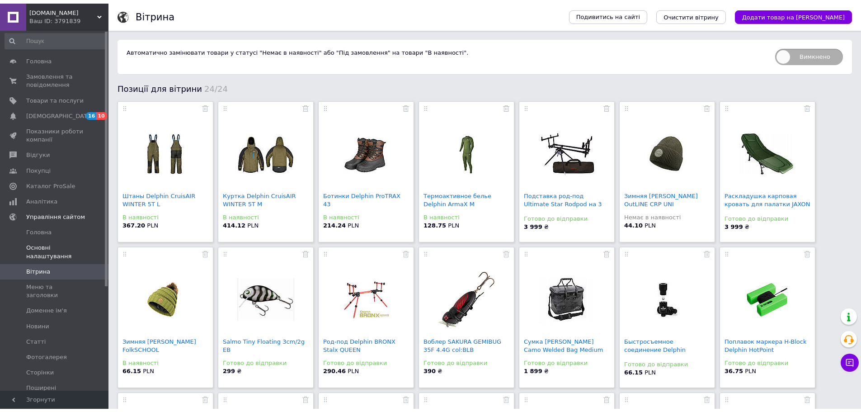
scroll to position [0, 0]
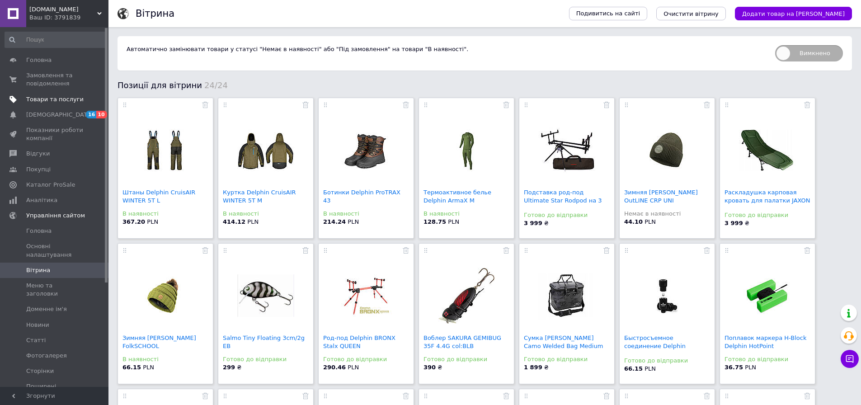
click at [44, 100] on span "Товари та послуги" at bounding box center [54, 99] width 57 height 8
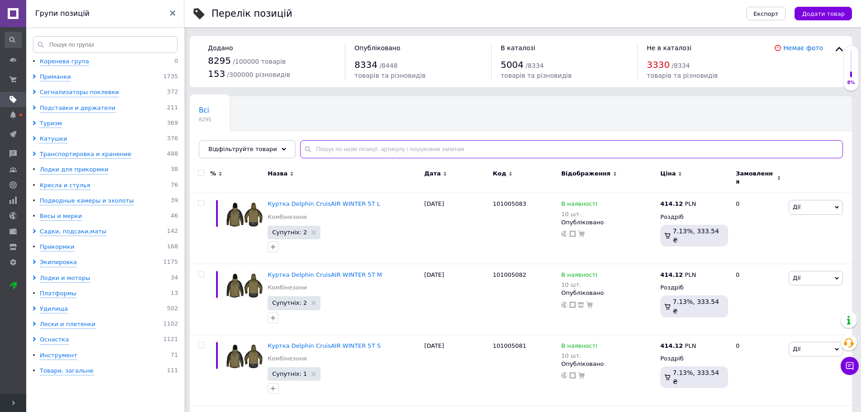
click at [382, 149] on input "text" at bounding box center [571, 149] width 543 height 18
paste input "101004169"
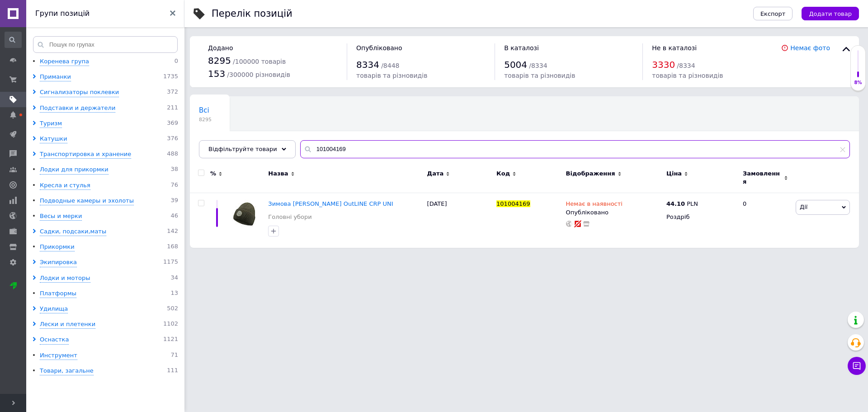
type input "101004169"
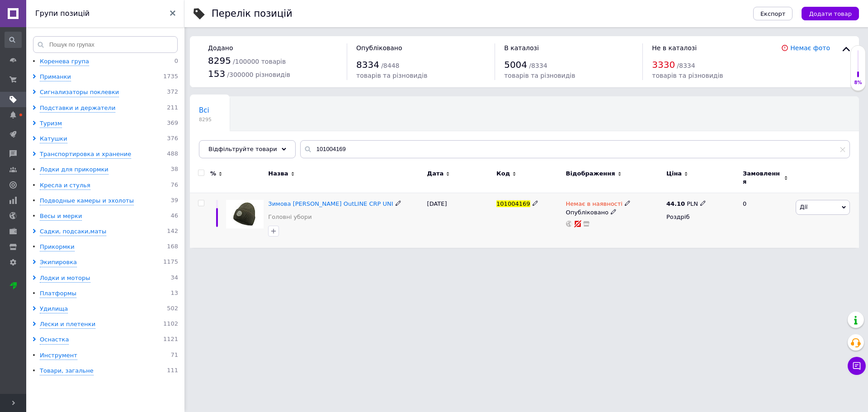
click at [625, 200] on icon at bounding box center [627, 202] width 5 height 5
click at [651, 207] on li "В наявності" at bounding box center [675, 210] width 86 height 13
click at [660, 222] on input at bounding box center [666, 227] width 69 height 18
type input "1"
click at [685, 188] on span "В наявності" at bounding box center [675, 192] width 87 height 17
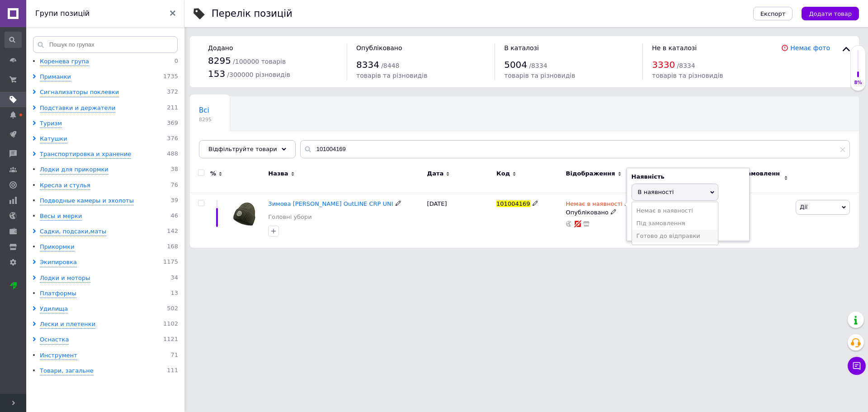
click at [656, 230] on li "Готово до відправки" at bounding box center [675, 236] width 86 height 13
click at [593, 257] on html "Pike365.com Ваш ID: 3791839 Сайт Pike365.com Кабінет покупця Перевірити стан си…" at bounding box center [434, 128] width 868 height 257
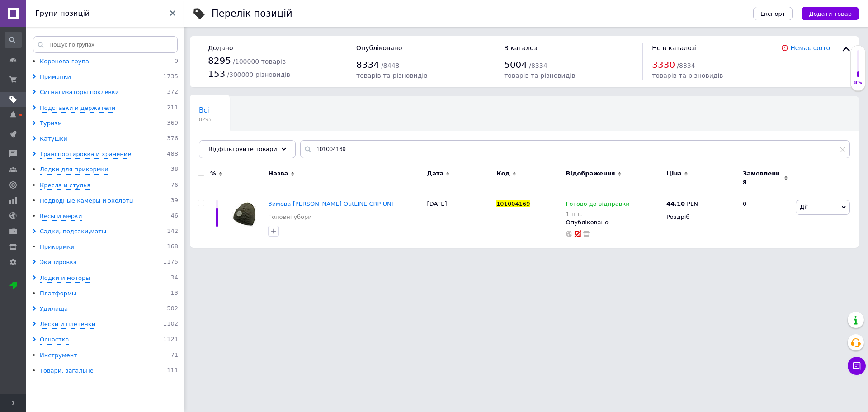
click at [720, 257] on html "Pike365.com Ваш ID: 3791839 Сайт Pike365.com Кабінет покупця Перевірити стан си…" at bounding box center [434, 128] width 868 height 257
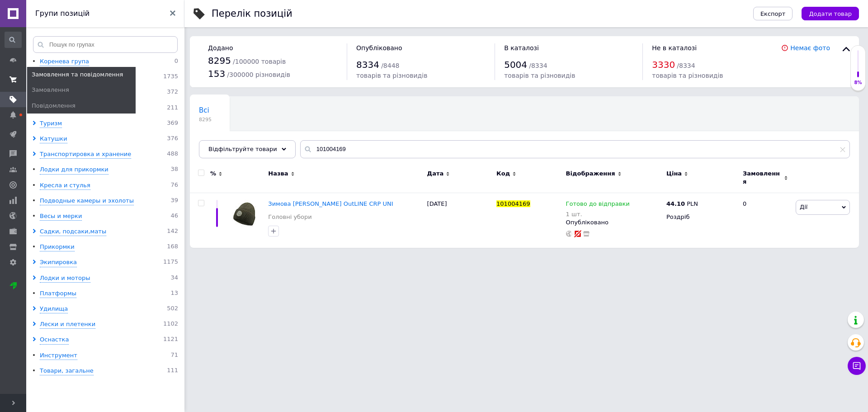
click at [18, 74] on span at bounding box center [13, 79] width 26 height 16
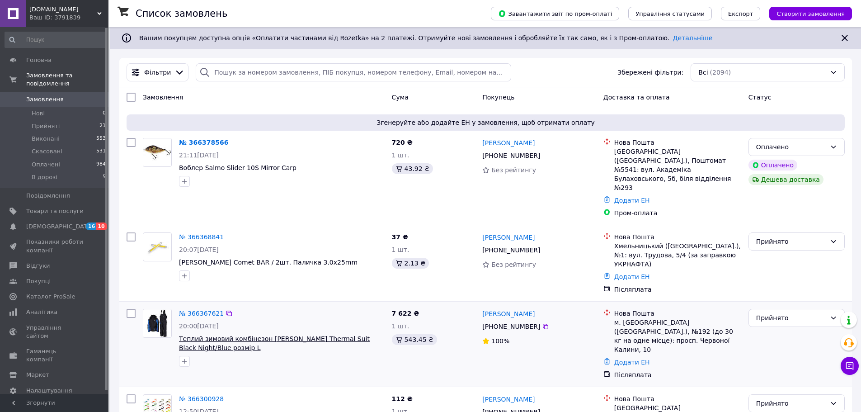
click at [261, 335] on span "Теплий зимовий комбінезон Dam O.T.T. Thermal Suit Black Night/Blue розмір L" at bounding box center [274, 343] width 191 height 16
click at [44, 207] on span "Товари та послуги" at bounding box center [54, 211] width 57 height 8
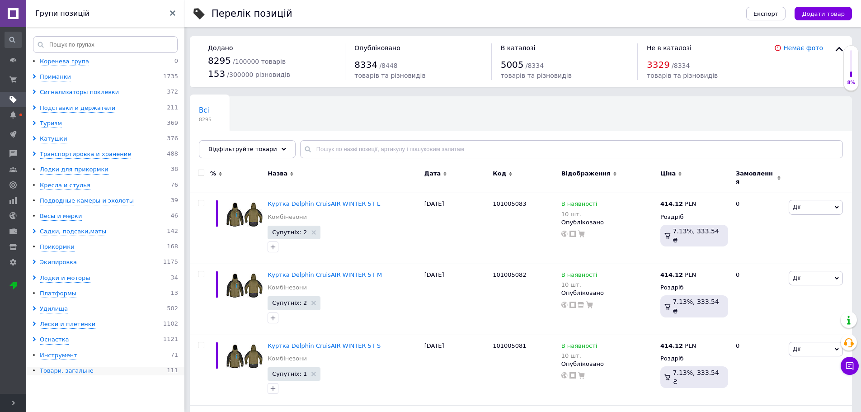
click at [49, 368] on div "Товари, загальне" at bounding box center [67, 371] width 54 height 9
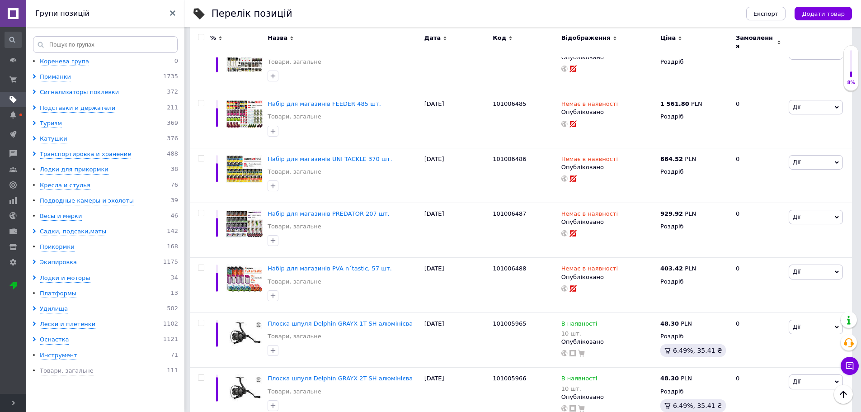
scroll to position [5481, 0]
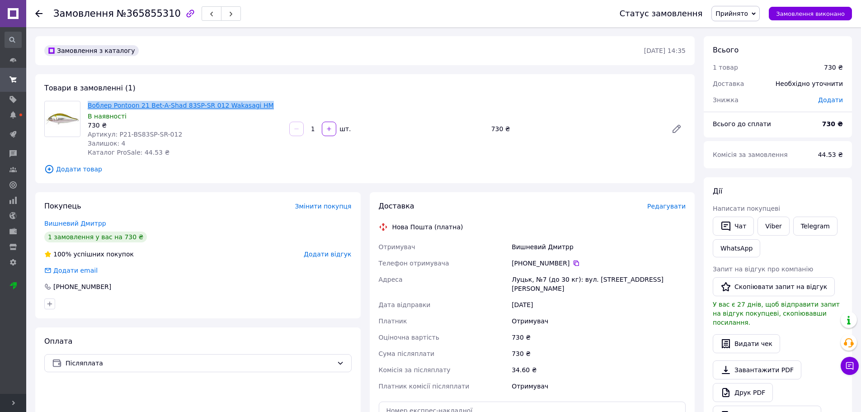
drag, startPoint x: 268, startPoint y: 103, endPoint x: 88, endPoint y: 108, distance: 180.0
click at [88, 108] on span "Воблер Pontoon 21 Bet-A-Shad 83SP-SR 012 Wakasagi HM" at bounding box center [185, 105] width 194 height 9
copy link "Воблер Pontoon 21 Bet-A-Shad 83SP-SR 012 Wakasagi HM"
click at [189, 110] on div "Воблер Pontoon 21 Bet-A-Shad 83SP-SR 012 Wakasagi HM В наявності 730 ₴ Артикул:…" at bounding box center [185, 129] width 202 height 60
click at [186, 102] on link "Воблер Pontoon 21 Bet-A-Shad 83SP-SR 012 Wakasagi HM" at bounding box center [181, 105] width 186 height 7
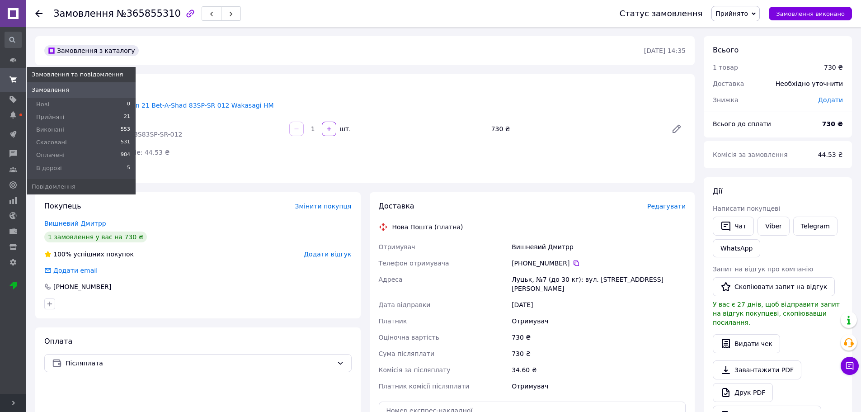
click at [11, 80] on icon at bounding box center [12, 79] width 7 height 7
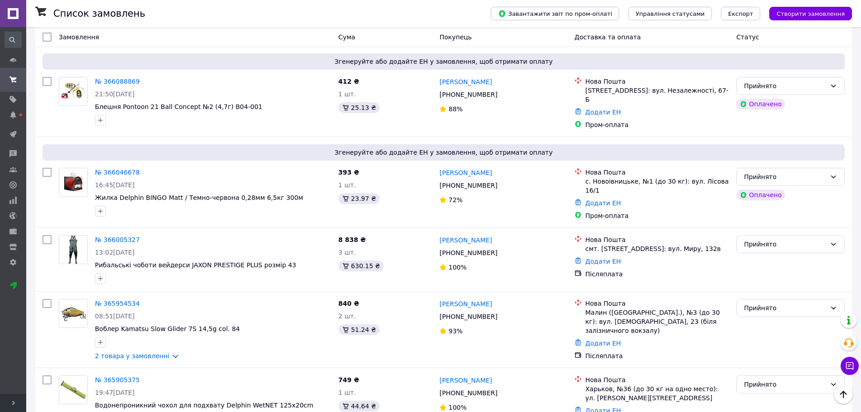
scroll to position [1221, 0]
click at [160, 351] on link "2 товара у замовленні" at bounding box center [132, 354] width 75 height 7
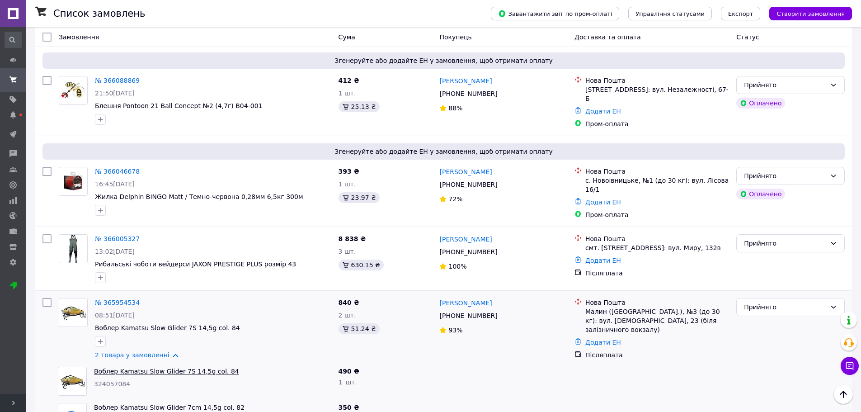
click at [145, 368] on link "Воблер Kamatsu Slow Glider 7S 14,5g col. 84" at bounding box center [166, 371] width 145 height 7
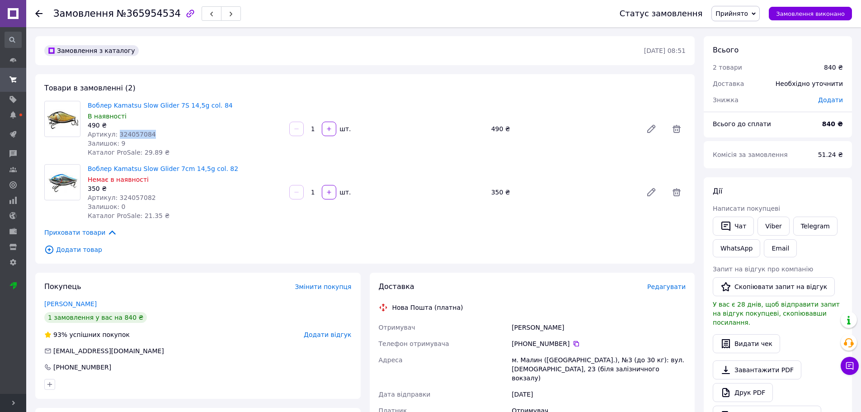
drag, startPoint x: 155, startPoint y: 133, endPoint x: 115, endPoint y: 132, distance: 39.8
click at [115, 132] on div "Артикул: 324057084" at bounding box center [185, 134] width 194 height 9
copy span "324057084"
drag, startPoint x: 235, startPoint y: 103, endPoint x: 80, endPoint y: 103, distance: 155.1
click at [80, 103] on div "Воблер Kamatsu Slow Glider 7S 14,5g col. 84 В наявності 490 ₴ Артикул: 32405708…" at bounding box center [365, 129] width 649 height 56
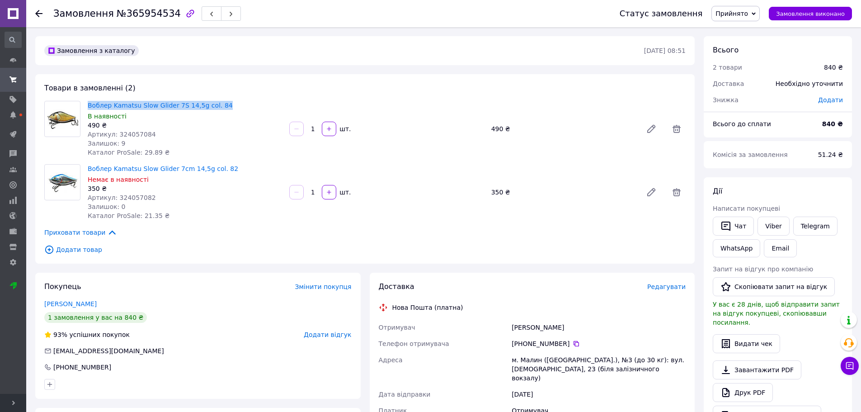
copy div "Воблер Kamatsu Slow Glider 7S 14,5g col. 84"
click at [188, 106] on link "Воблер Kamatsu Slow Glider 7S 14,5g col. 84" at bounding box center [160, 105] width 145 height 7
click at [140, 194] on span "Артикул: 324057082" at bounding box center [122, 197] width 68 height 7
click at [139, 194] on span "Артикул: 324057082" at bounding box center [122, 197] width 68 height 7
copy span "324057082"
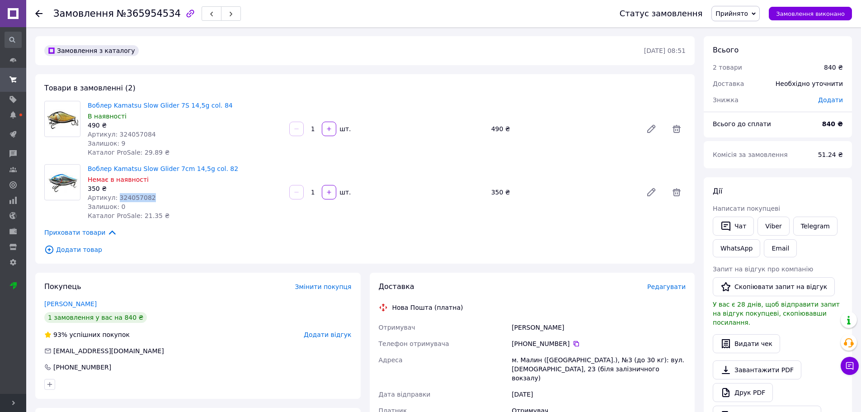
copy span "324057082"
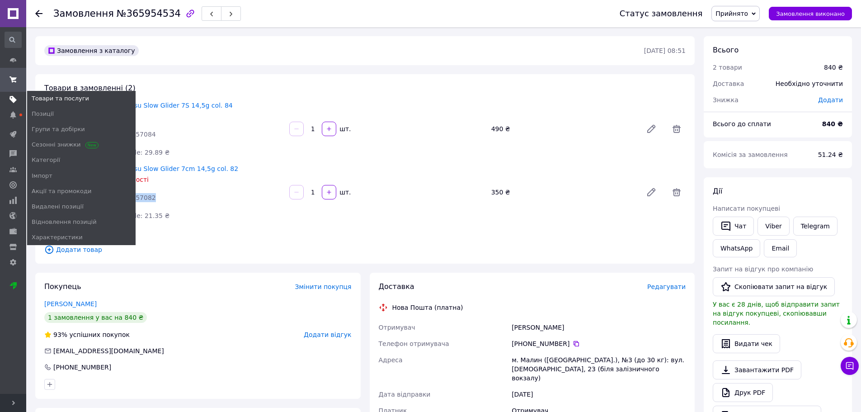
click at [17, 100] on span at bounding box center [13, 99] width 26 height 8
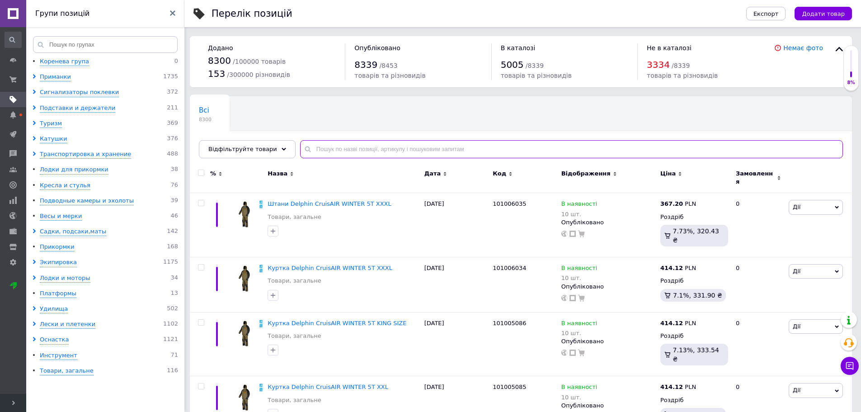
click at [320, 147] on input "text" at bounding box center [571, 149] width 543 height 18
paste input "324057082"
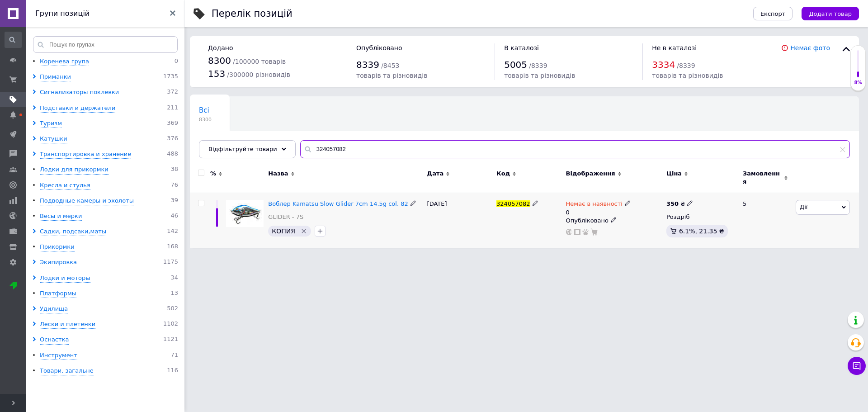
type input "324057082"
click at [625, 200] on icon at bounding box center [627, 202] width 5 height 5
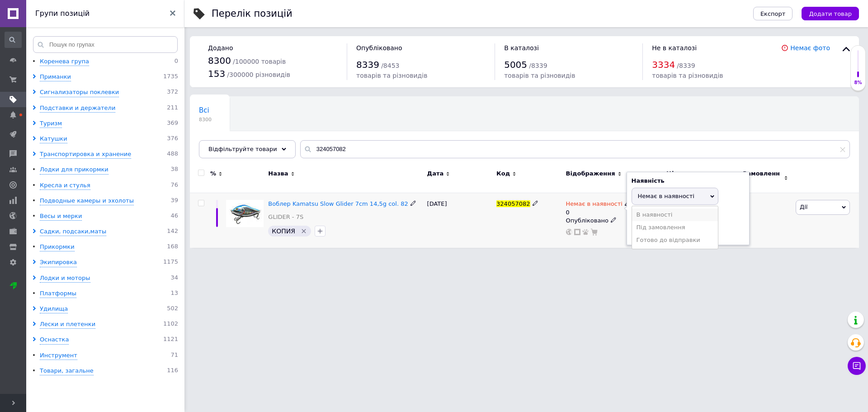
click at [661, 208] on li "В наявності" at bounding box center [675, 214] width 86 height 13
drag, startPoint x: 666, startPoint y: 229, endPoint x: 621, endPoint y: 223, distance: 45.6
click at [624, 229] on div "Немає в наявності 0 Наявність В наявності Немає в наявності Під замовлення Гото…" at bounding box center [614, 218] width 96 height 36
type input "10"
click at [619, 257] on html "Pike365.com Ваш ID: 3791839 Сайт Pike365.com Кабінет покупця Перевірити стан си…" at bounding box center [434, 128] width 868 height 257
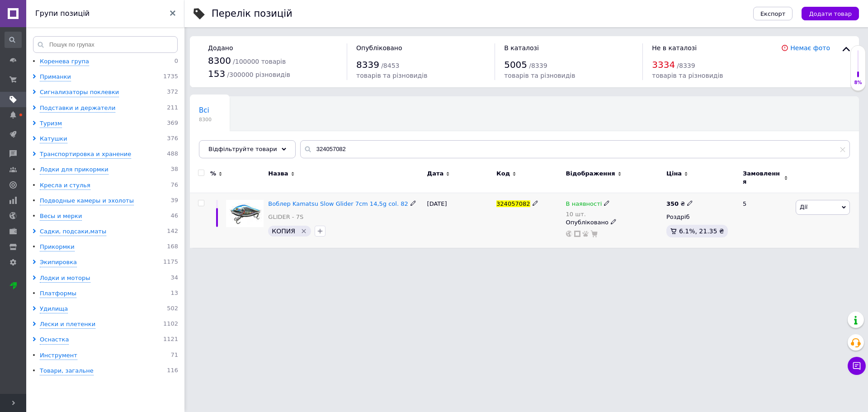
click at [688, 200] on icon at bounding box center [689, 202] width 5 height 5
drag, startPoint x: 732, startPoint y: 190, endPoint x: 660, endPoint y: 179, distance: 73.1
click at [709, 190] on input "350" at bounding box center [732, 193] width 69 height 18
type input "3"
type input "490"
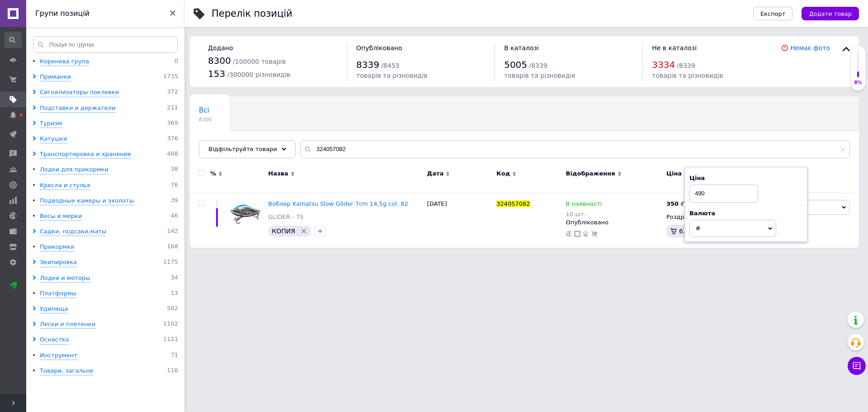
click at [636, 257] on html "Pike365.com Ваш ID: 3791839 Сайт Pike365.com Кабінет покупця Перевірити стан си…" at bounding box center [434, 128] width 868 height 257
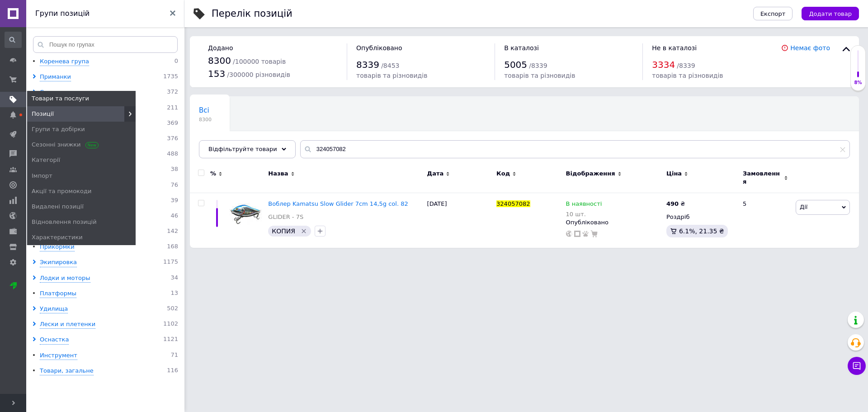
click at [19, 99] on span at bounding box center [13, 99] width 26 height 8
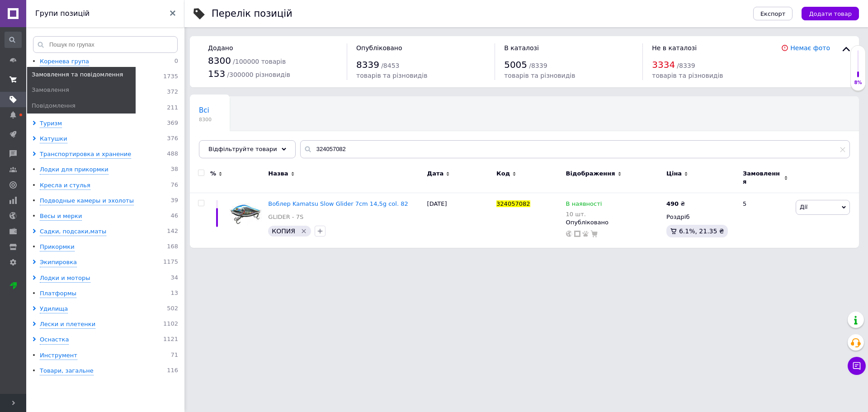
click at [8, 75] on span at bounding box center [13, 79] width 26 height 16
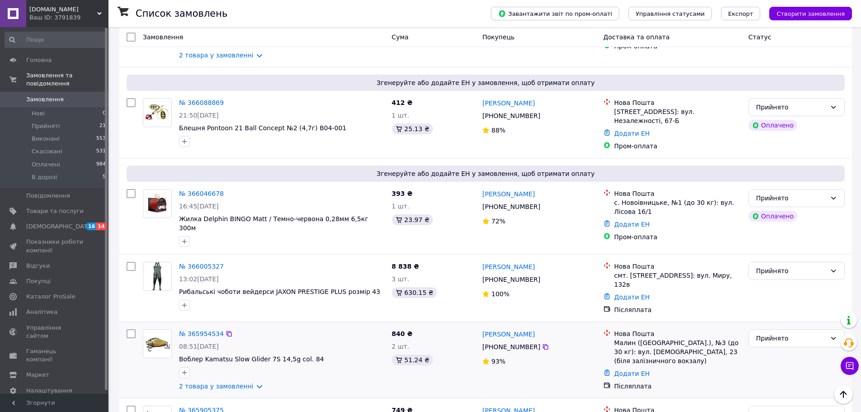
scroll to position [1243, 0]
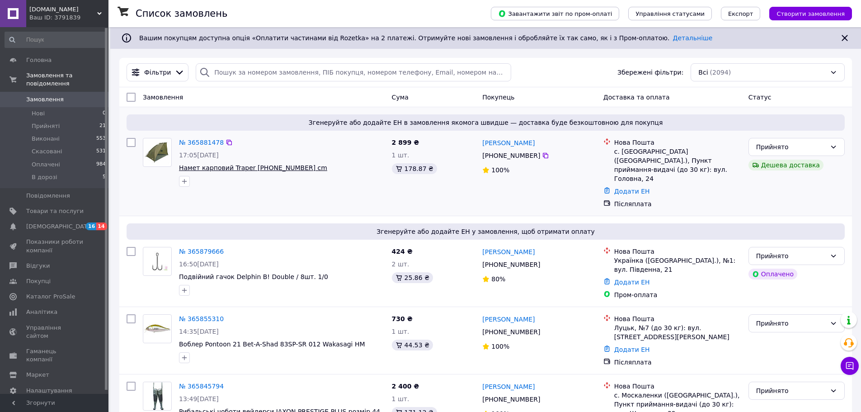
click at [271, 166] on span "Намет карповий Traper 68002 122x225 cm" at bounding box center [253, 167] width 148 height 7
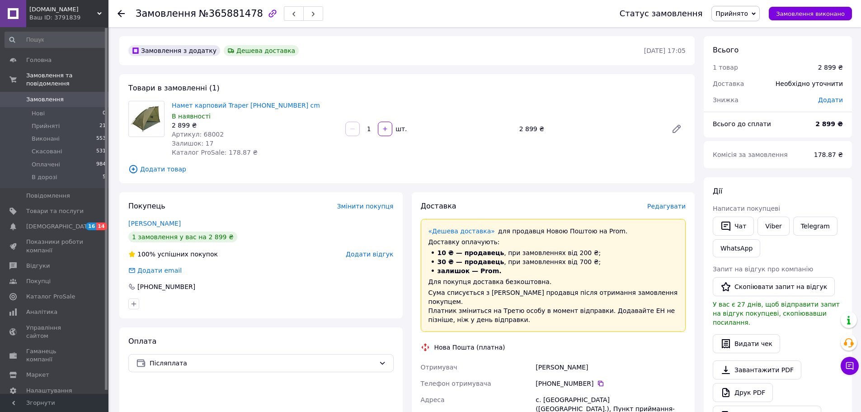
click at [213, 132] on span "Артикул: 68002" at bounding box center [198, 134] width 52 height 7
copy span "68002"
click at [47, 95] on span "Замовлення" at bounding box center [45, 99] width 38 height 8
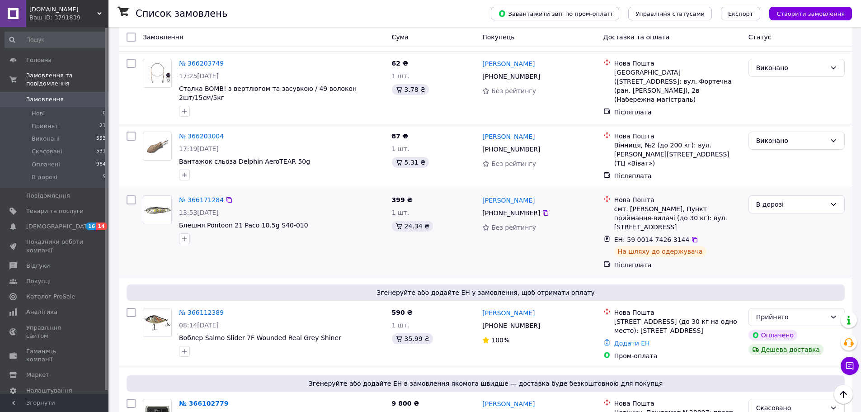
scroll to position [859, 0]
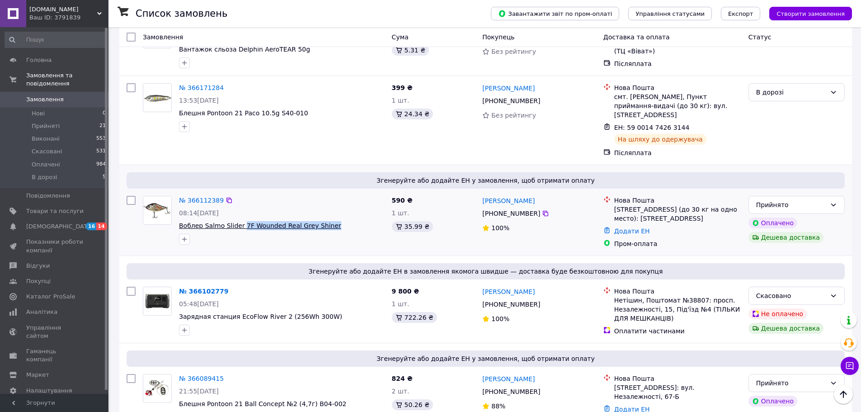
drag, startPoint x: 339, startPoint y: 155, endPoint x: 240, endPoint y: 154, distance: 99.5
click at [240, 221] on span "Воблер Salmo Slider 7F Wounded Real Grey Shiner" at bounding box center [282, 225] width 206 height 9
copy span "7F Wounded Real [PERSON_NAME]"
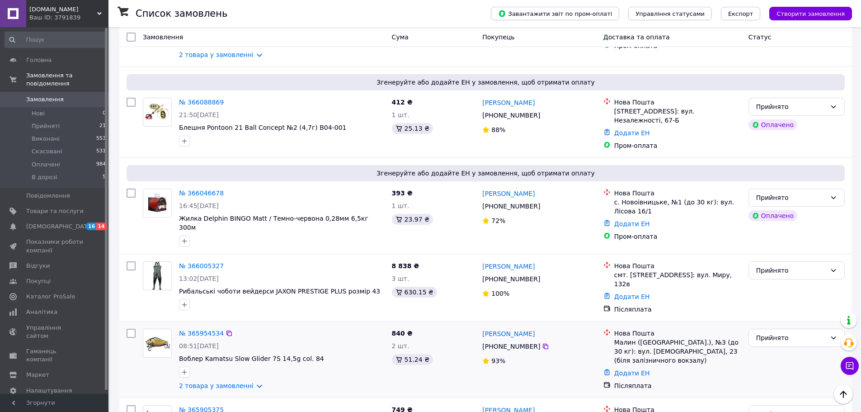
scroll to position [1243, 0]
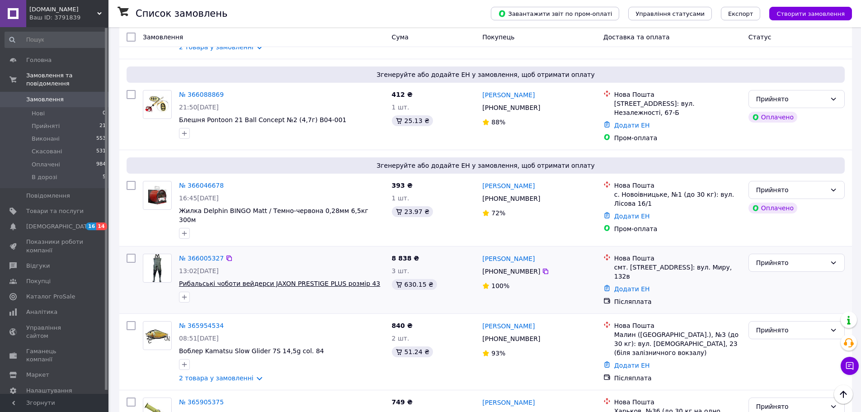
click at [297, 280] on span "Рибальські чоботи вейдерси JAXON PRESTIGE PLUS розмір 43" at bounding box center [279, 283] width 201 height 7
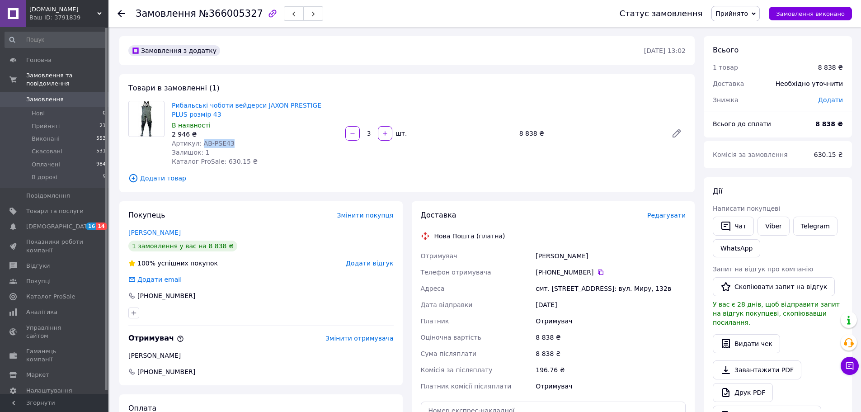
drag, startPoint x: 236, startPoint y: 143, endPoint x: 199, endPoint y: 141, distance: 37.6
click at [199, 141] on div "Артикул: AB-PSE43" at bounding box center [255, 143] width 166 height 9
copy span "AB-PSE43"
drag, startPoint x: 197, startPoint y: 110, endPoint x: 168, endPoint y: 98, distance: 30.8
click at [169, 99] on div "Рибальські чоботи вейдерси JAXON PRESTIGE PLUS розмір 43 В наявності 2 946 ₴ Ар…" at bounding box center [255, 133] width 174 height 69
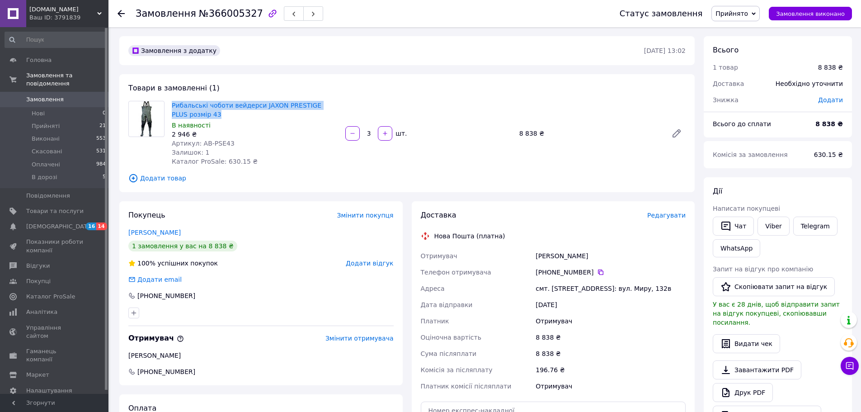
copy link "Рибальські чоботи вейдерси JAXON PRESTIGE PLUS розмір 43"
click at [236, 99] on div "Рибальські чоботи вейдерси JAXON PRESTIGE PLUS розмір 43 В наявності 2 946 ₴ Ар…" at bounding box center [255, 133] width 174 height 69
click at [233, 106] on link "Рибальські чоботи вейдерси JAXON PRESTIGE PLUS розмір 43" at bounding box center [247, 110] width 150 height 16
click at [42, 95] on span "Замовлення" at bounding box center [45, 99] width 38 height 8
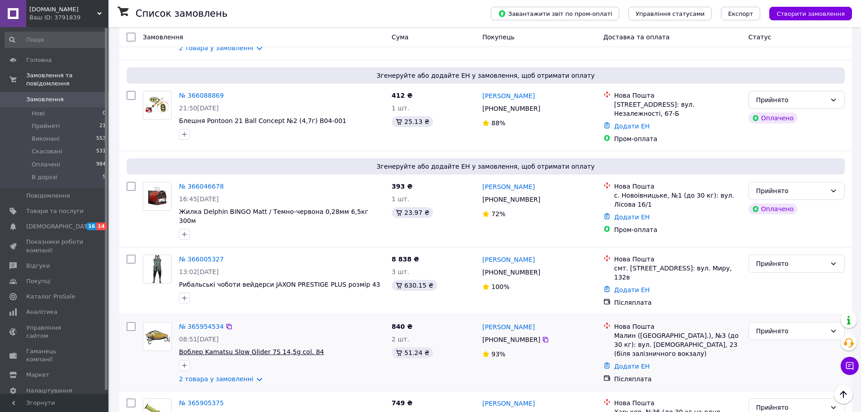
scroll to position [1243, 0]
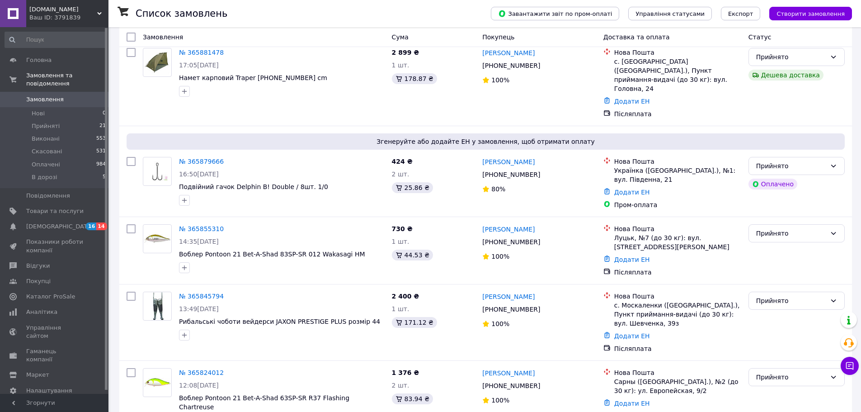
scroll to position [316, 0]
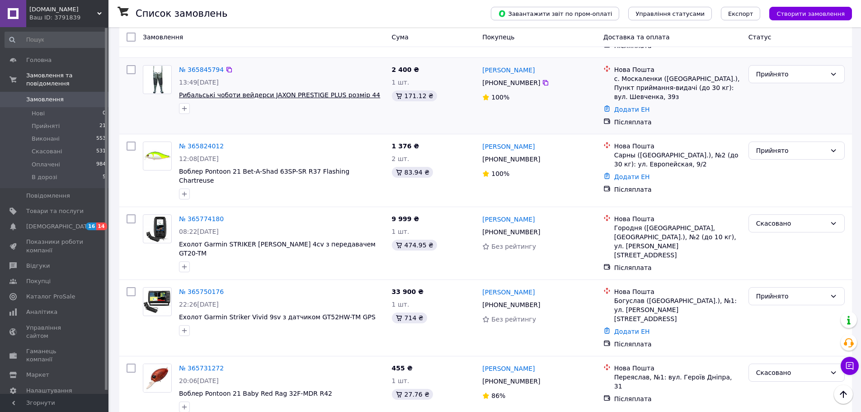
click at [308, 91] on span "Рибальські чоботи вейдерси JAXON PRESTIGE PLUS розмір 44" at bounding box center [279, 94] width 201 height 7
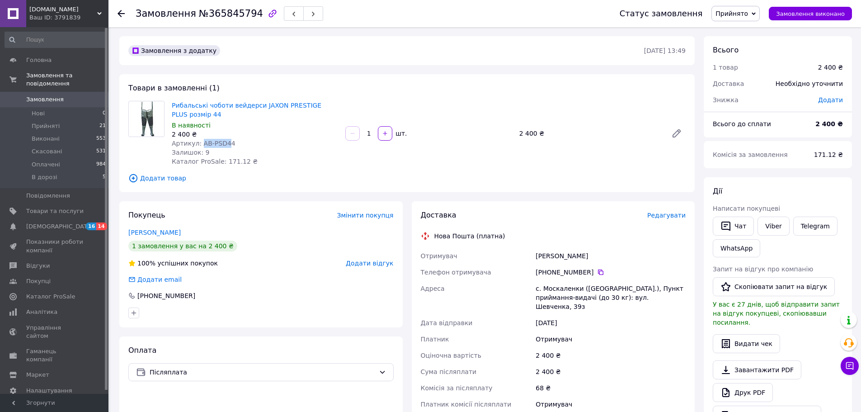
drag, startPoint x: 222, startPoint y: 145, endPoint x: 199, endPoint y: 139, distance: 23.2
click at [199, 140] on span "Артикул: AB-PSD44" at bounding box center [204, 143] width 64 height 7
copy span "AB-PSD4"
click at [288, 105] on link "Рибальські чоботи вейдерси JAXON PRESTIGE PLUS розмір 44" at bounding box center [247, 110] width 150 height 16
click at [40, 222] on span "[DEMOGRAPHIC_DATA]" at bounding box center [59, 226] width 67 height 8
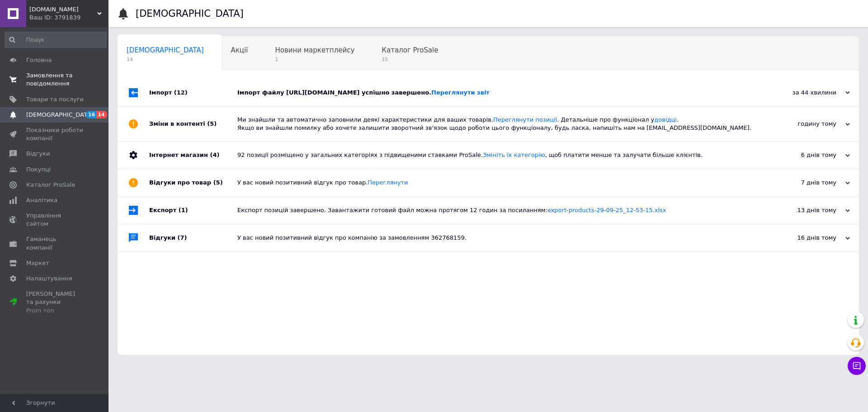
click at [45, 77] on span "Замовлення та повідомлення" at bounding box center [54, 79] width 57 height 16
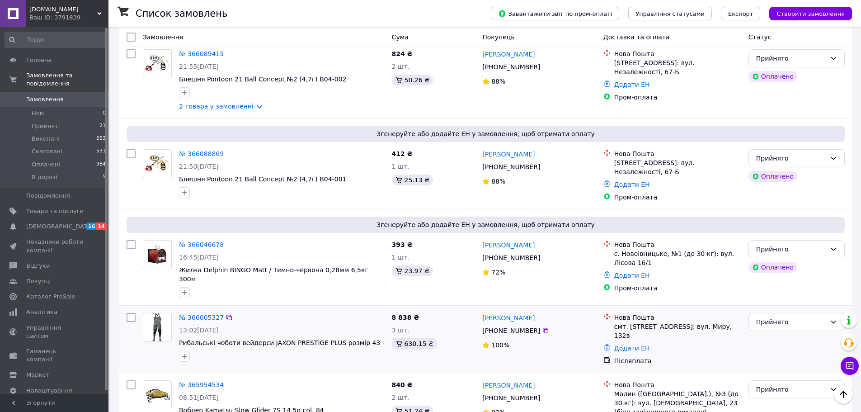
scroll to position [1243, 0]
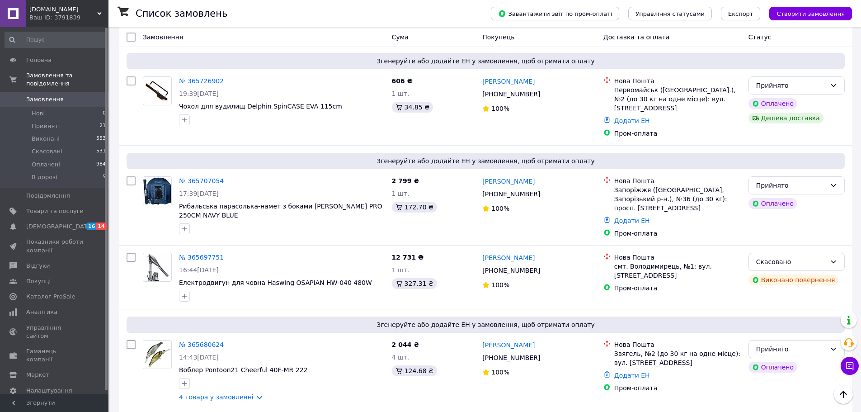
scroll to position [723, 0]
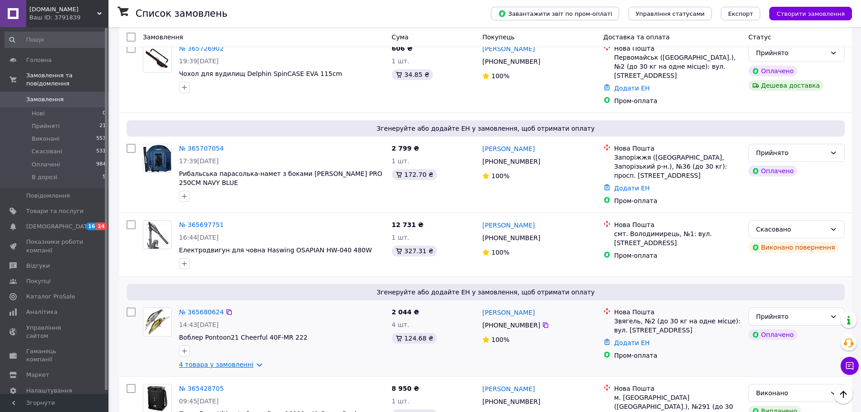
click at [251, 361] on link "4 товара у замовленні" at bounding box center [216, 364] width 75 height 7
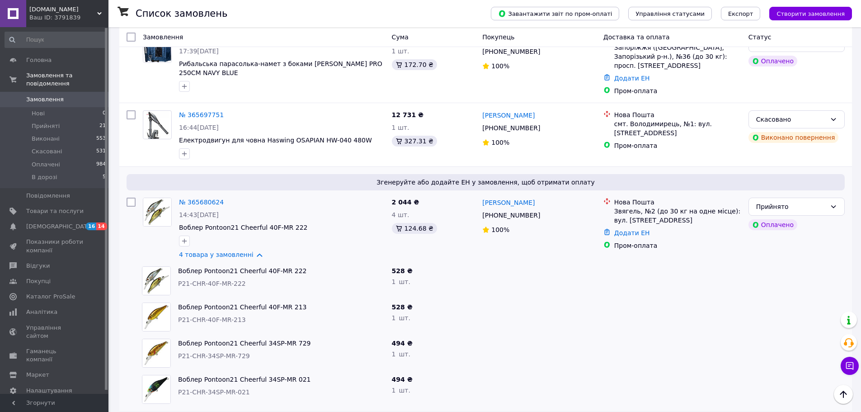
scroll to position [859, 0]
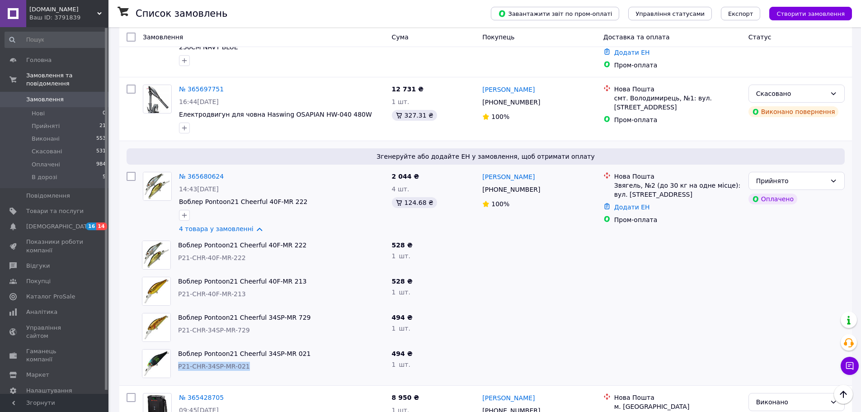
drag, startPoint x: 231, startPoint y: 337, endPoint x: 179, endPoint y: 340, distance: 52.5
click at [179, 345] on div "Воблер Pontoon21 Cheerful 34SP-MR 021 P21-CHR-34SP-MR-021" at bounding box center [282, 363] width 214 height 36
copy span "P21-CHR-34SP-MR-021"
drag, startPoint x: 247, startPoint y: 301, endPoint x: 179, endPoint y: 304, distance: 68.8
click at [179, 309] on div "Воблер Pontoon21 Cheerful 34SP-MR 729 P21-CHR-34SP-MR-729" at bounding box center [282, 327] width 214 height 36
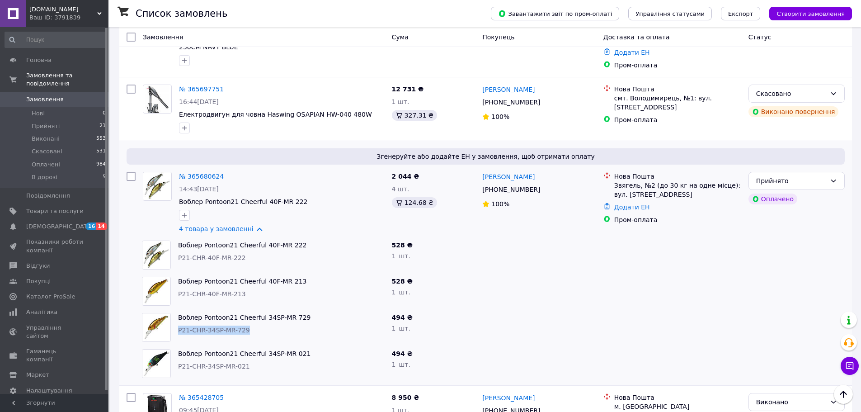
copy span "P21-CHR-34SP-MR-729"
click at [330, 273] on div "Воблер Pontoon21 Cheerful 40F-MR 213 P21-CHR-40F-MR-213" at bounding box center [282, 291] width 214 height 36
drag, startPoint x: 265, startPoint y: 268, endPoint x: 176, endPoint y: 269, distance: 88.6
click at [176, 273] on div "Воблер Pontoon21 Cheerful 40F-MR 213 P21-CHR-40F-MR-213" at bounding box center [282, 291] width 214 height 36
copy span "P21-CHR-40F-MR-213"
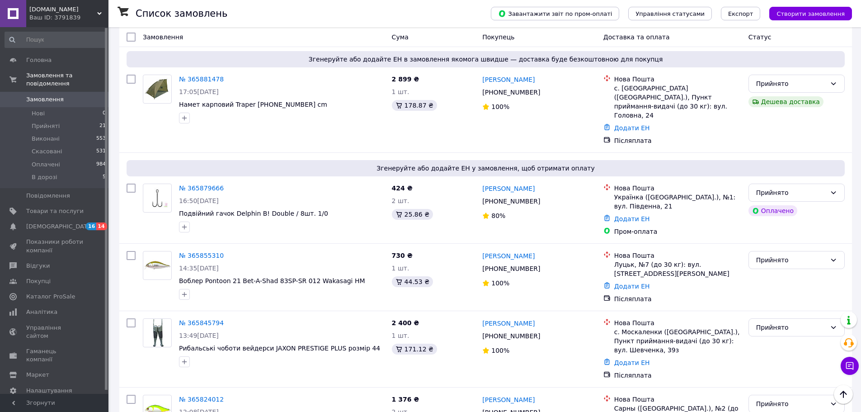
scroll to position [0, 0]
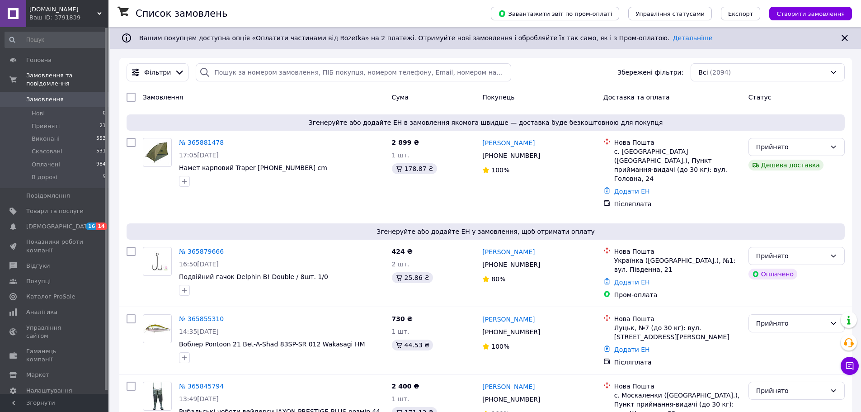
click at [72, 8] on span "[DOMAIN_NAME]" at bounding box center [63, 9] width 68 height 8
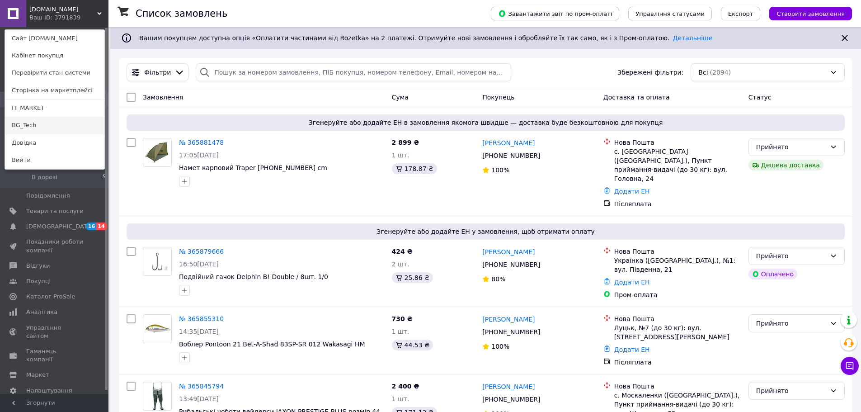
click at [37, 127] on link "BG_Tech" at bounding box center [54, 125] width 99 height 17
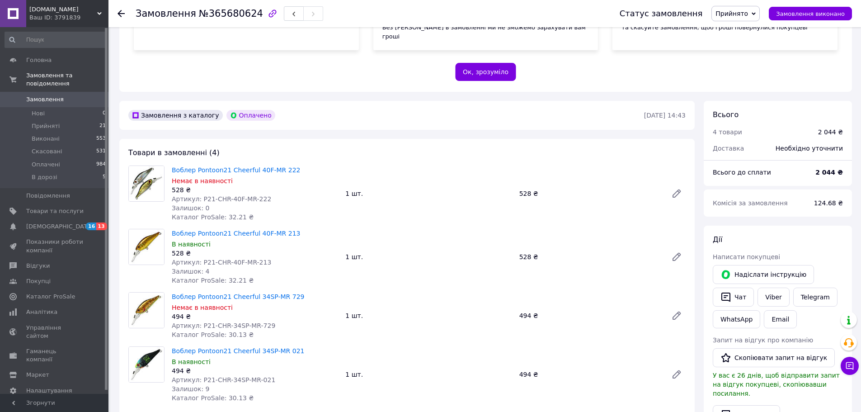
scroll to position [226, 0]
